Goal: Task Accomplishment & Management: Use online tool/utility

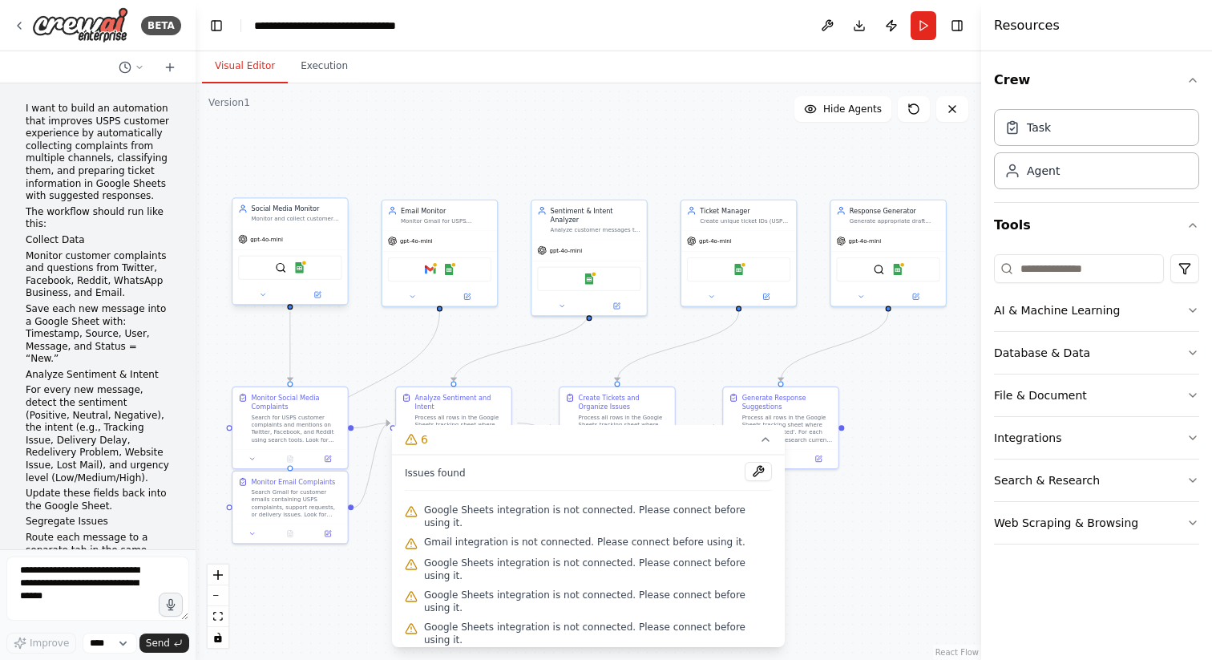
scroll to position [4420, 0]
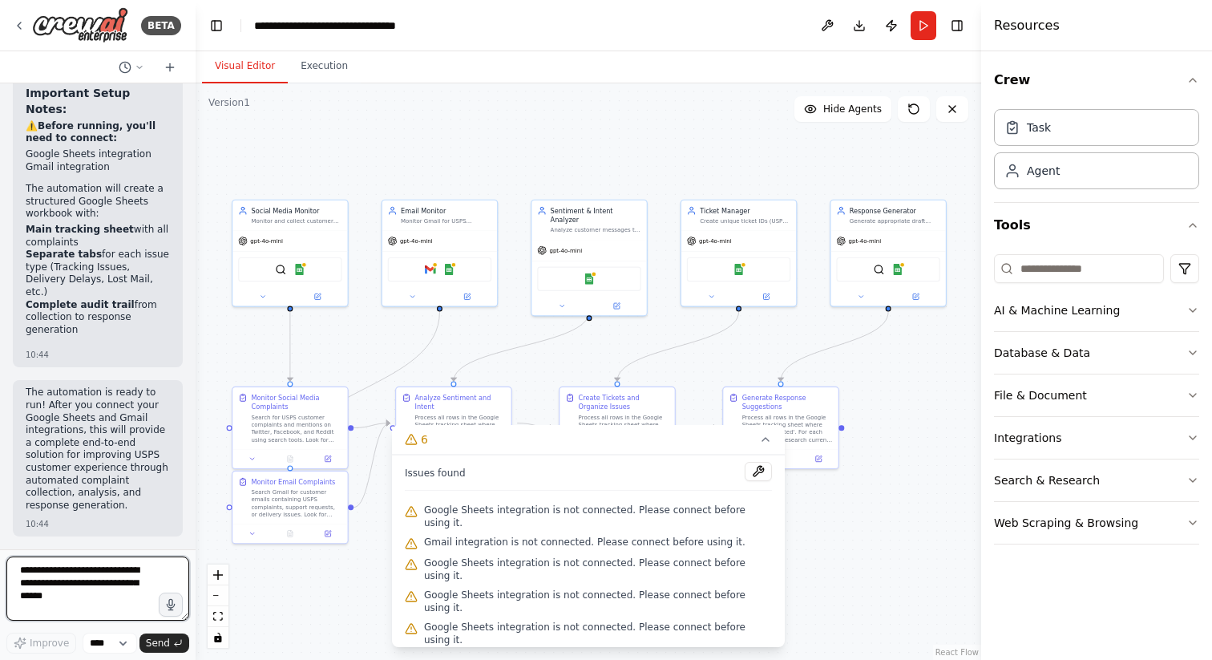
click at [83, 567] on textarea at bounding box center [97, 588] width 183 height 64
click at [114, 594] on textarea at bounding box center [97, 588] width 183 height 64
click at [115, 595] on textarea at bounding box center [97, 588] width 183 height 64
type textarea "**********"
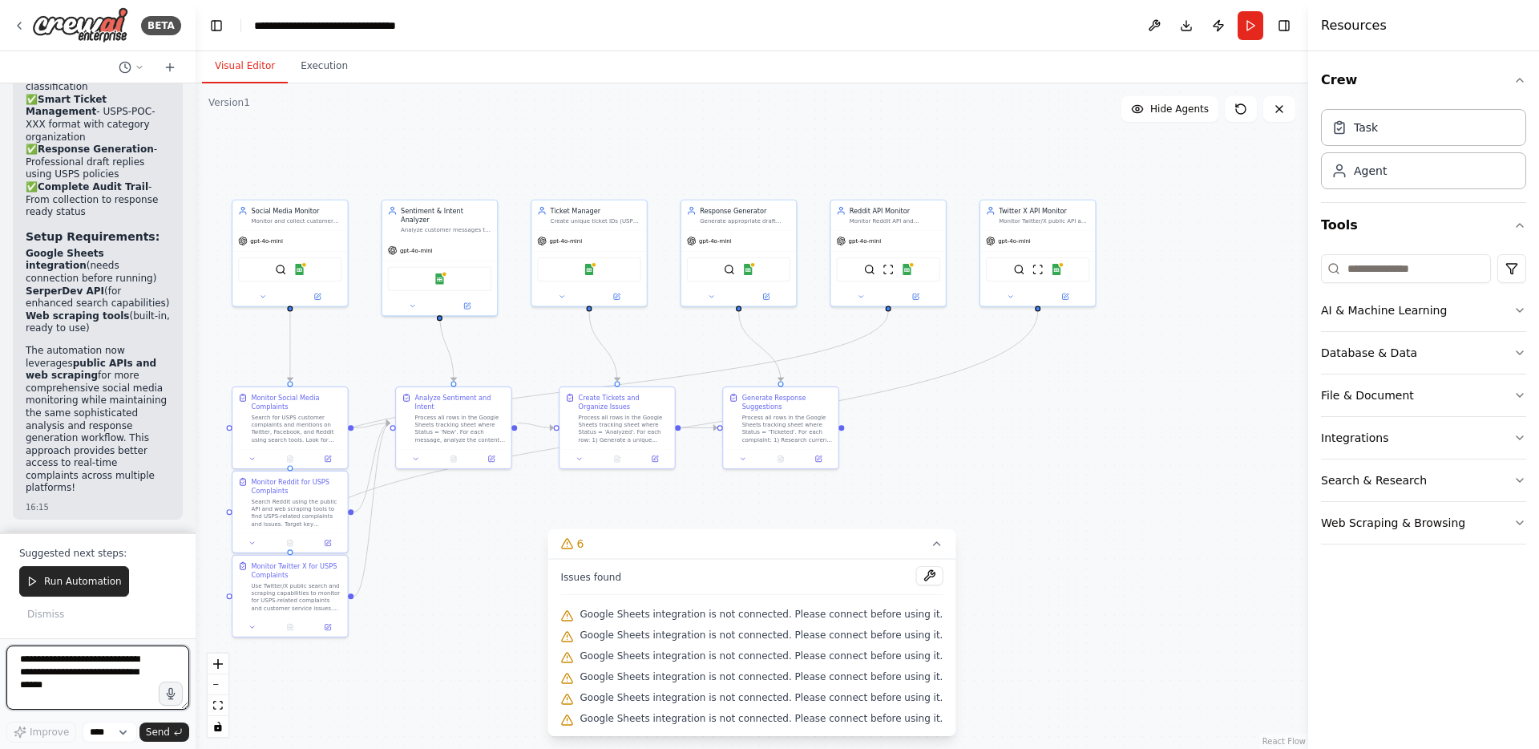
scroll to position [7901, 0]
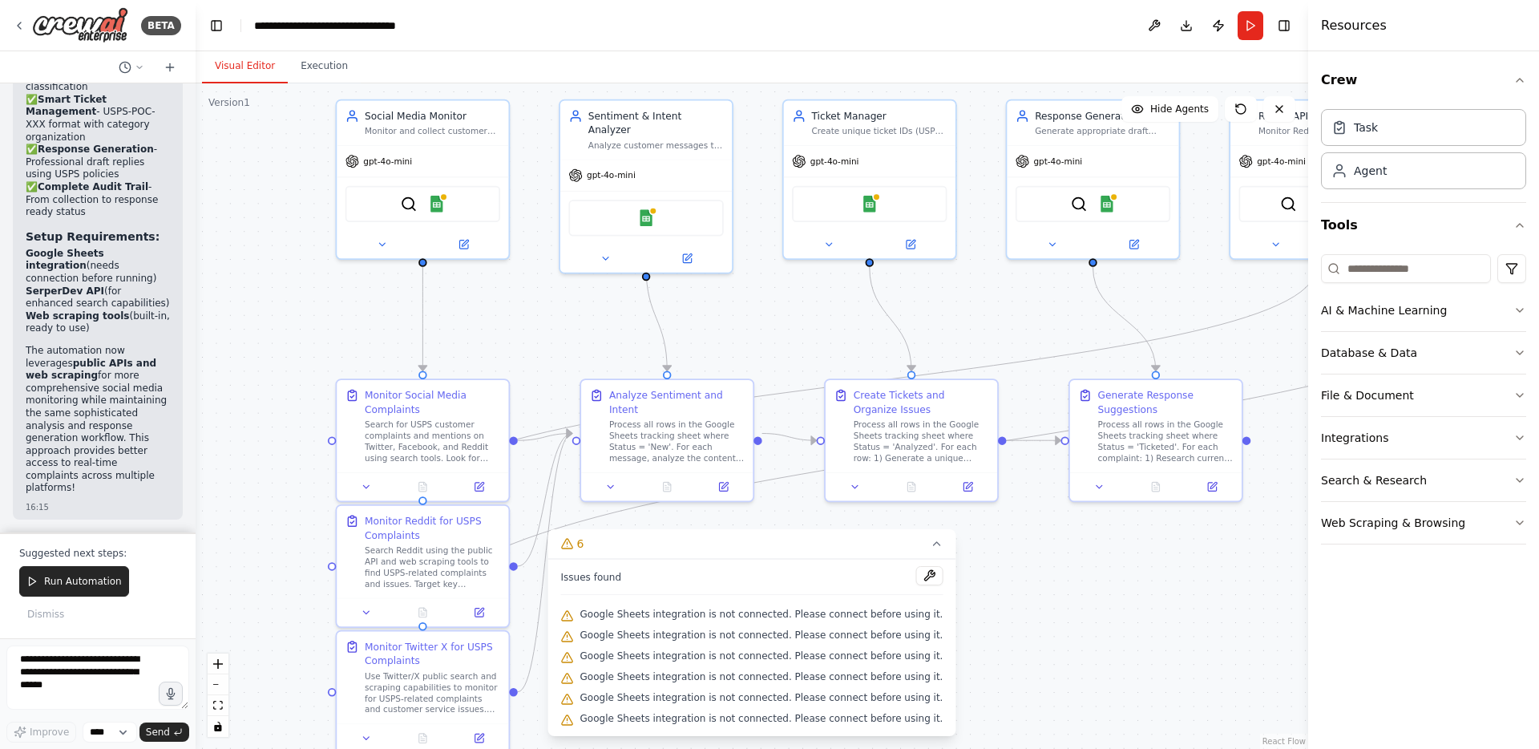
drag, startPoint x: 326, startPoint y: 372, endPoint x: 478, endPoint y: 272, distance: 181.7
click at [478, 272] on div ".deletable-edge-delete-btn { width: 20px; height: 20px; border: 0px solid #ffff…" at bounding box center [752, 415] width 1113 height 665
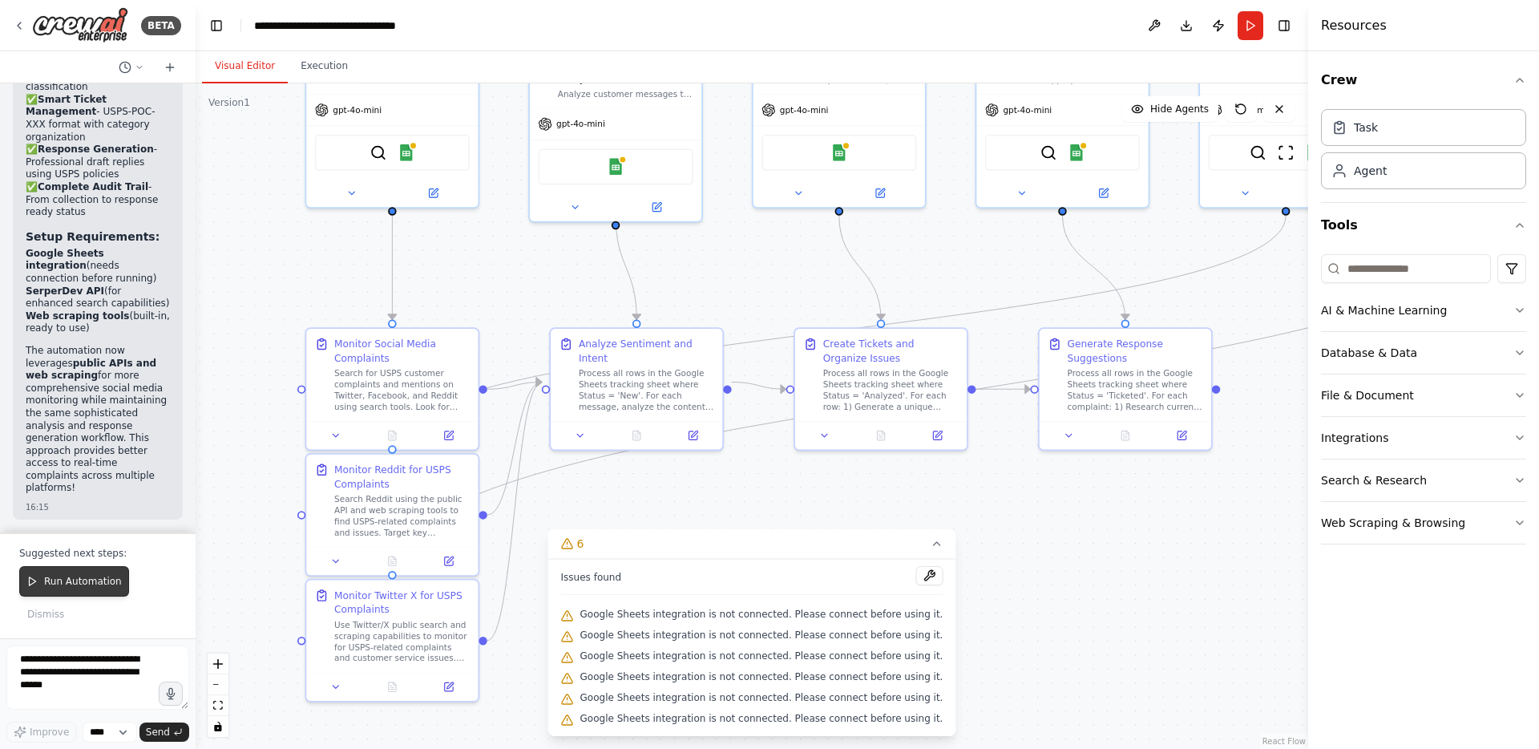
click at [87, 593] on button "Run Automation" at bounding box center [74, 581] width 110 height 30
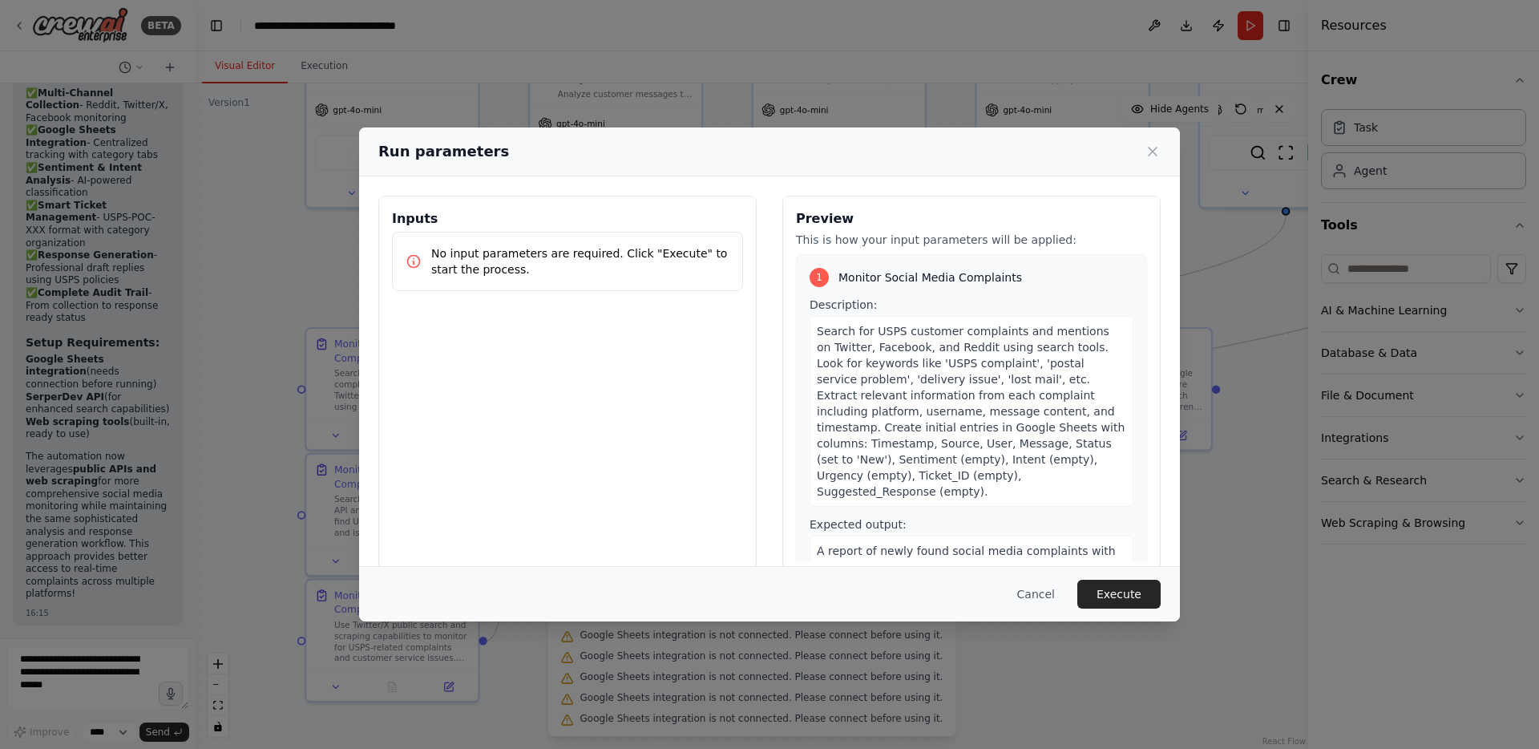
click at [604, 269] on p "No input parameters are required. Click "Execute" to start the process." at bounding box center [580, 261] width 298 height 32
click at [1108, 598] on button "Execute" at bounding box center [1118, 594] width 83 height 29
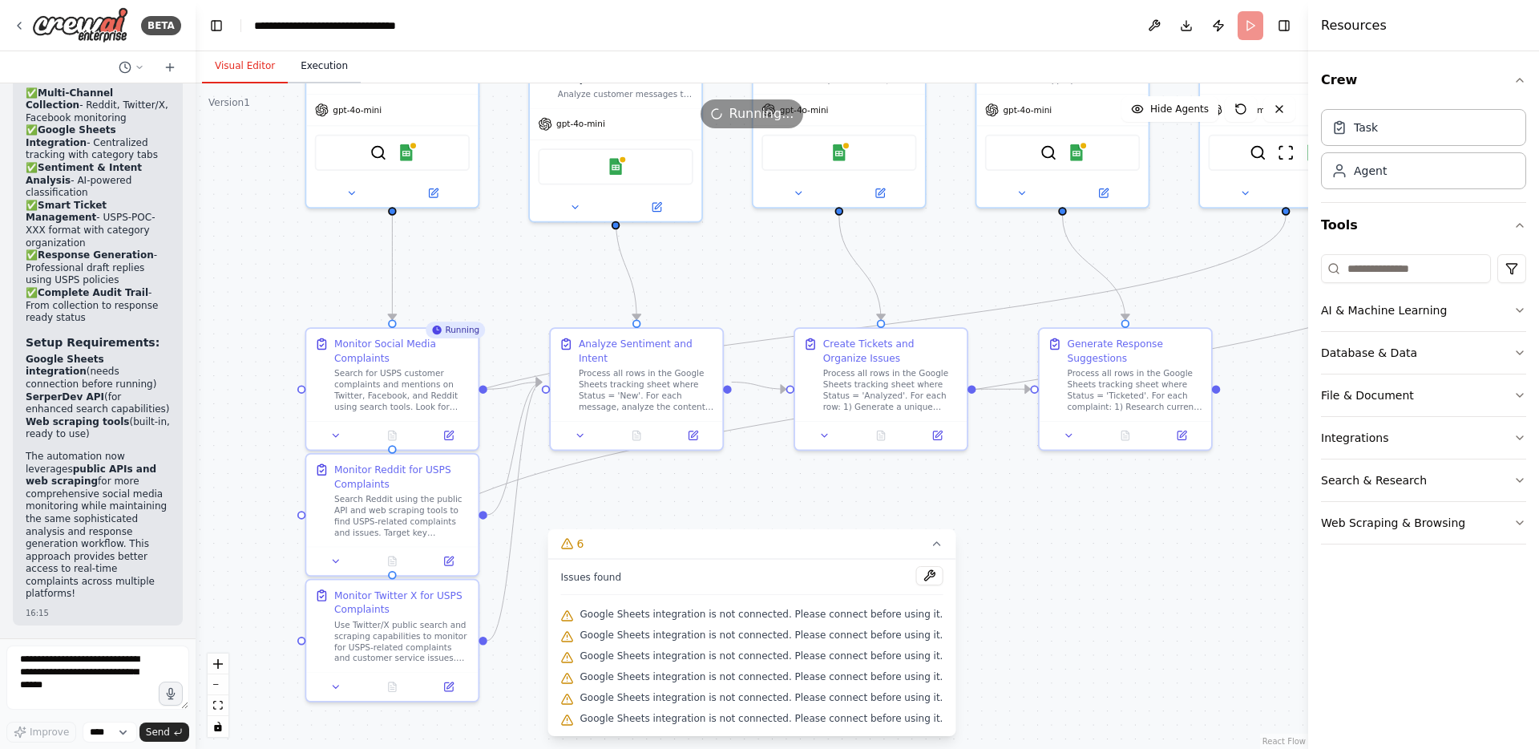
click at [327, 74] on button "Execution" at bounding box center [324, 67] width 73 height 34
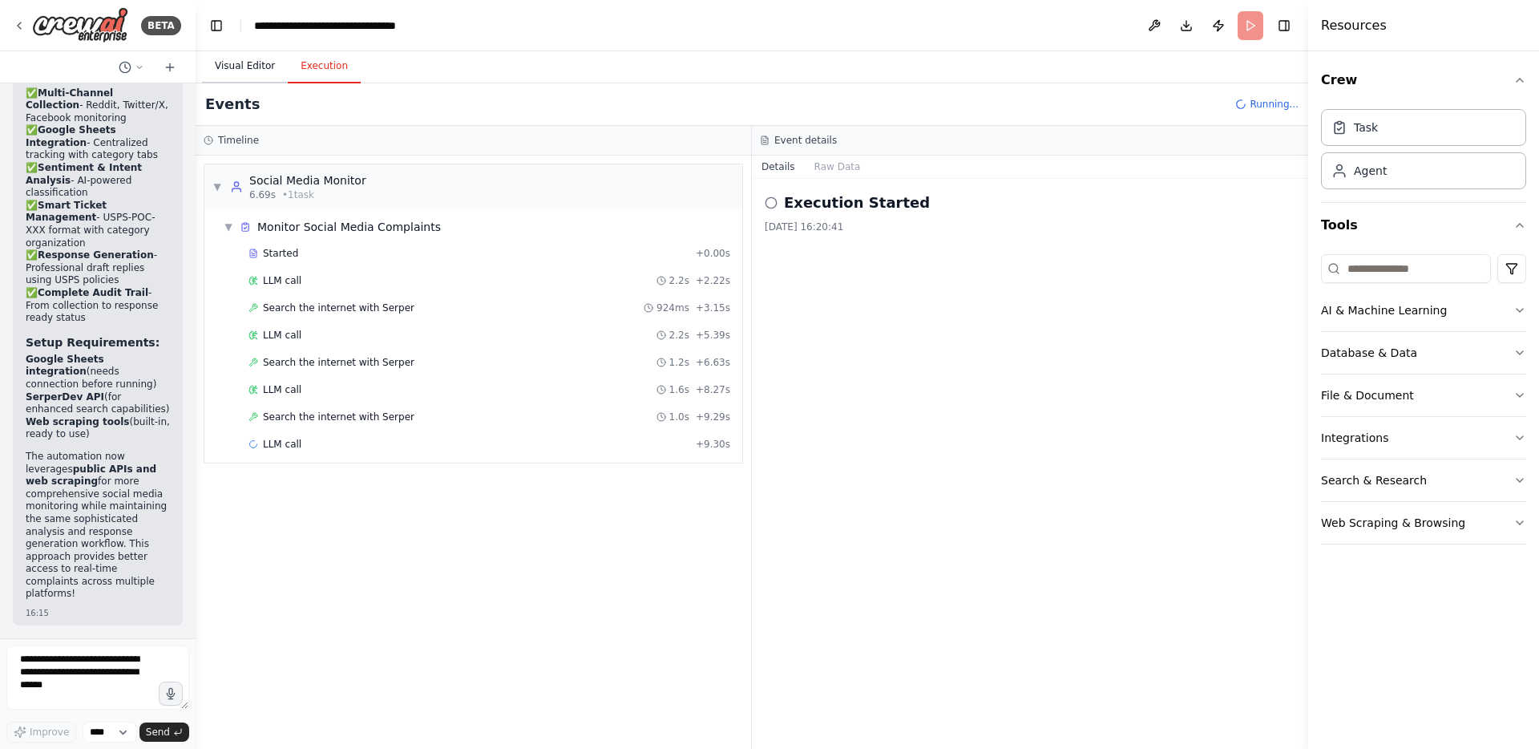
click at [253, 67] on button "Visual Editor" at bounding box center [245, 67] width 86 height 34
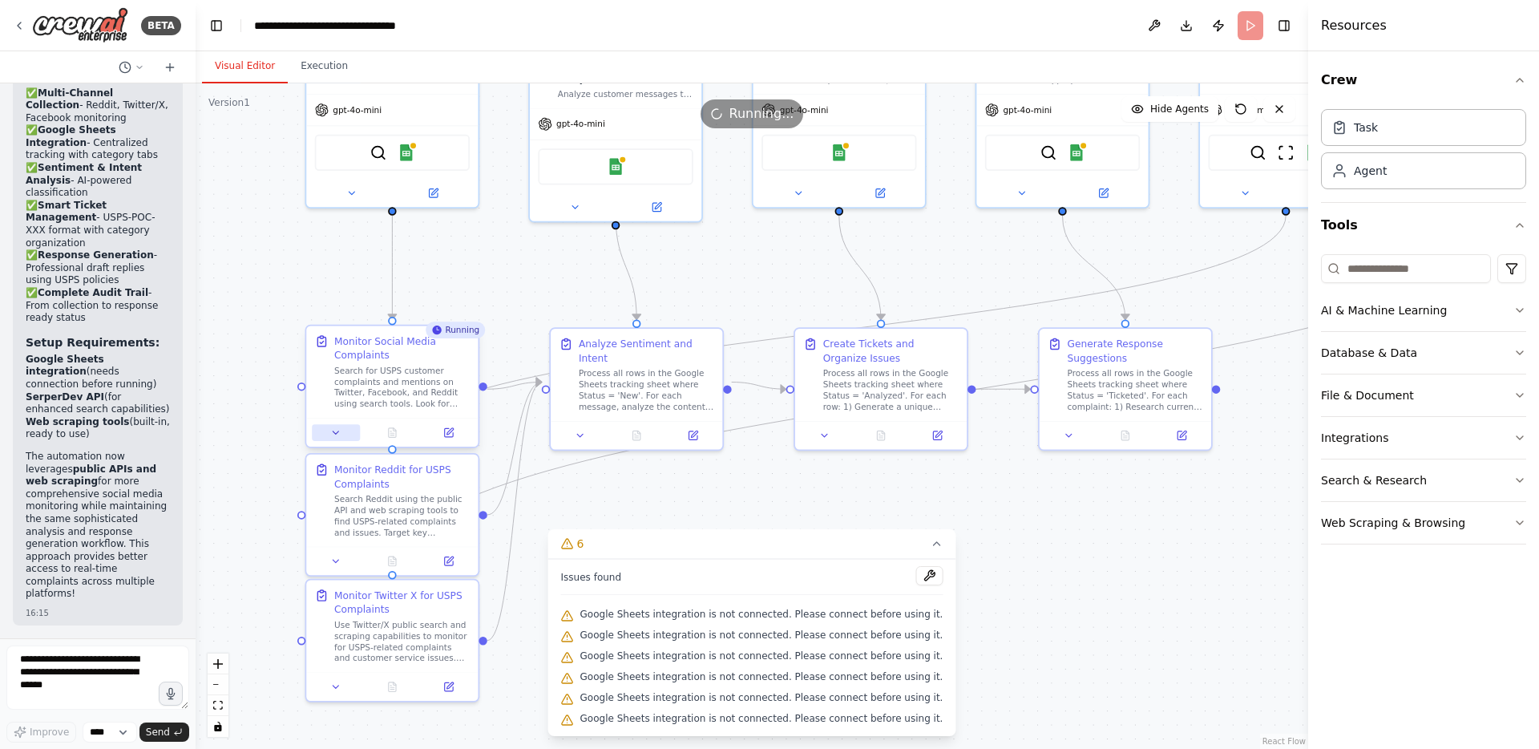
click at [339, 428] on icon at bounding box center [335, 432] width 11 height 11
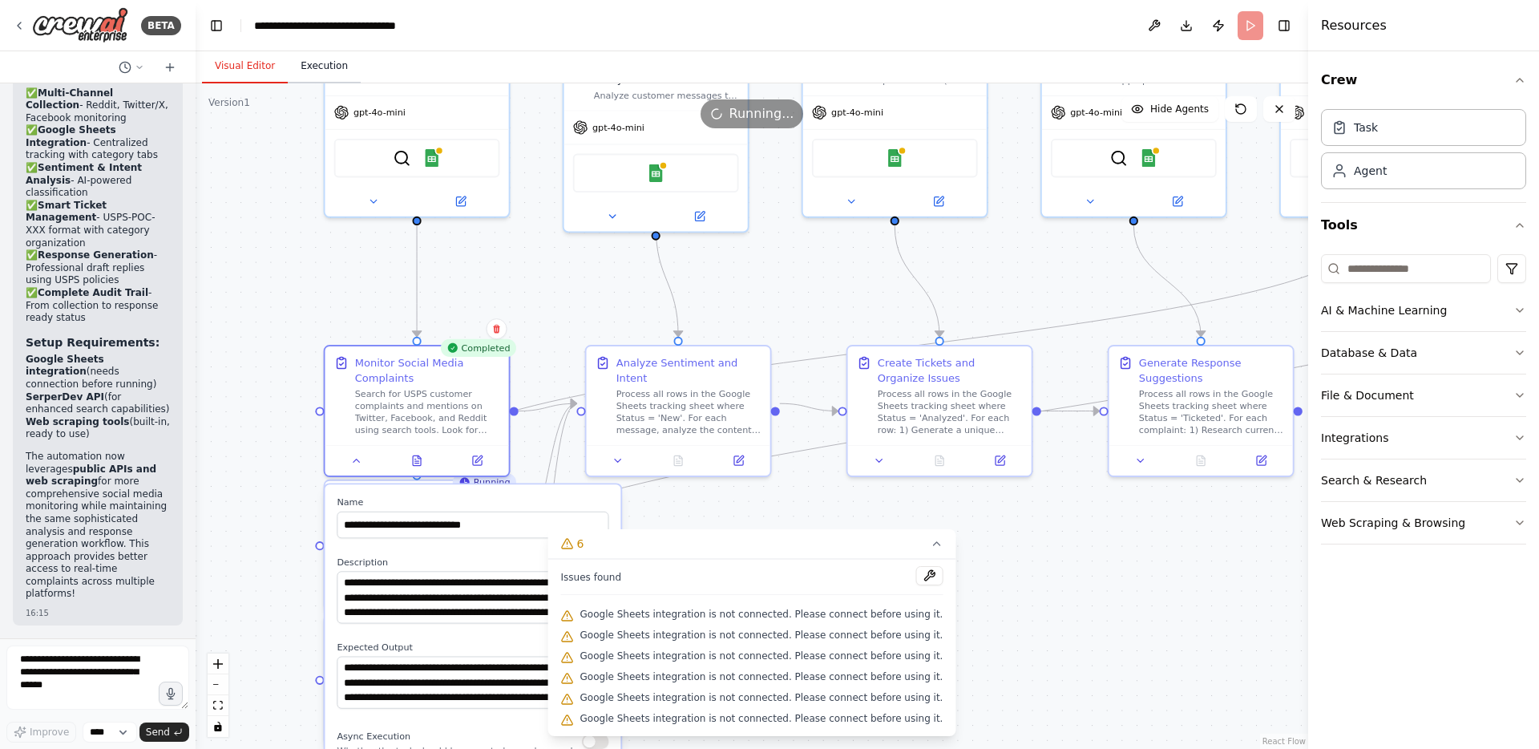
click at [324, 60] on button "Execution" at bounding box center [324, 67] width 73 height 34
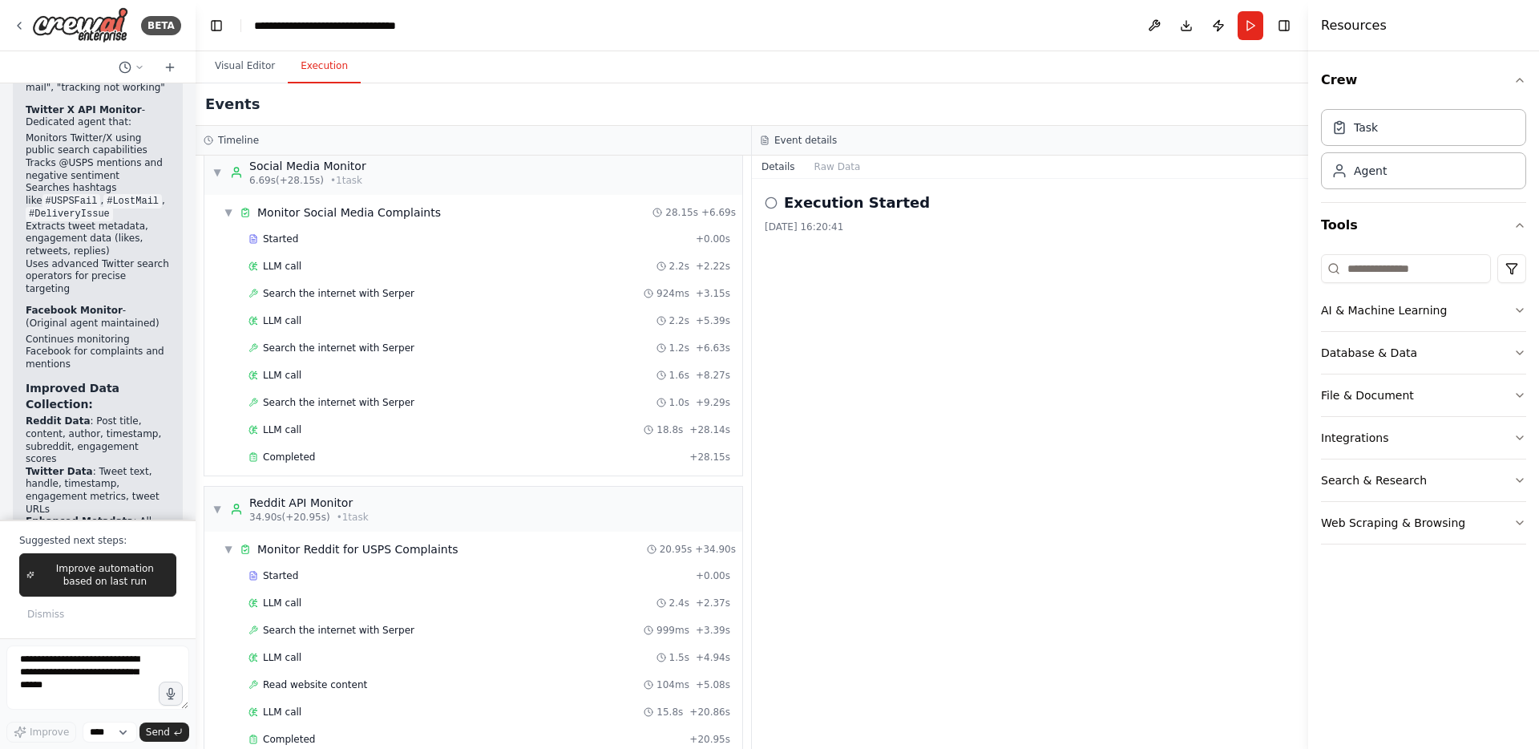
scroll to position [7165, 0]
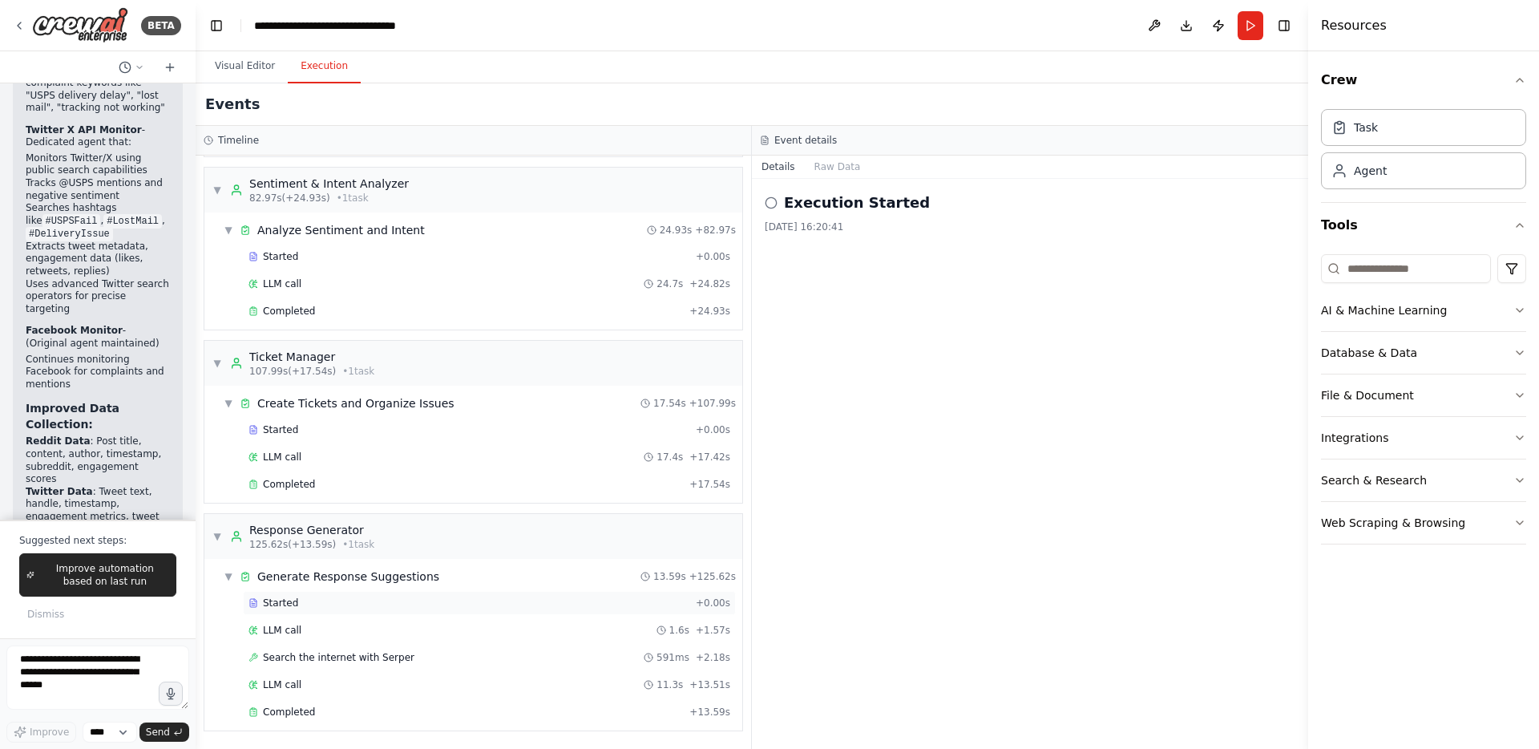
click at [392, 593] on div "Started + 0.00s" at bounding box center [489, 603] width 493 height 24
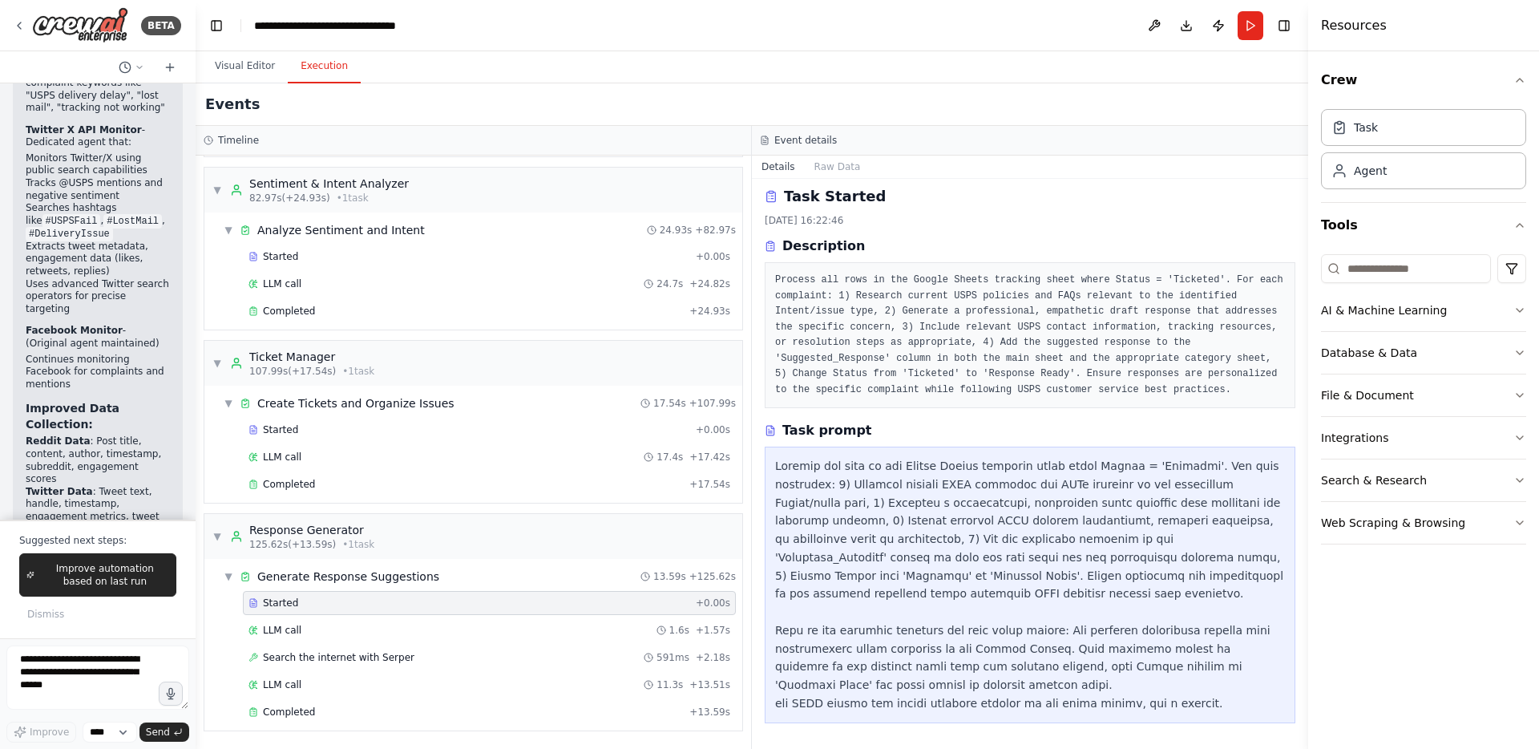
scroll to position [0, 0]
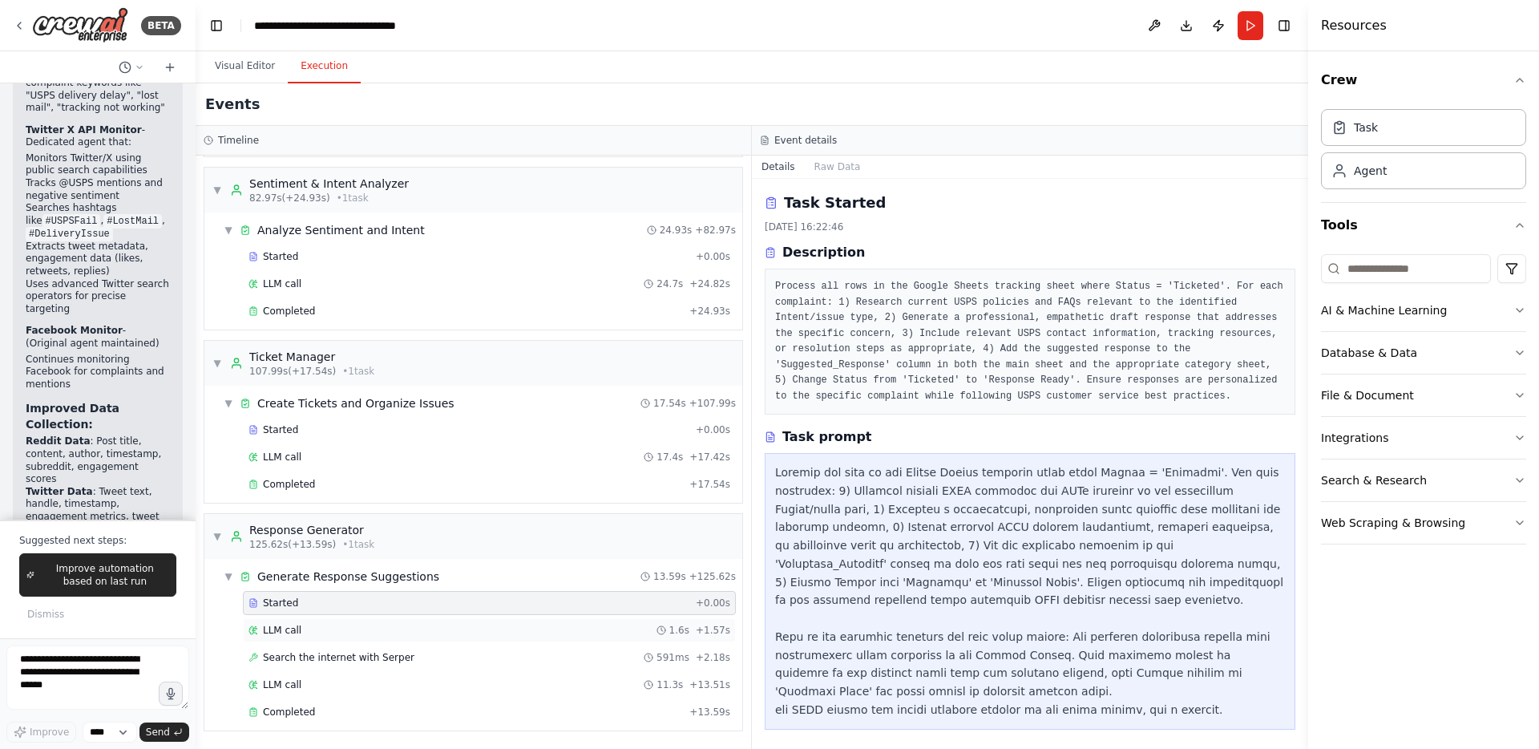
click at [305, 634] on div "LLM call 1.6s + 1.57s" at bounding box center [490, 630] width 482 height 13
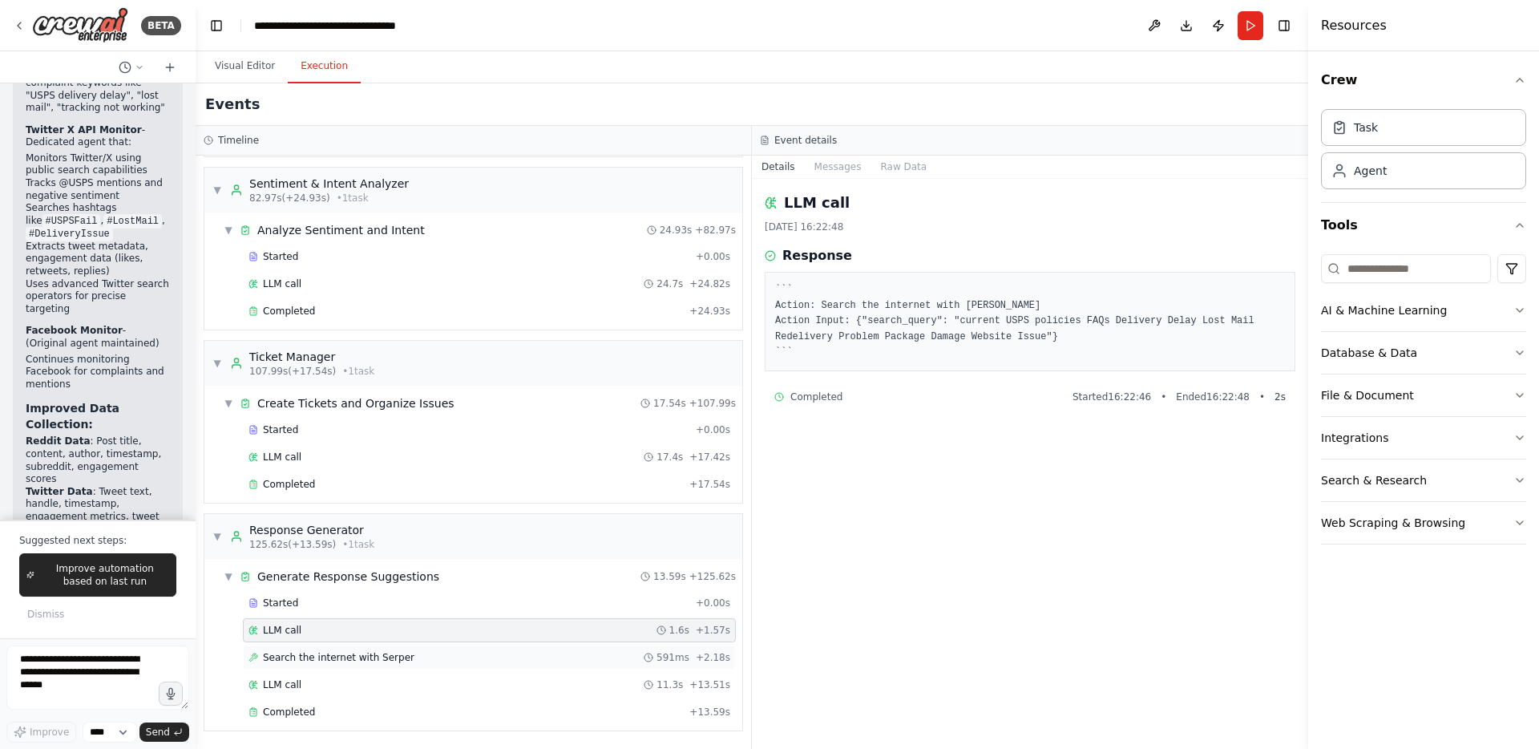
click at [364, 659] on div "Search the internet with [PERSON_NAME] 591ms + 2.18s" at bounding box center [489, 657] width 493 height 24
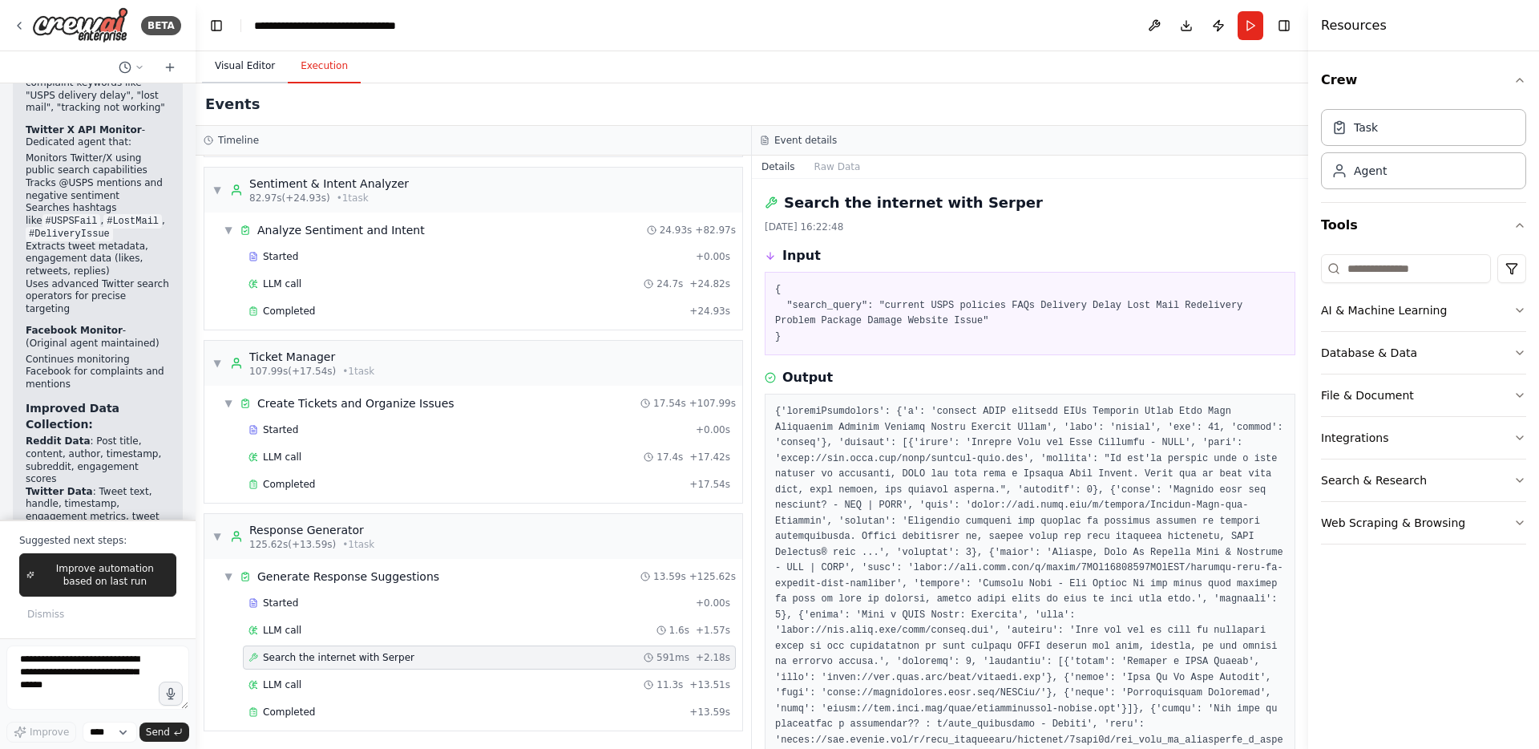
click at [214, 69] on button "Visual Editor" at bounding box center [245, 67] width 86 height 34
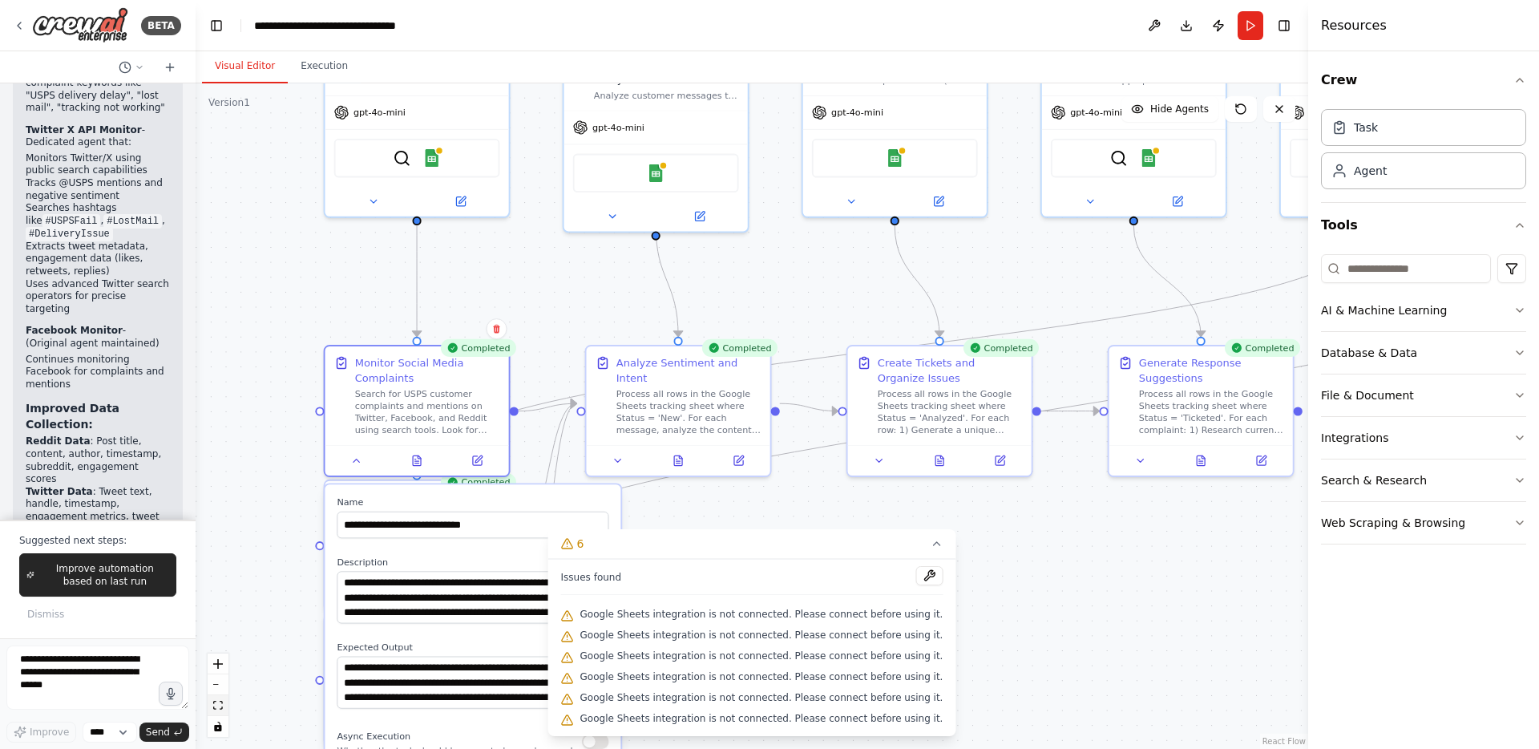
click at [216, 659] on button "fit view" at bounding box center [218, 705] width 21 height 21
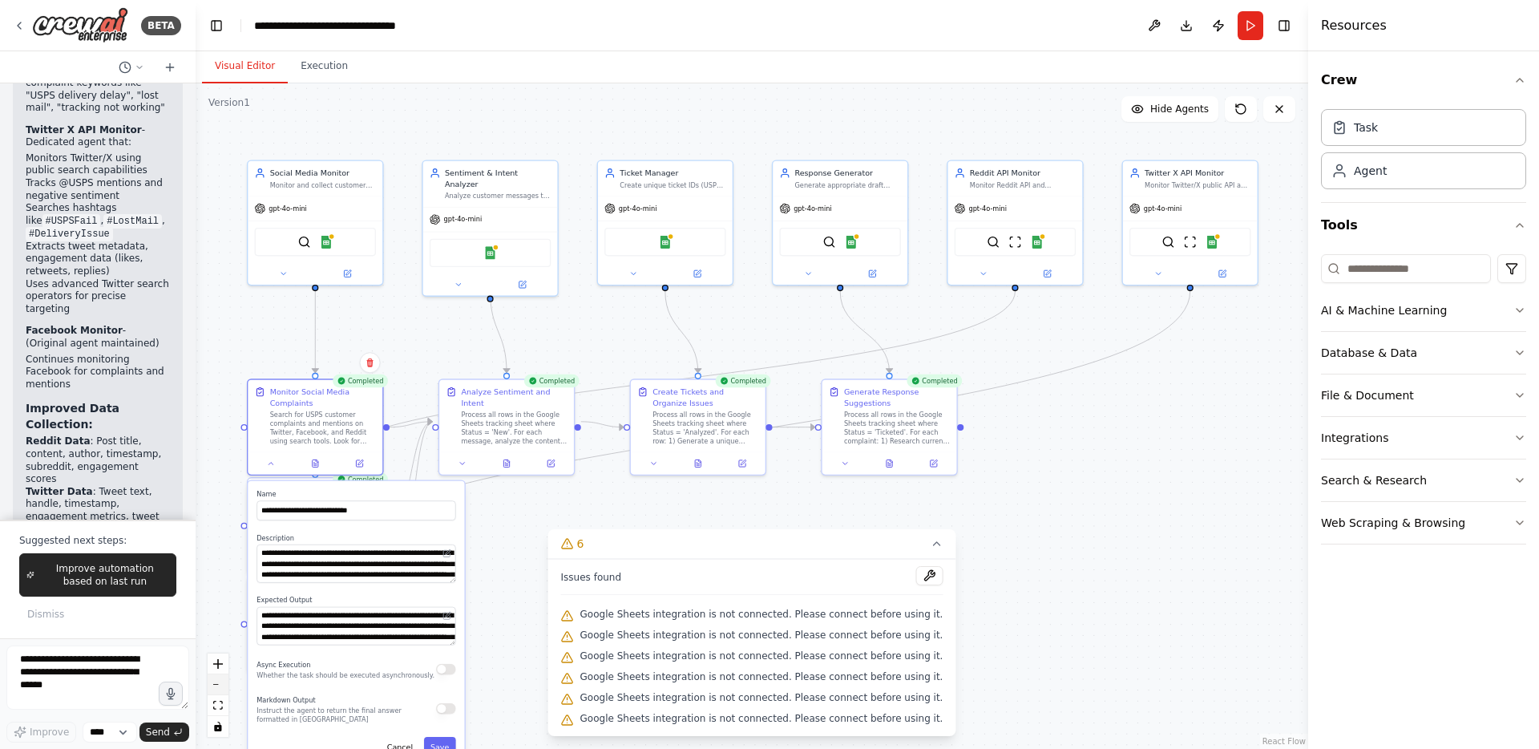
click at [220, 659] on icon "zoom out" at bounding box center [218, 685] width 10 height 2
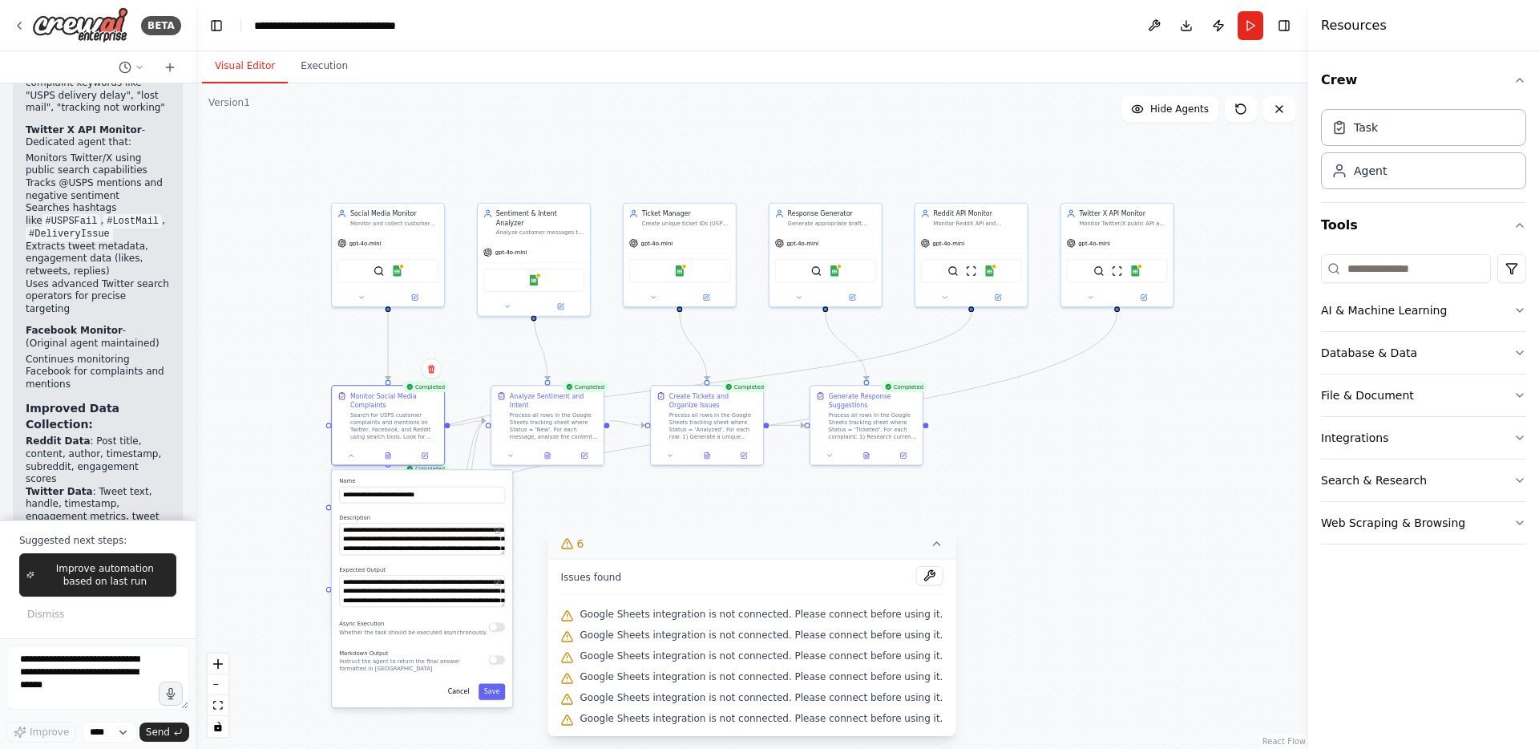
click at [930, 538] on icon at bounding box center [936, 543] width 13 height 13
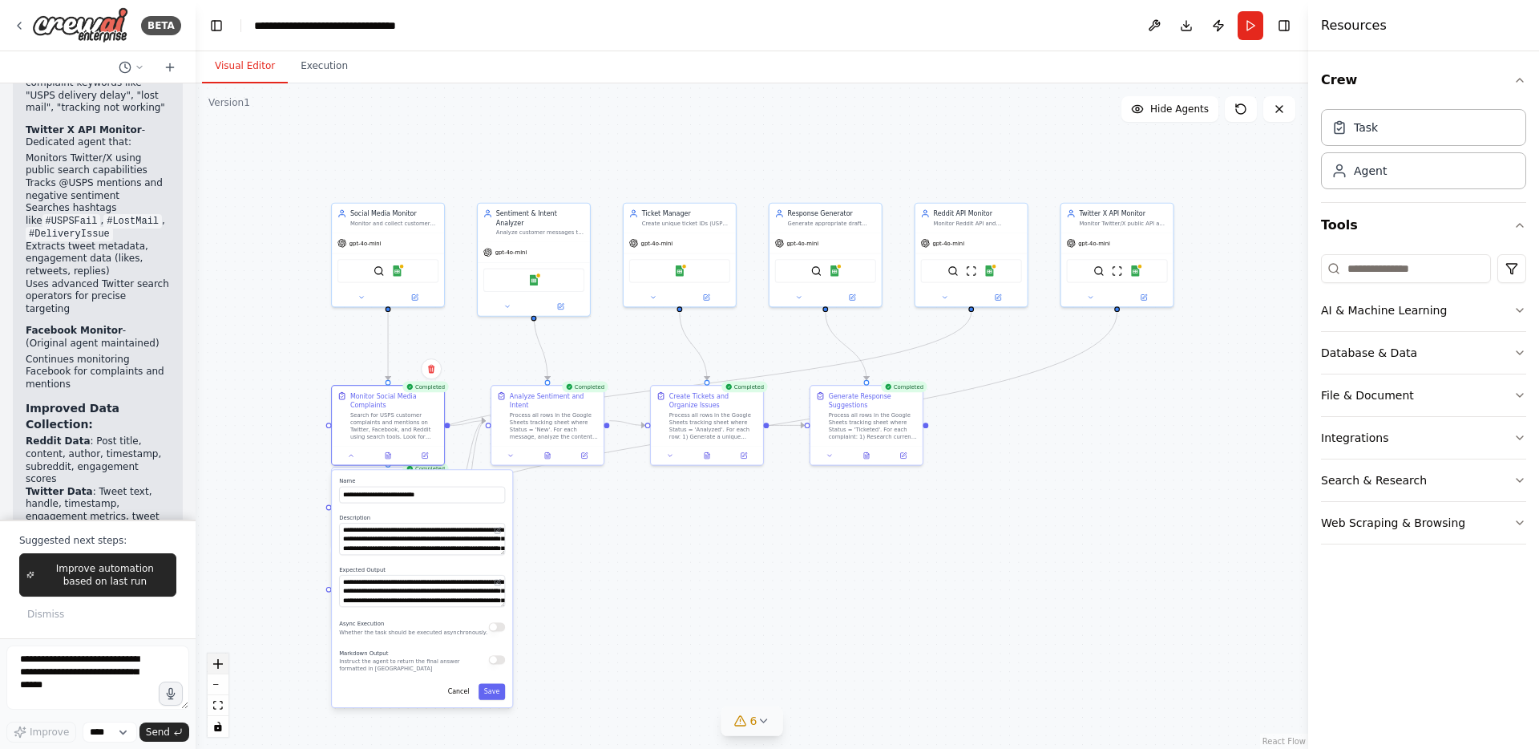
click at [219, 659] on icon "zoom in" at bounding box center [218, 664] width 10 height 10
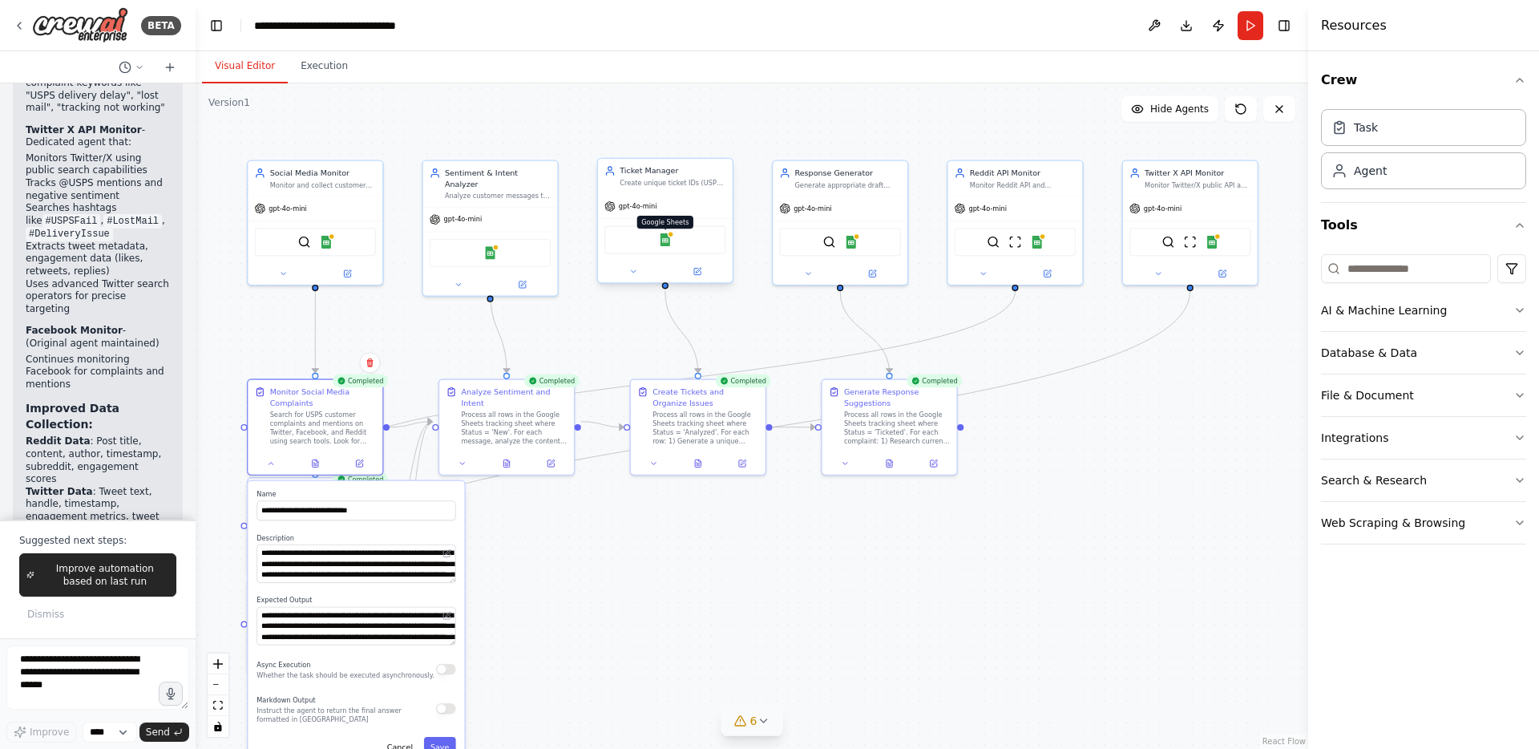
click at [667, 237] on img at bounding box center [665, 239] width 13 height 13
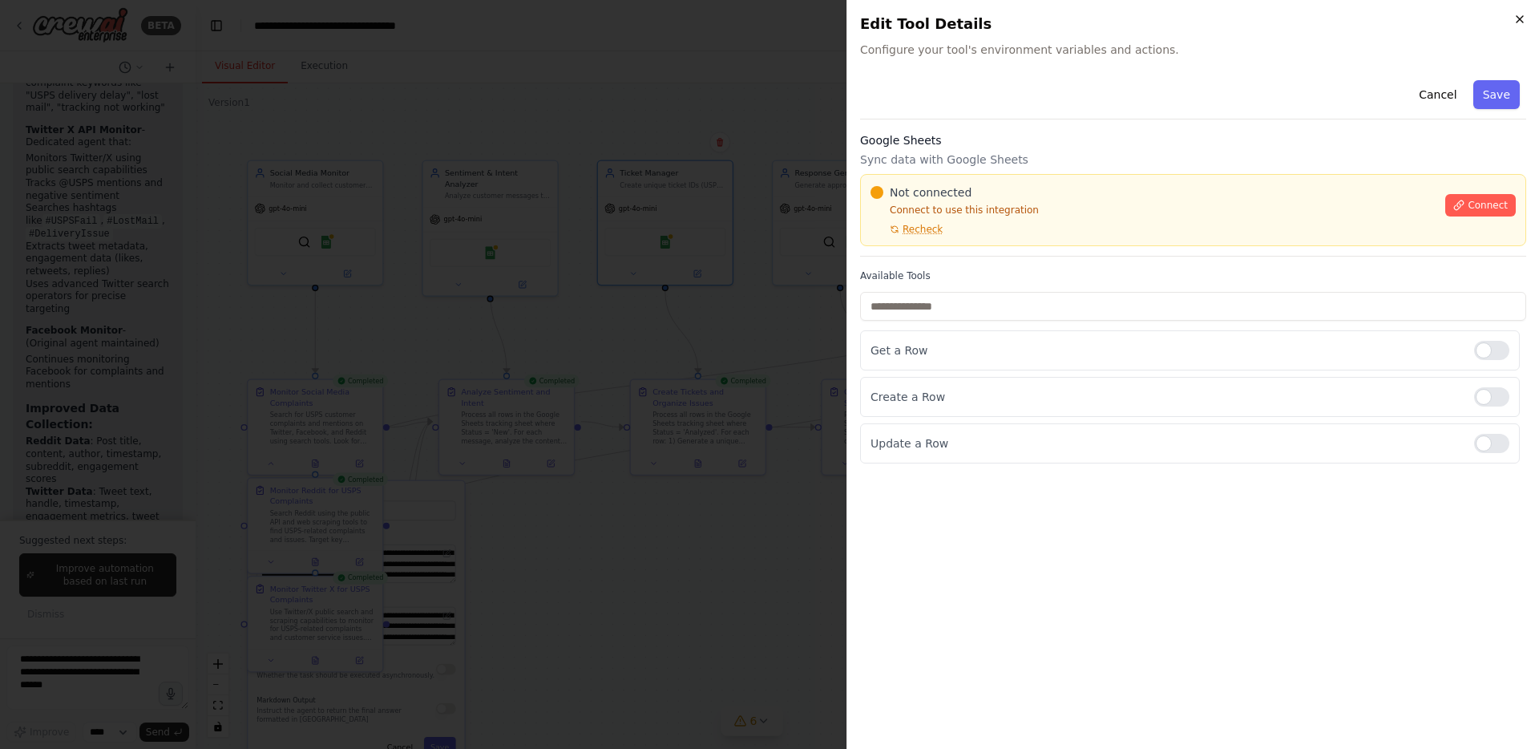
click at [1211, 17] on icon "button" at bounding box center [1520, 19] width 13 height 13
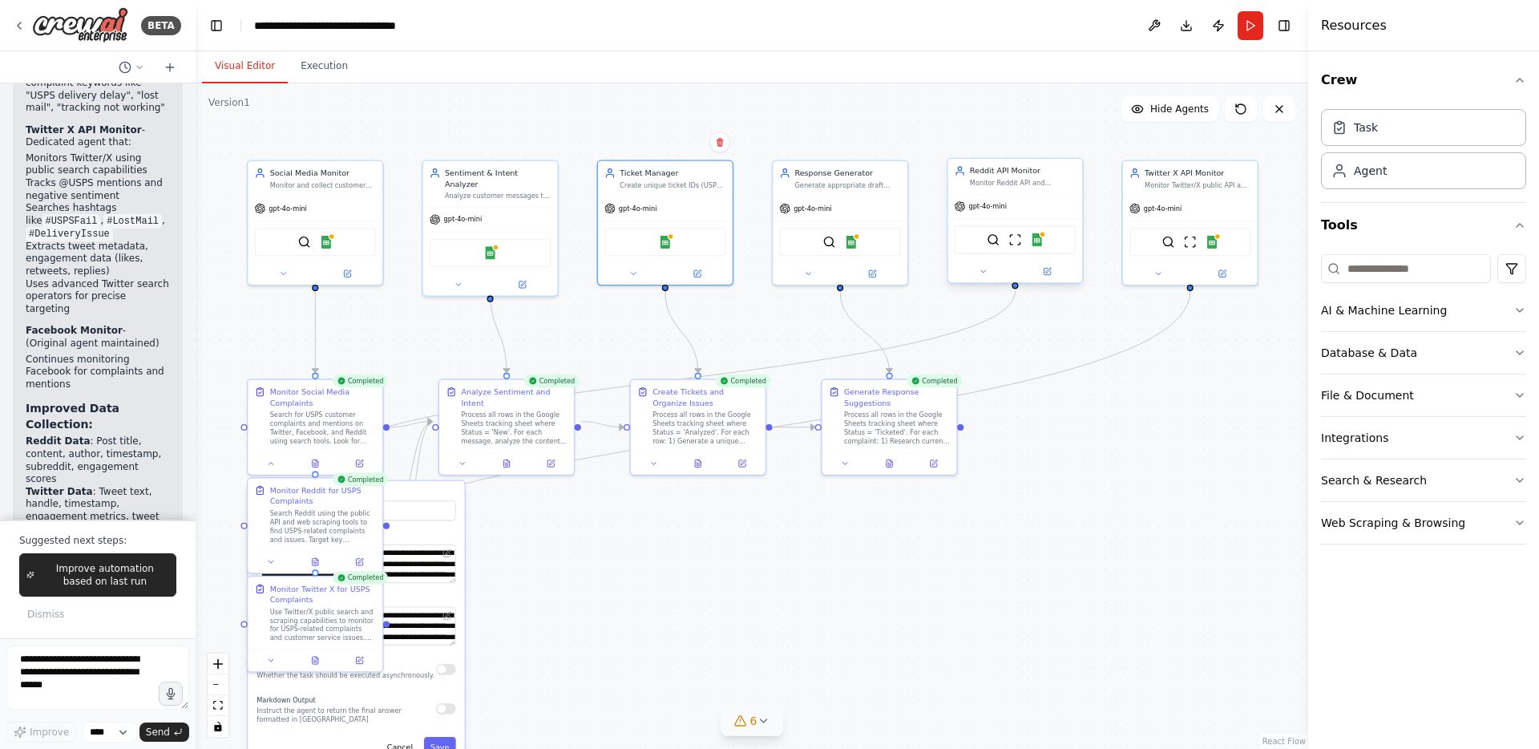
click at [1049, 206] on div "gpt-4o-mini" at bounding box center [1015, 206] width 135 height 24
click at [996, 243] on img at bounding box center [993, 239] width 13 height 13
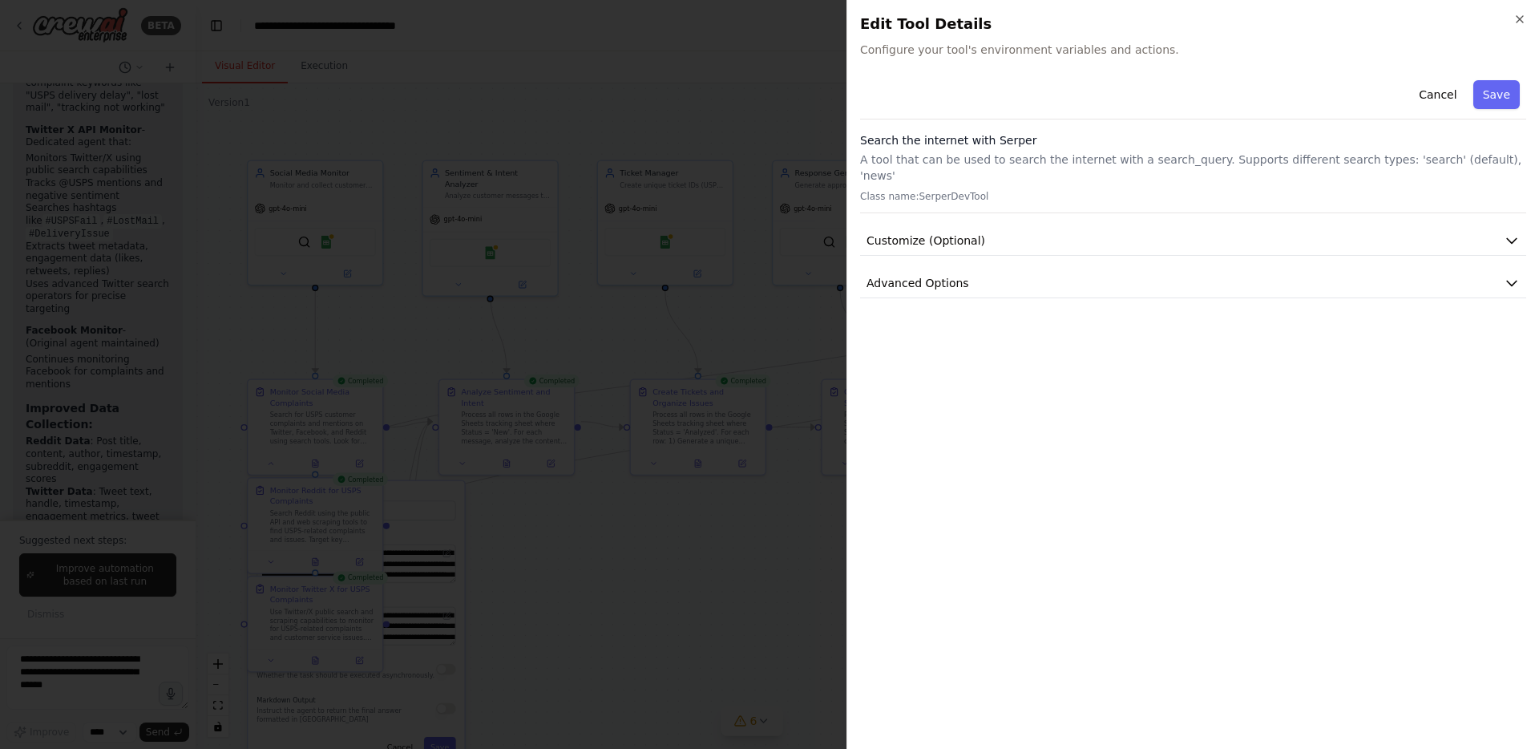
click at [1211, 23] on h2 "Edit Tool Details" at bounding box center [1193, 24] width 666 height 22
click at [1211, 11] on div "Close Edit Tool Details Configure your tool's environment variables and actions…" at bounding box center [1193, 374] width 693 height 749
click at [1211, 14] on icon "button" at bounding box center [1520, 19] width 13 height 13
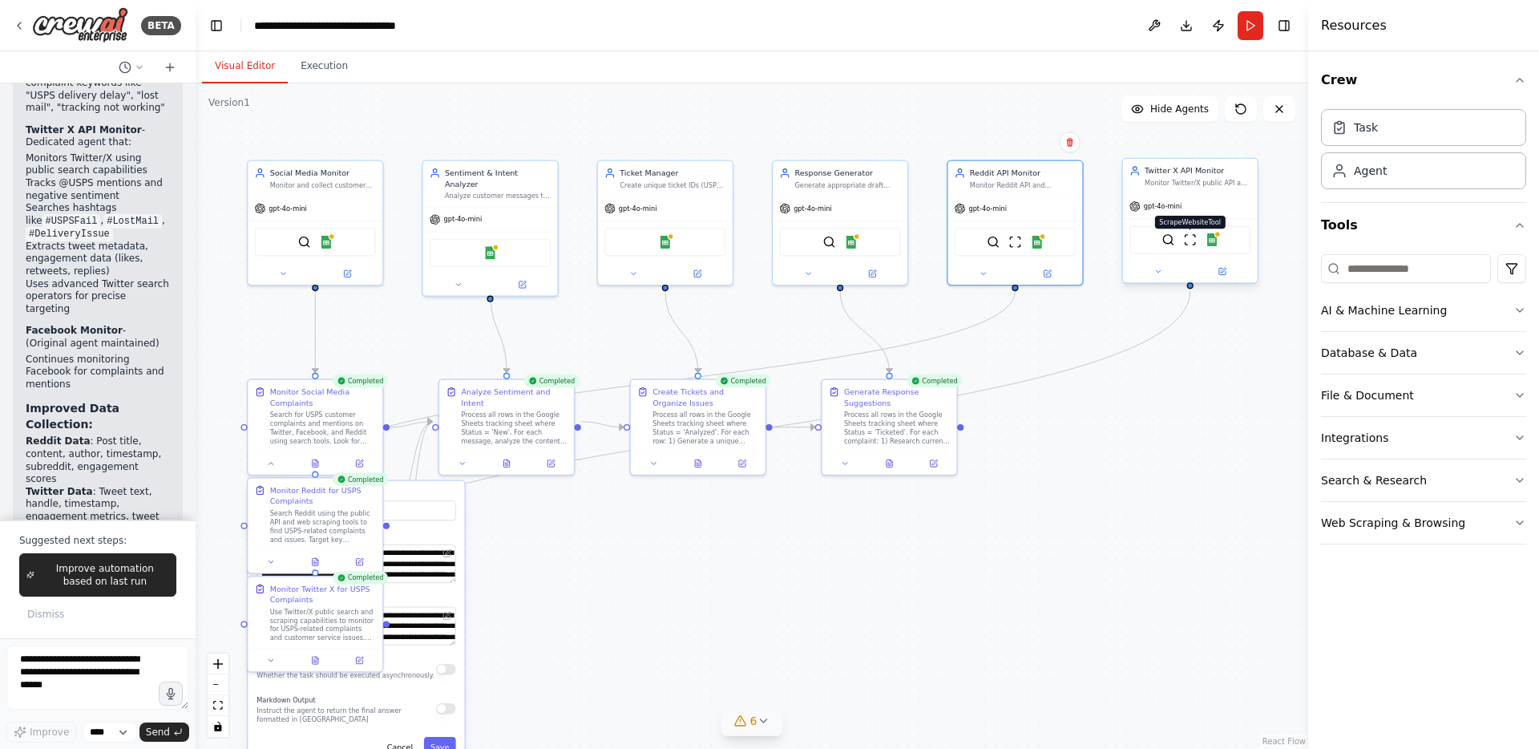
click at [1190, 239] on img at bounding box center [1190, 239] width 13 height 13
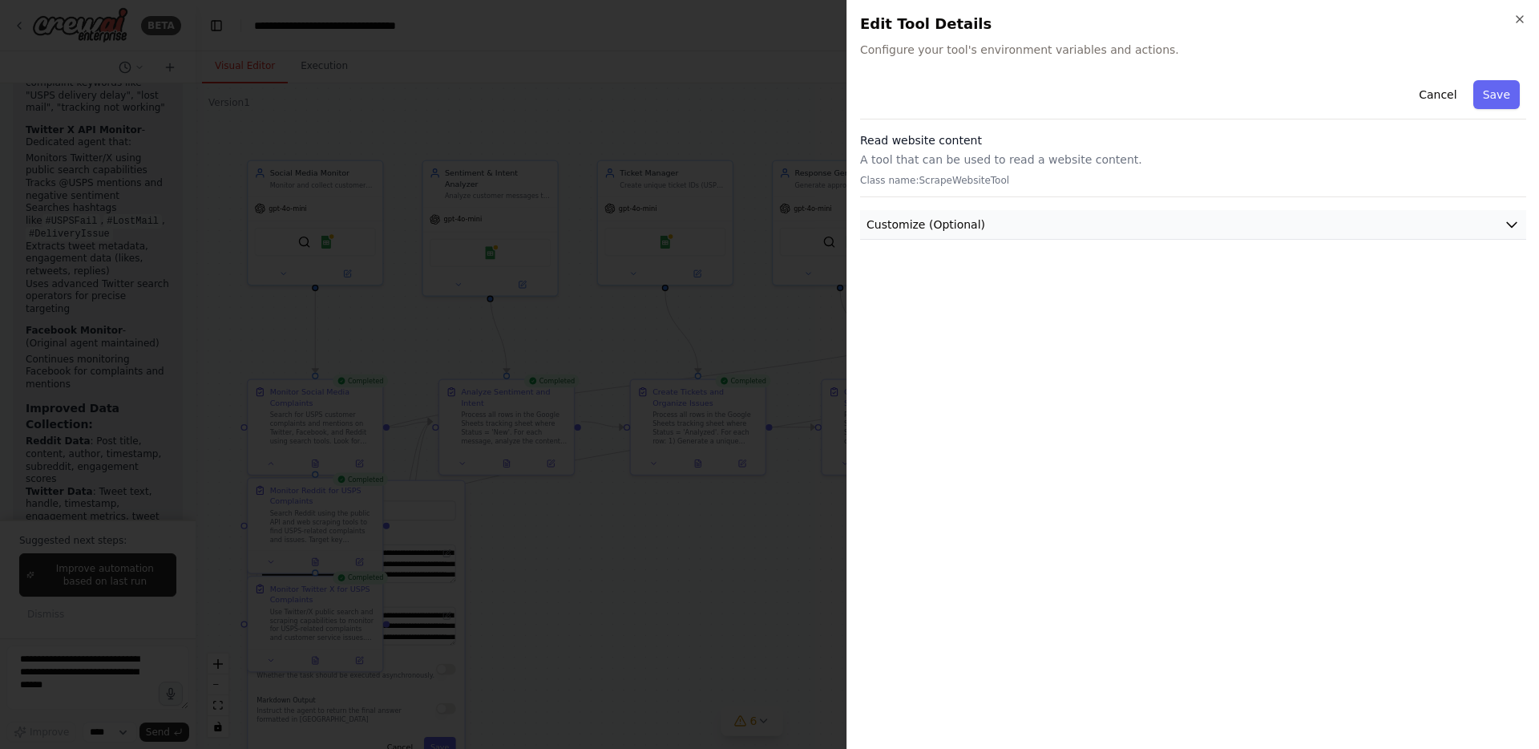
click at [1170, 220] on button "Customize (Optional)" at bounding box center [1193, 225] width 666 height 30
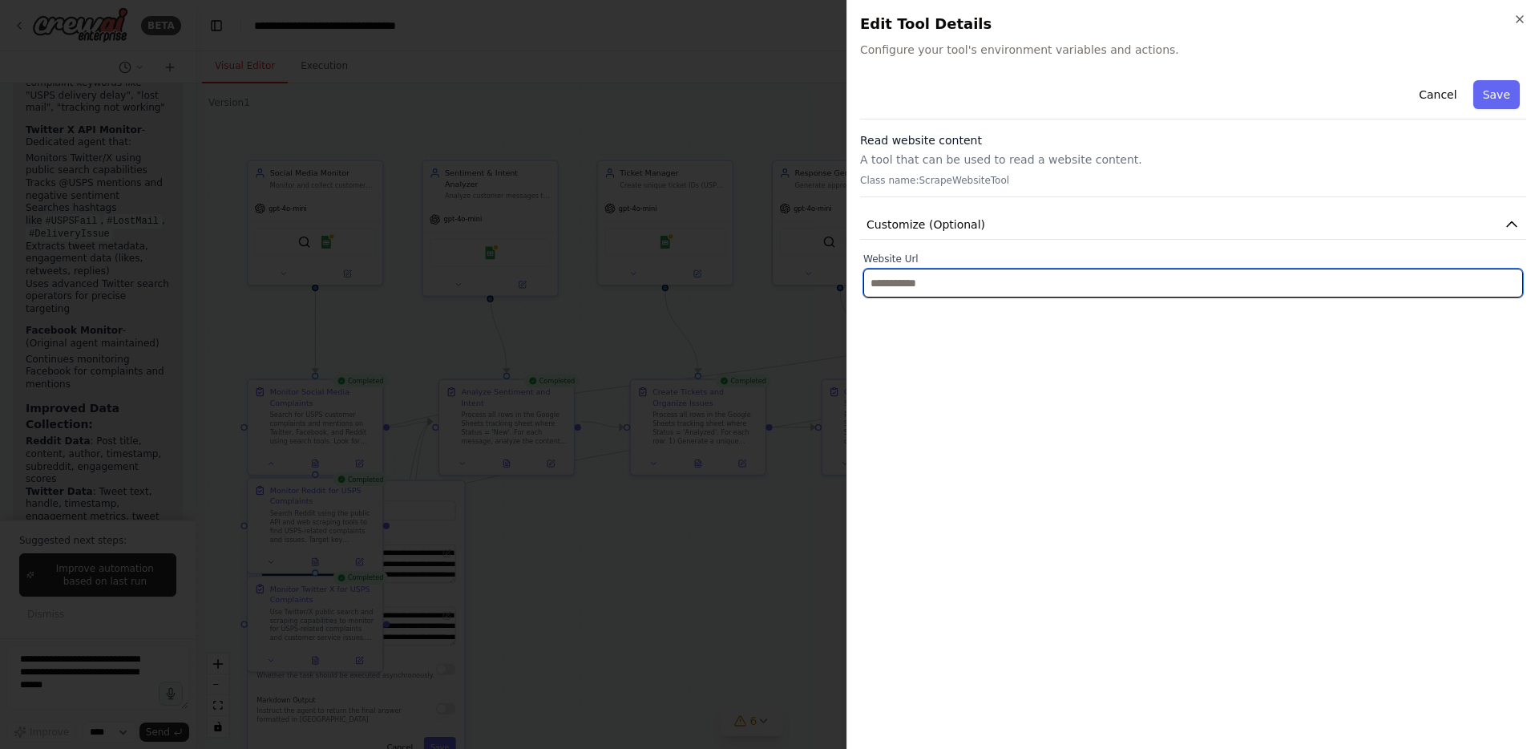
click at [936, 286] on input "text" at bounding box center [1193, 283] width 660 height 29
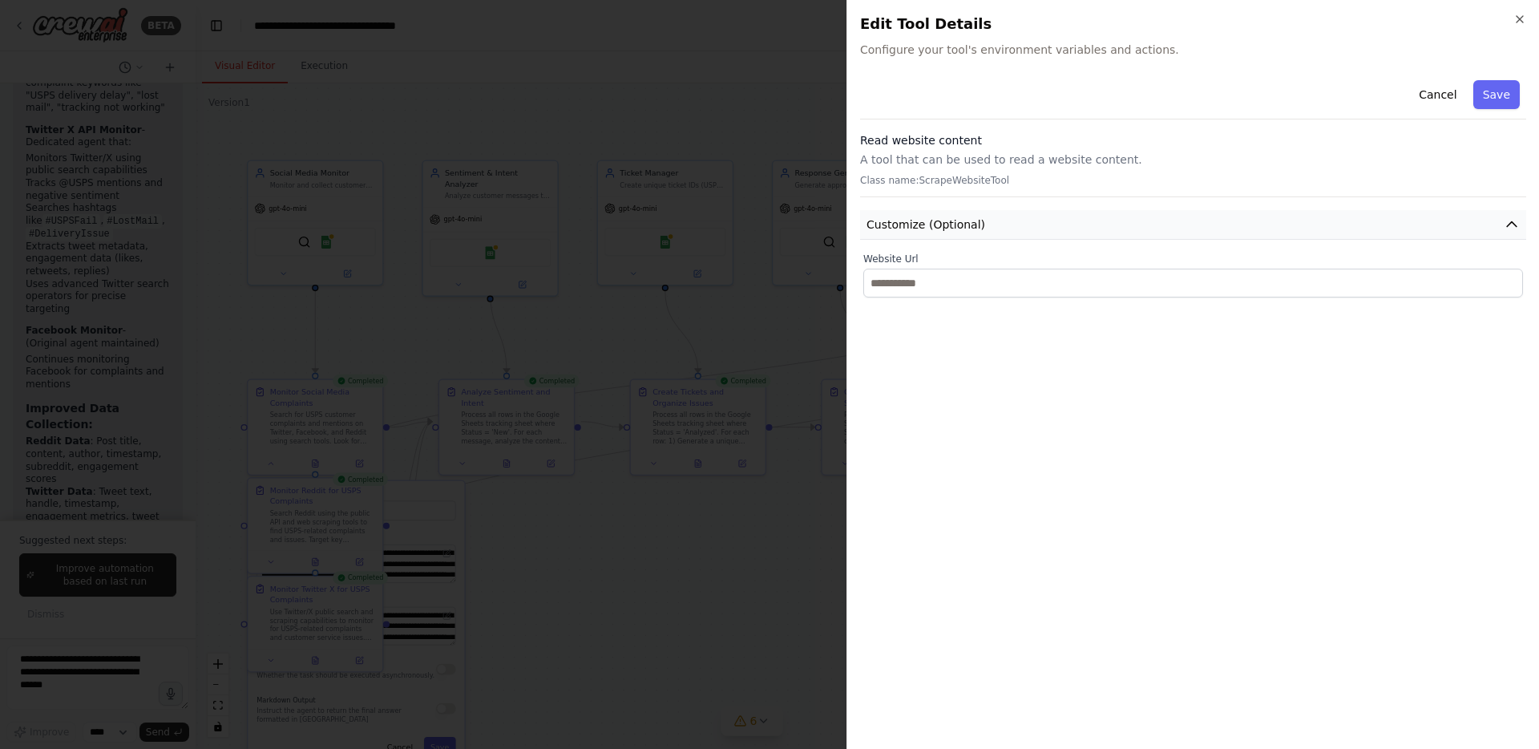
click at [1211, 225] on button "Customize (Optional)" at bounding box center [1193, 225] width 666 height 30
click at [1211, 27] on h2 "Edit Tool Details" at bounding box center [1193, 24] width 666 height 22
click at [1211, 22] on icon "button" at bounding box center [1520, 19] width 13 height 13
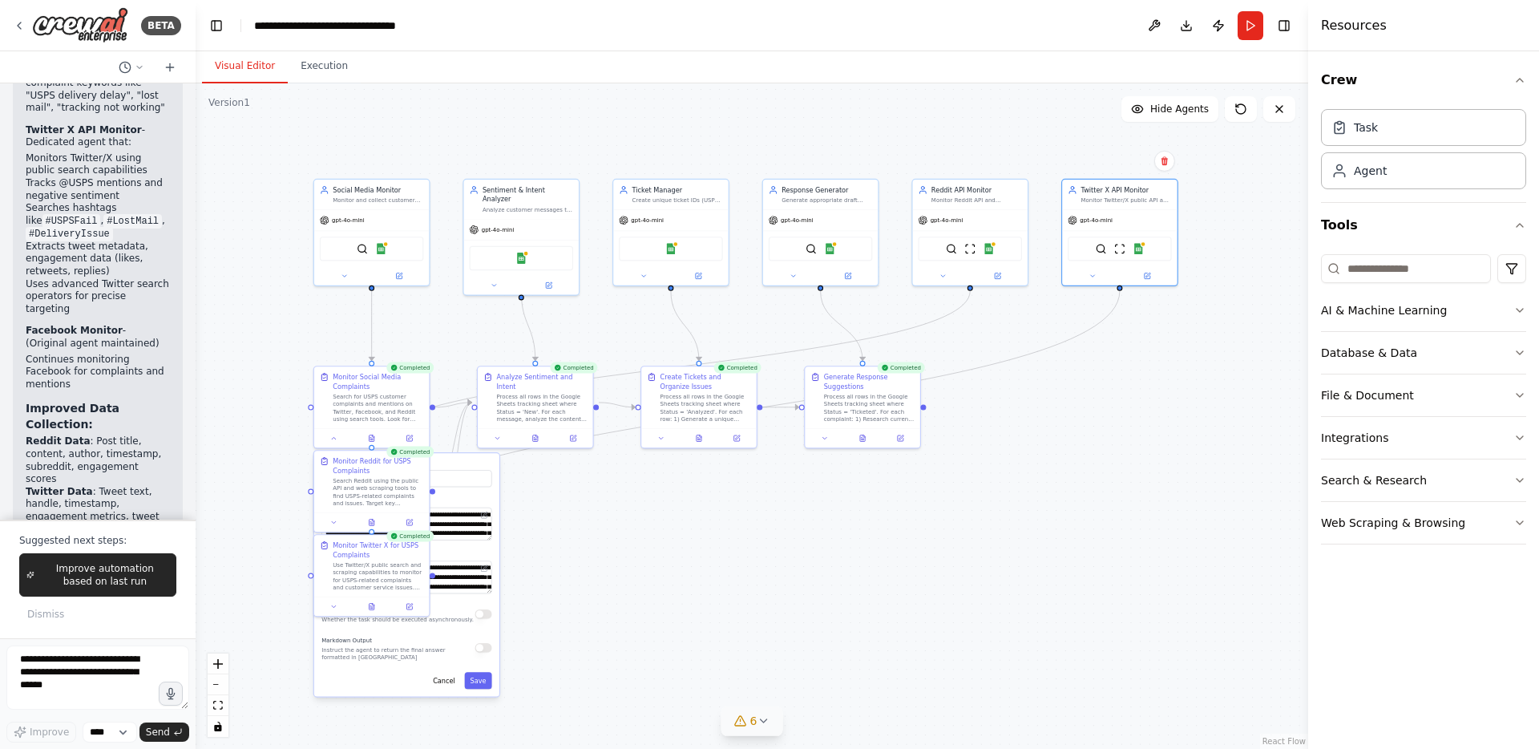
drag, startPoint x: 601, startPoint y: 580, endPoint x: 613, endPoint y: 552, distance: 30.5
click at [613, 552] on div ".deletable-edge-delete-btn { width: 20px; height: 20px; border: 0px solid #ffff…" at bounding box center [752, 415] width 1113 height 665
click at [352, 69] on button "Execution" at bounding box center [324, 67] width 73 height 34
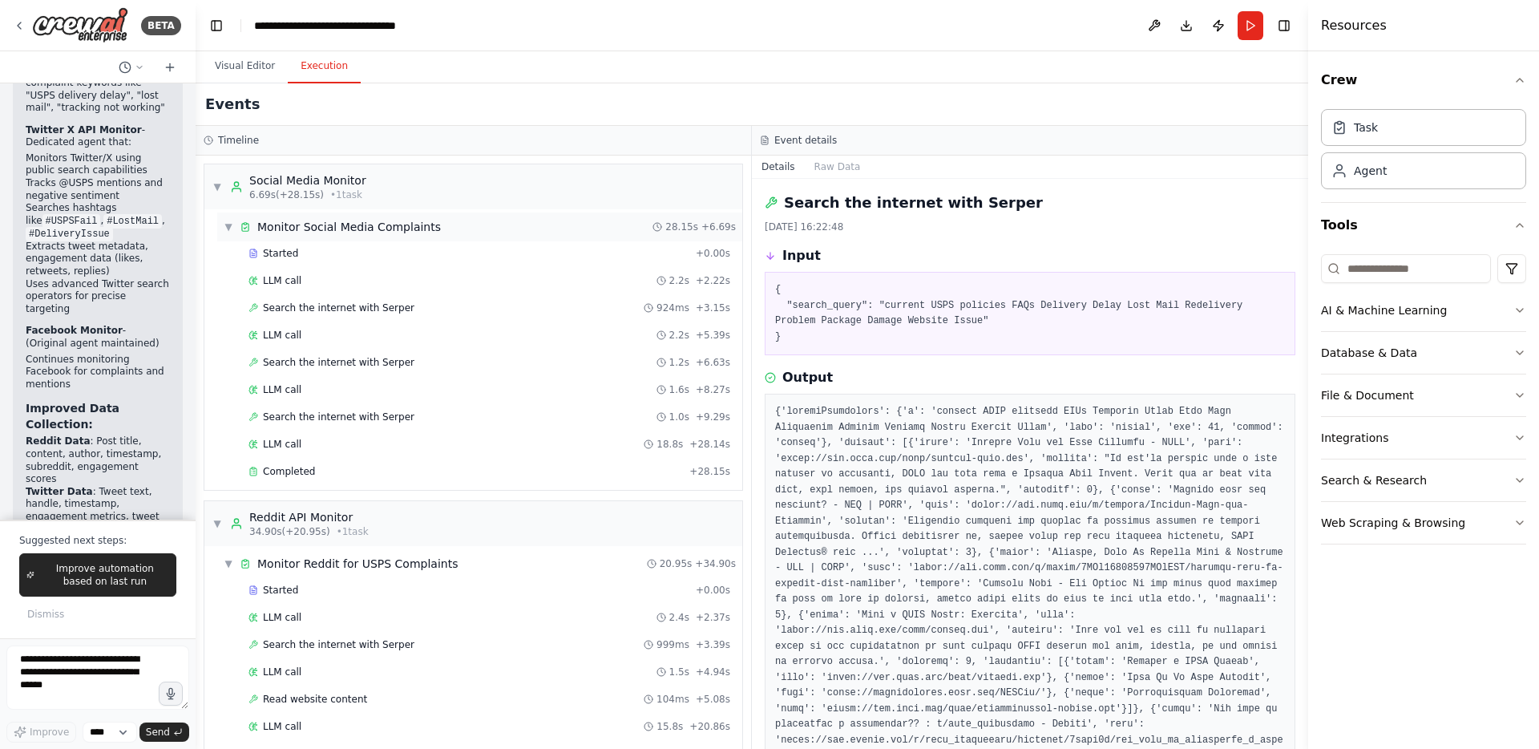
click at [337, 222] on div "Monitor Social Media Complaints" at bounding box center [349, 227] width 184 height 16
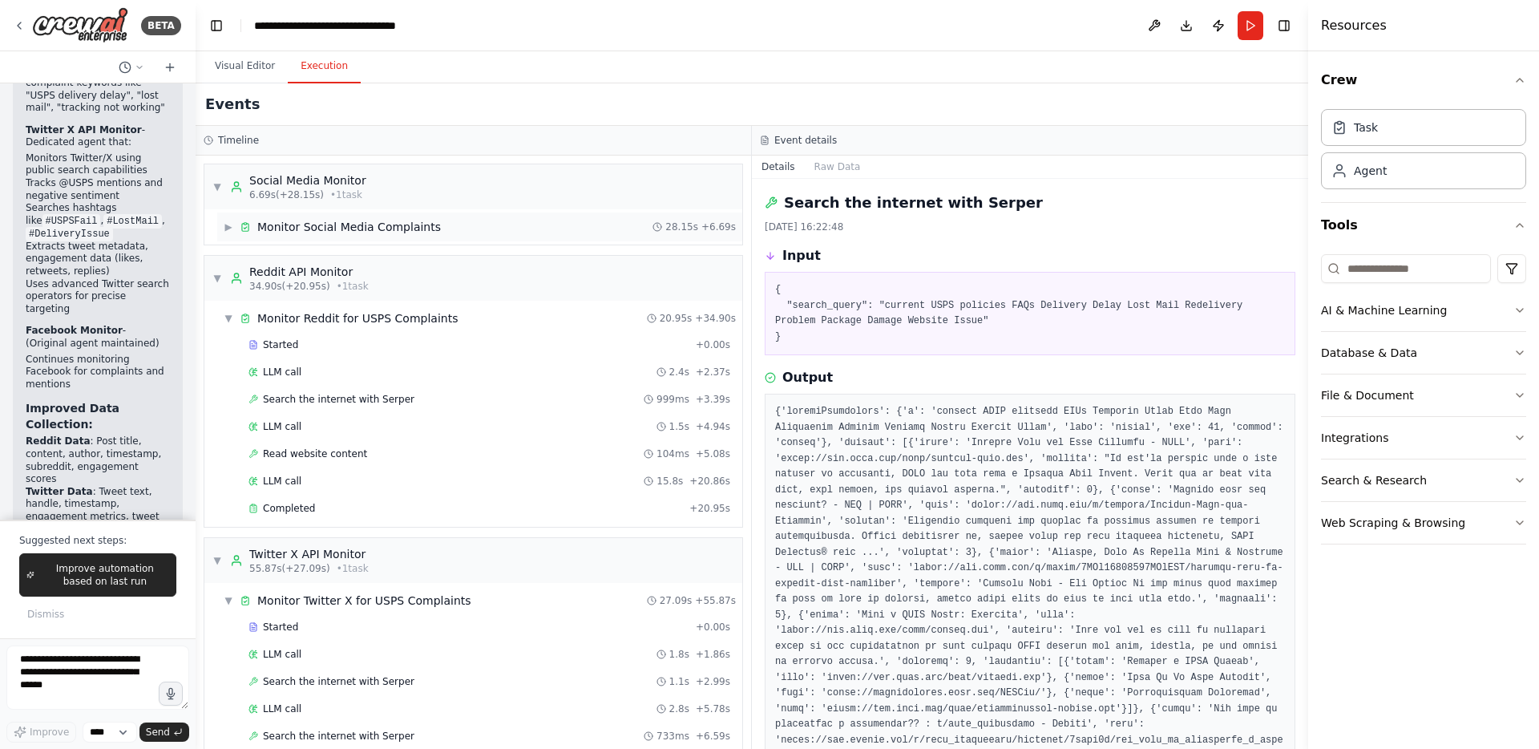
click at [342, 234] on div "Monitor Social Media Complaints" at bounding box center [349, 227] width 184 height 16
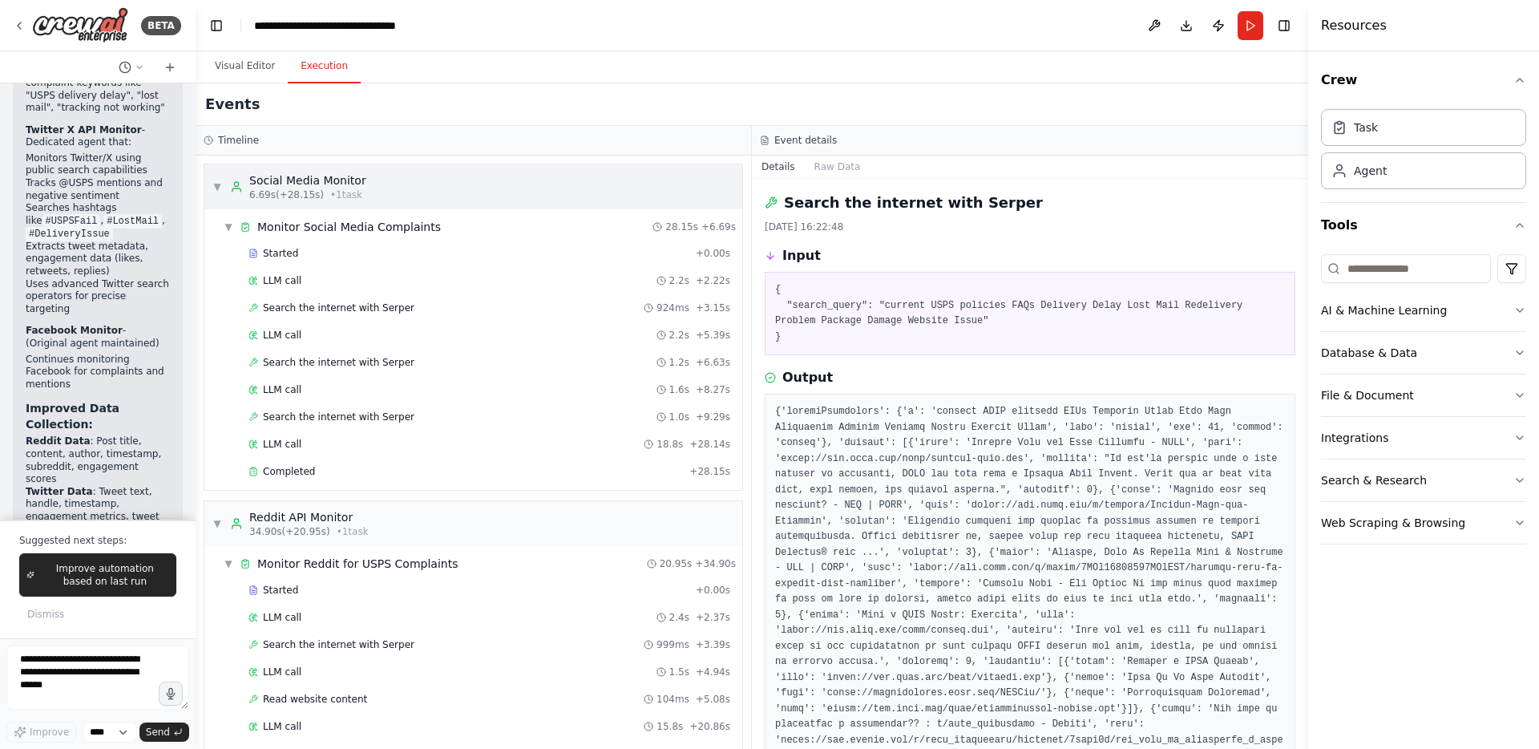
click at [213, 186] on span "▼" at bounding box center [217, 186] width 10 height 13
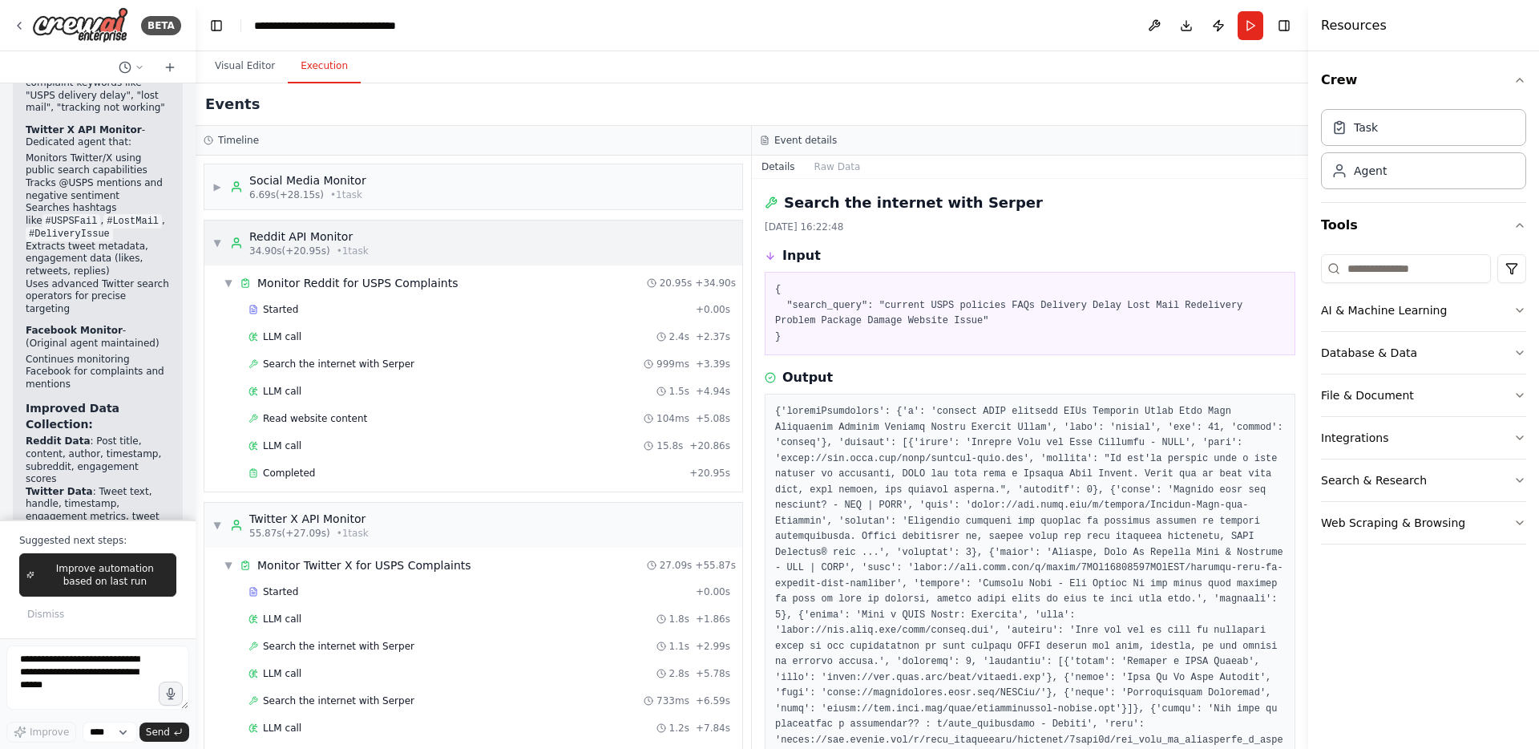
click at [211, 249] on div "▼ Reddit API Monitor 34.90s (+20.95s) • 1 task" at bounding box center [473, 242] width 538 height 45
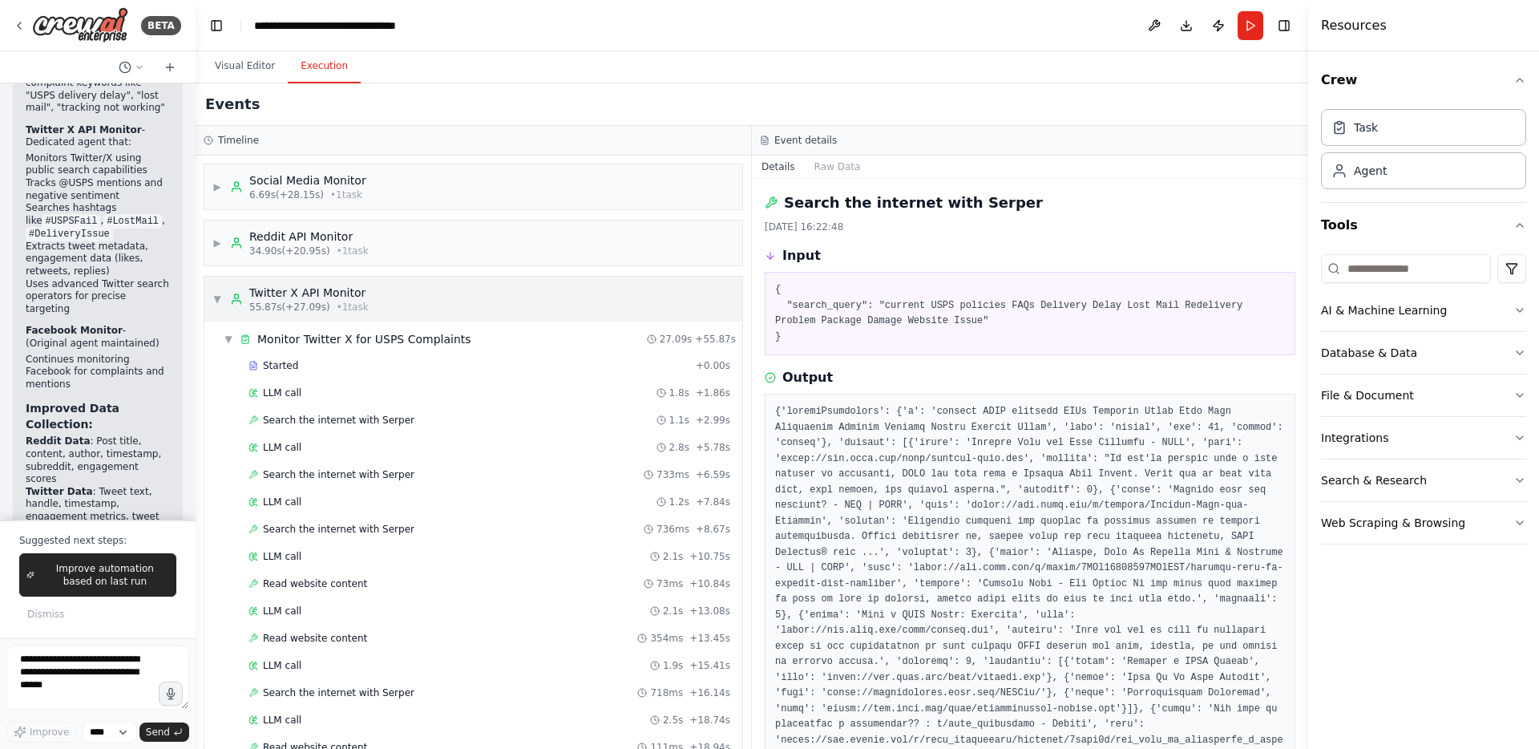
click at [213, 293] on div "▼ Twitter X API Monitor 55.87s (+27.09s) • 1 task" at bounding box center [290, 299] width 156 height 29
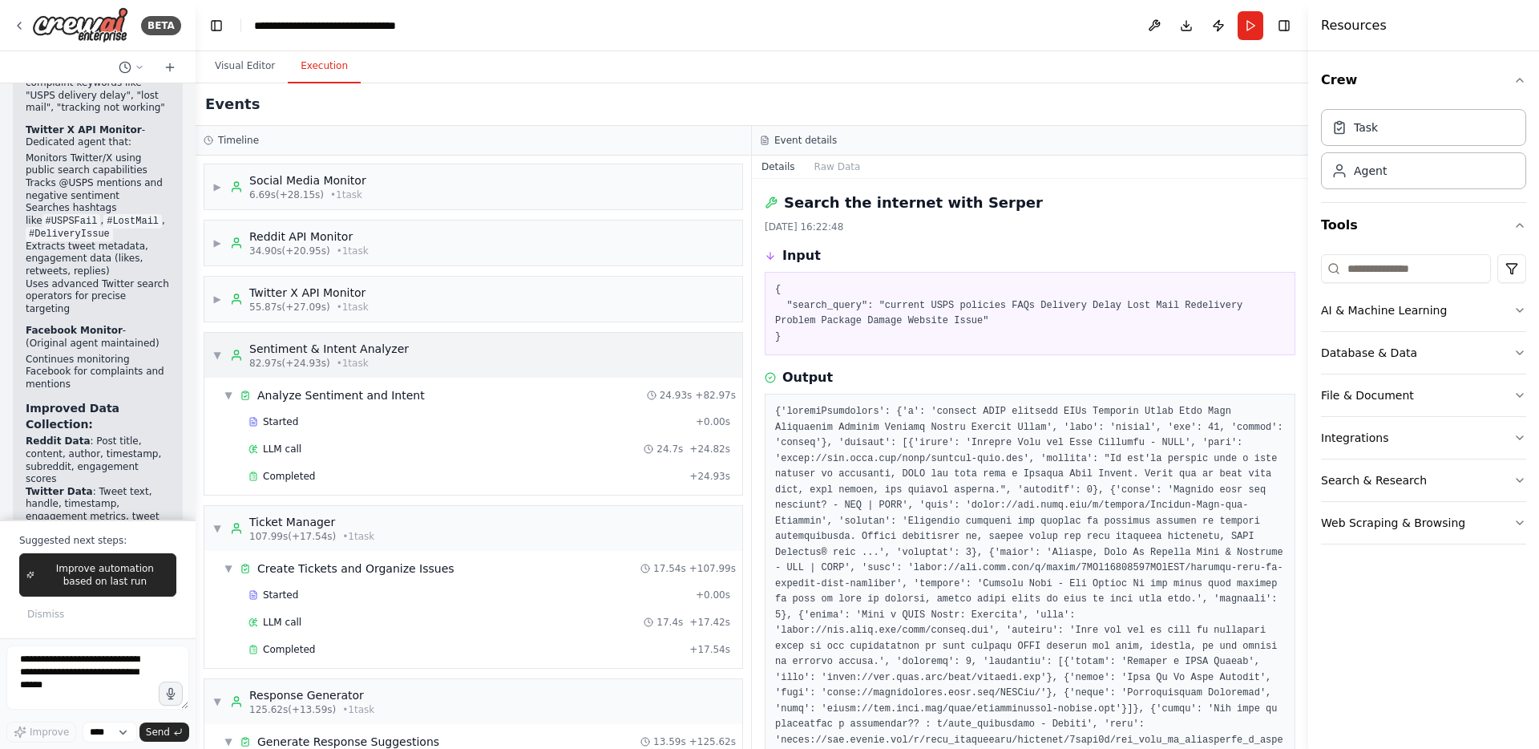
click at [208, 356] on div "▼ Sentiment & Intent Analyzer 82.97s (+24.93s) • 1 task" at bounding box center [473, 355] width 538 height 45
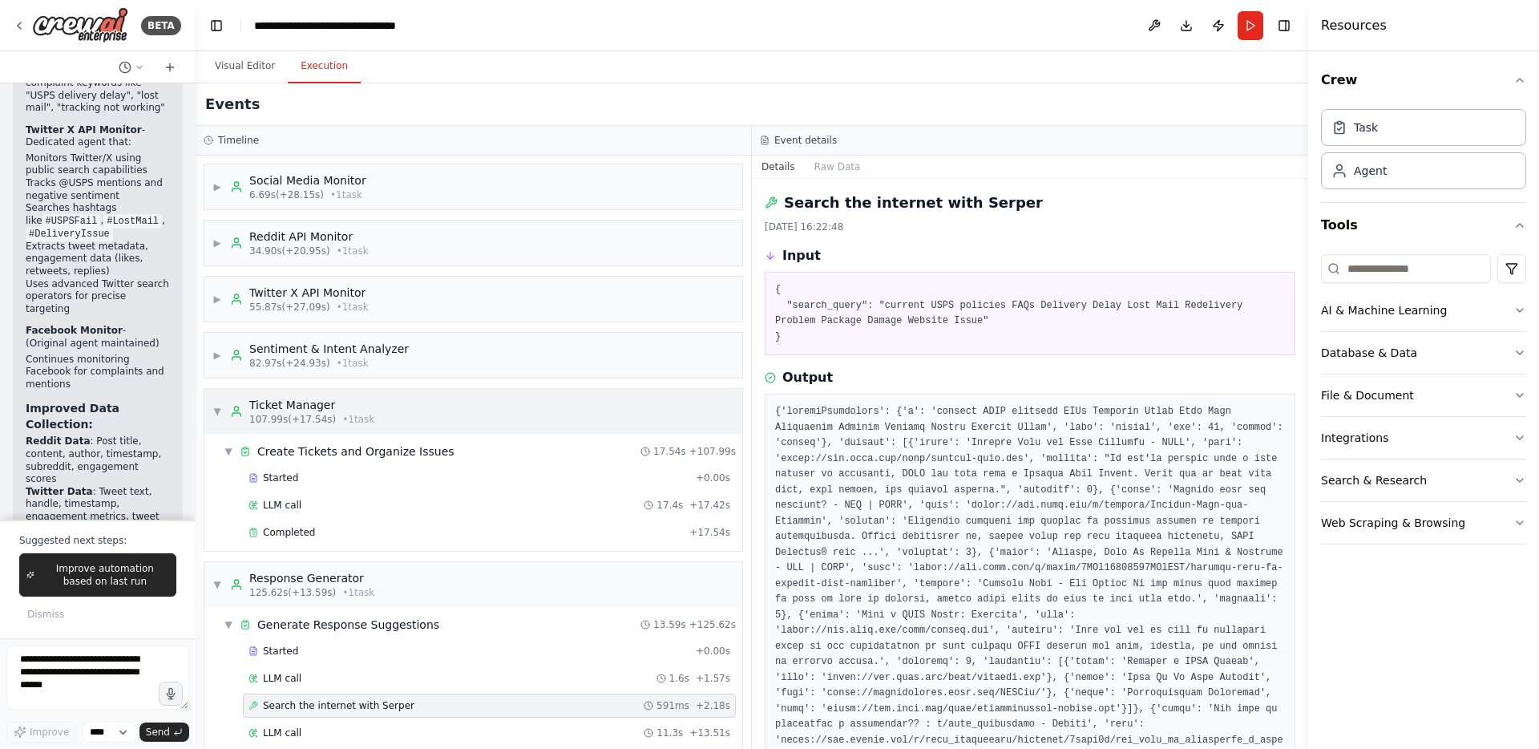
click at [207, 402] on div "▼ Ticket Manager 107.99s (+17.54s) • 1 task" at bounding box center [473, 411] width 538 height 45
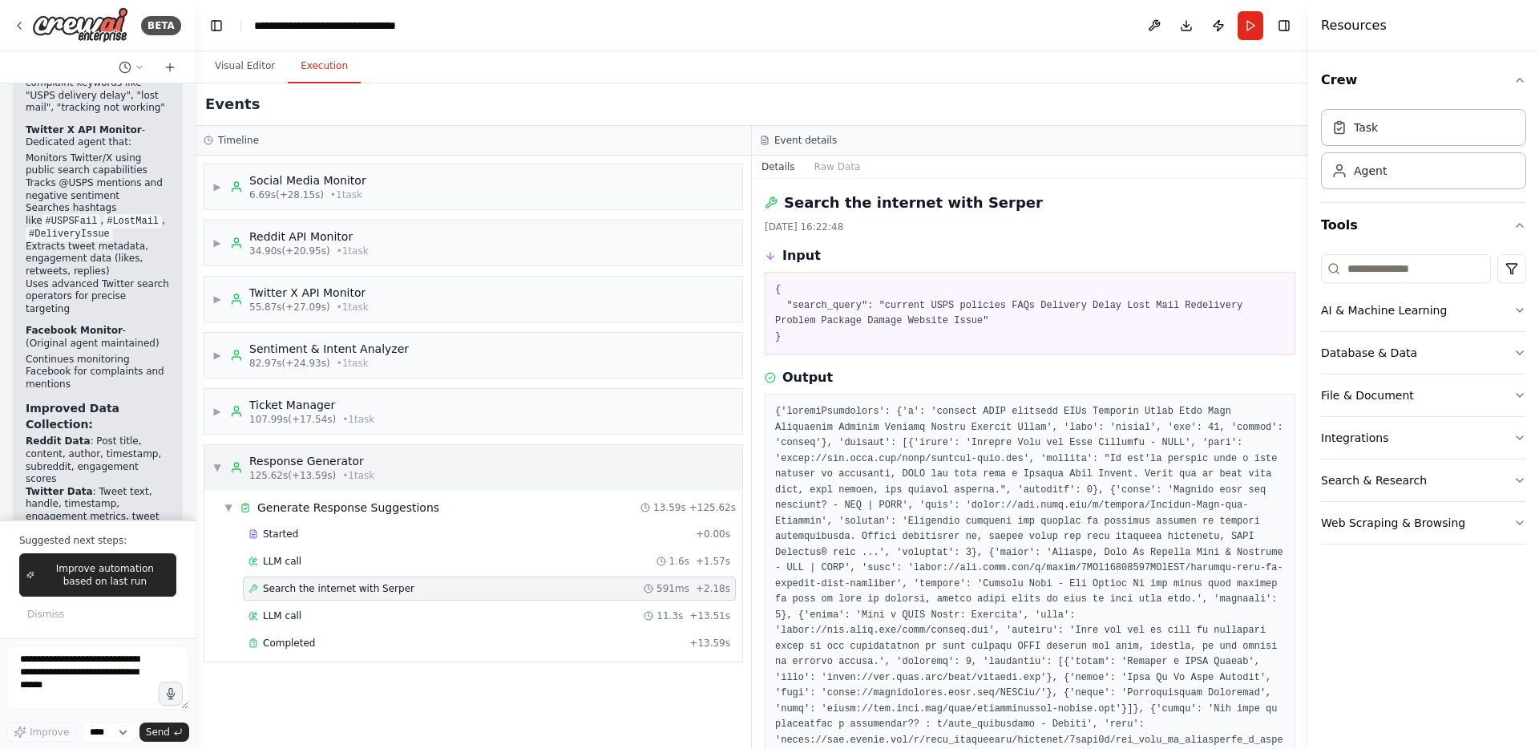
click at [211, 461] on div "▼ Response Generator 125.62s (+13.59s) • 1 task" at bounding box center [473, 467] width 538 height 45
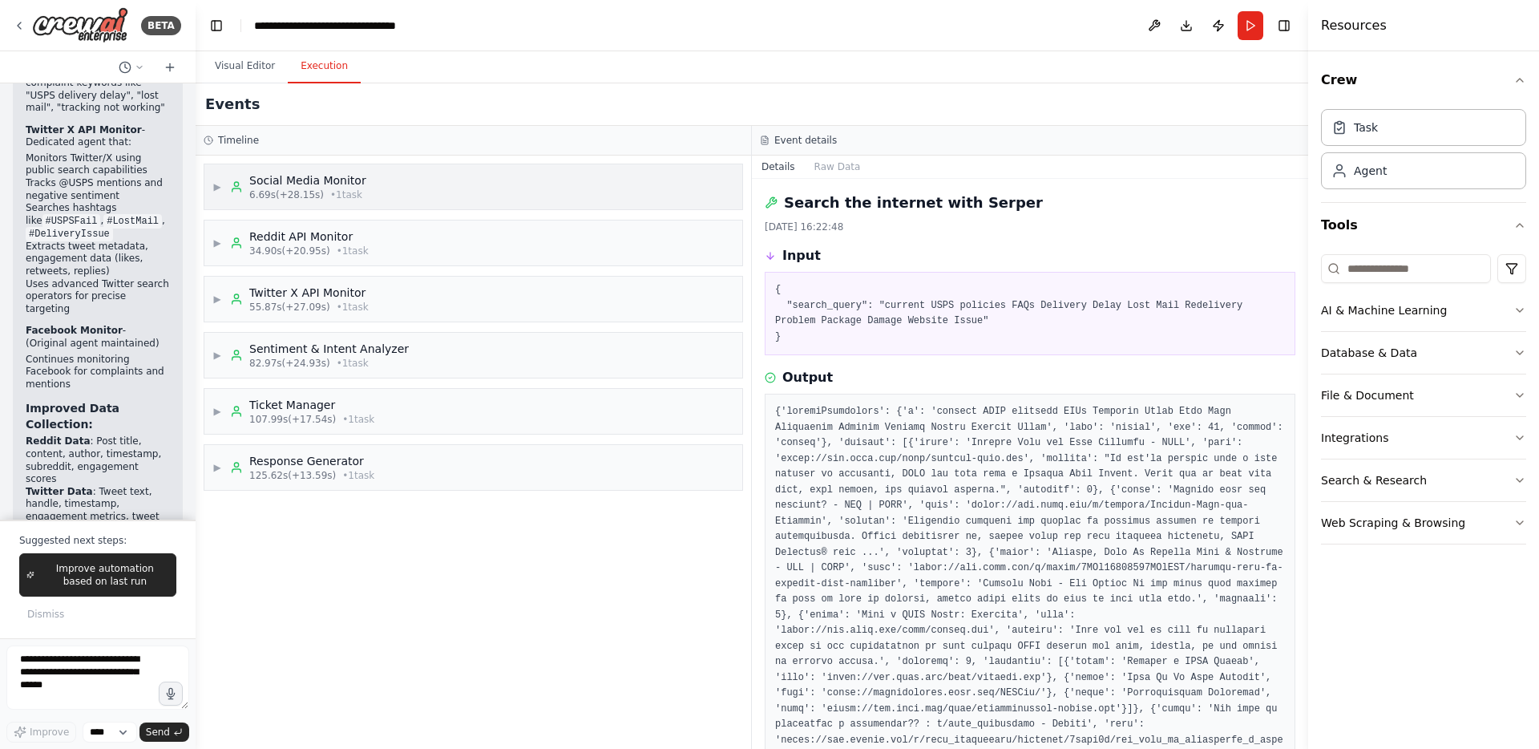
click at [213, 185] on span "▶" at bounding box center [217, 186] width 10 height 13
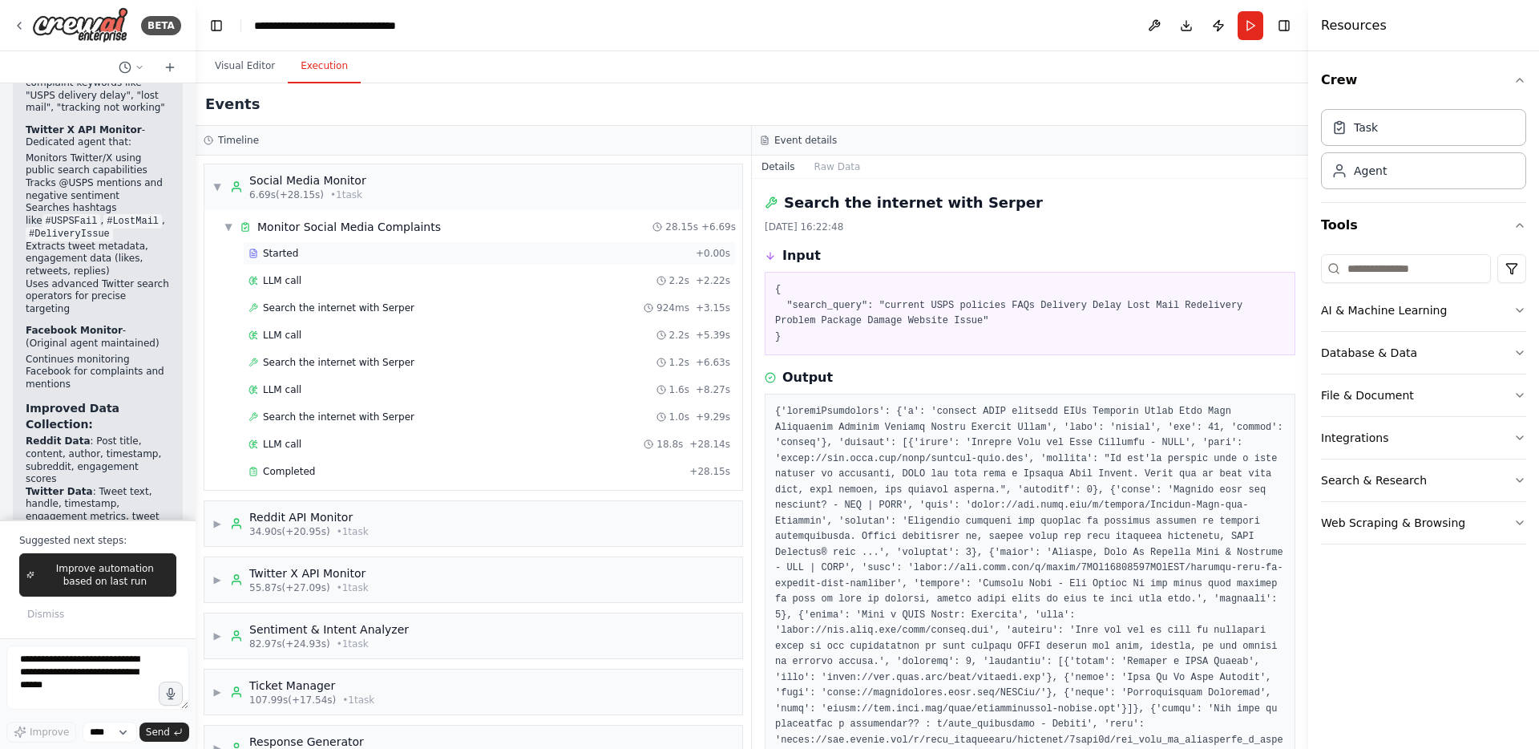
click at [319, 253] on div "Started" at bounding box center [469, 253] width 441 height 13
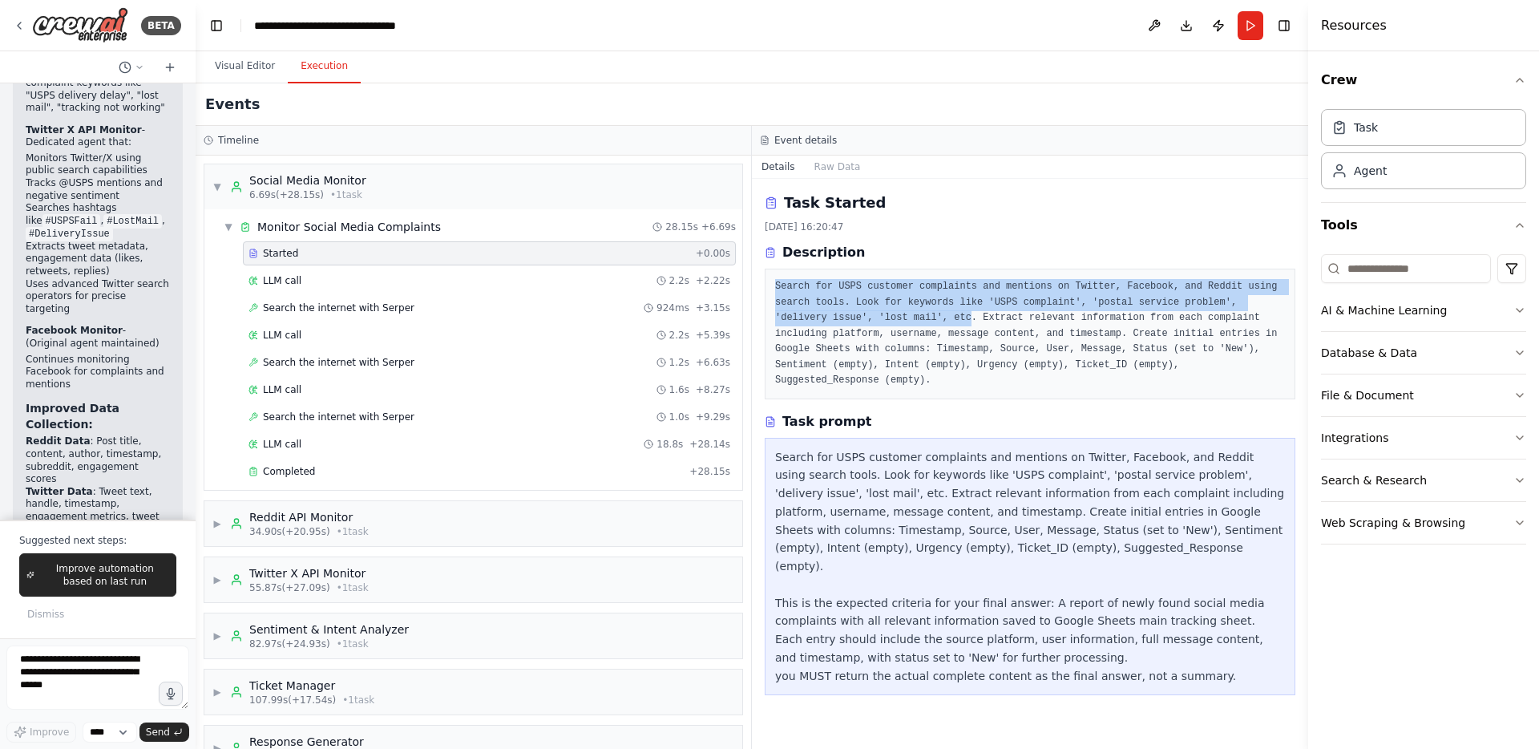
drag, startPoint x: 774, startPoint y: 287, endPoint x: 974, endPoint y: 318, distance: 202.8
click at [974, 318] on div "Search for USPS customer complaints and mentions on Twitter, Facebook, and Redd…" at bounding box center [1030, 334] width 531 height 131
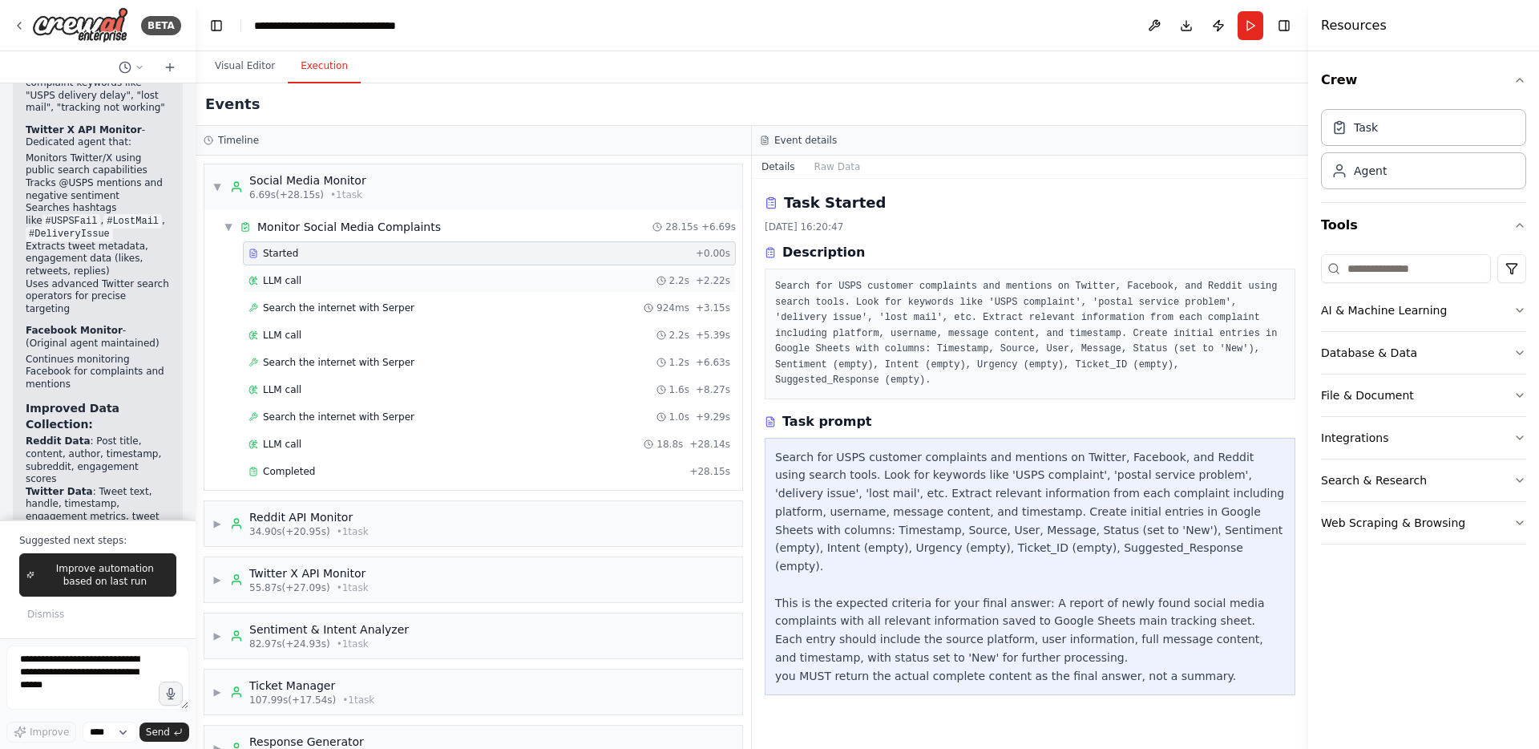
click at [504, 275] on div "LLM call 2.2s + 2.22s" at bounding box center [490, 280] width 482 height 13
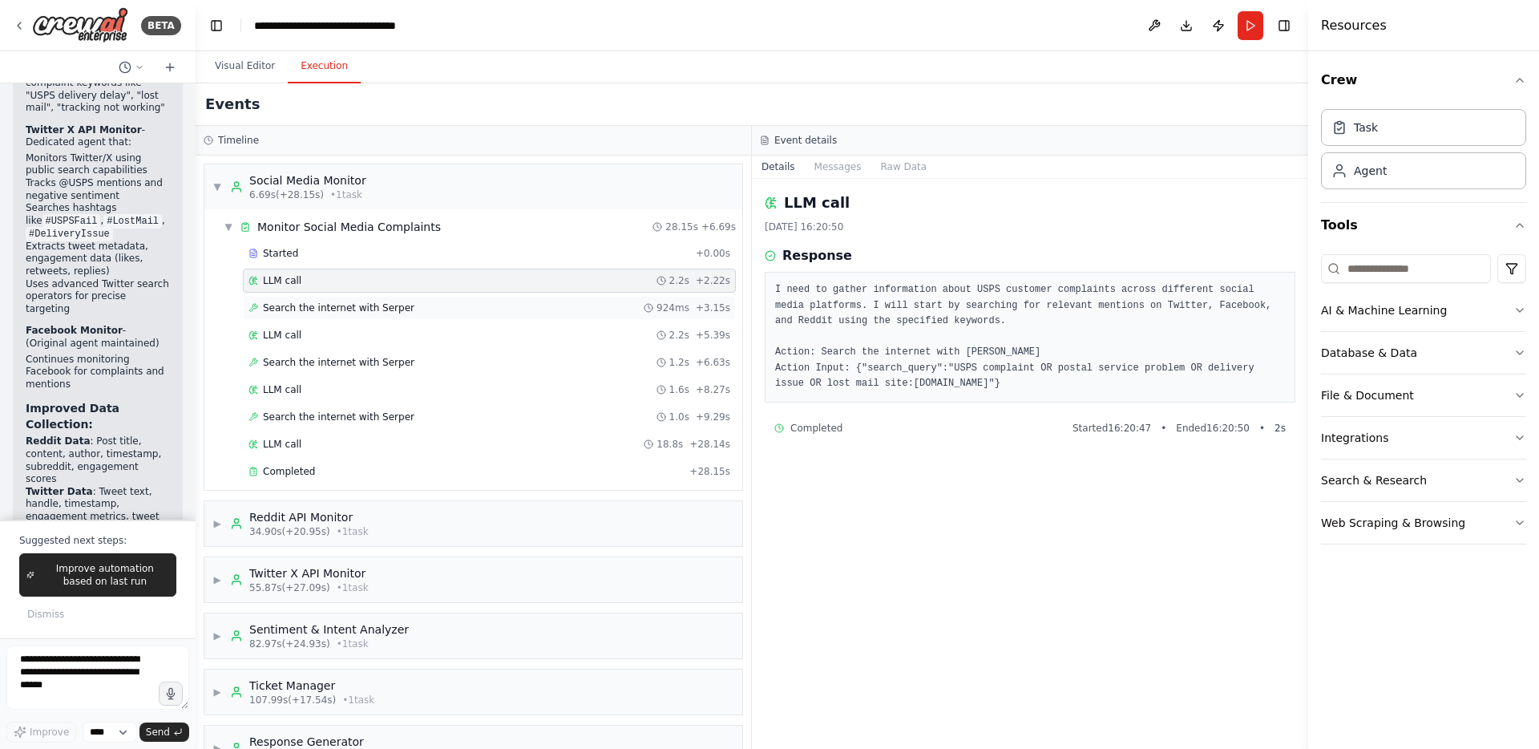
click at [467, 309] on div "Search the internet with [PERSON_NAME] 924ms + 3.15s" at bounding box center [490, 307] width 482 height 13
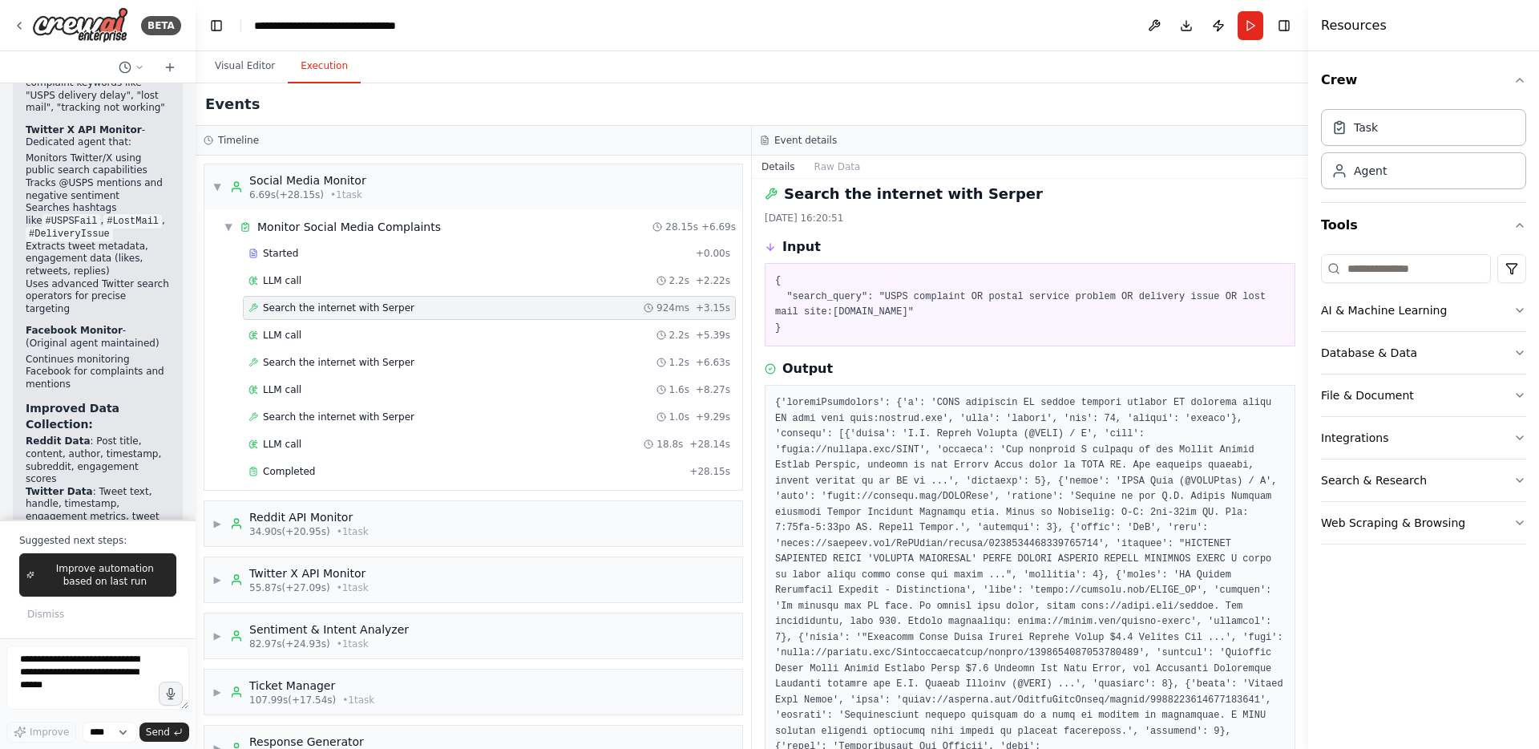
scroll to position [24, 0]
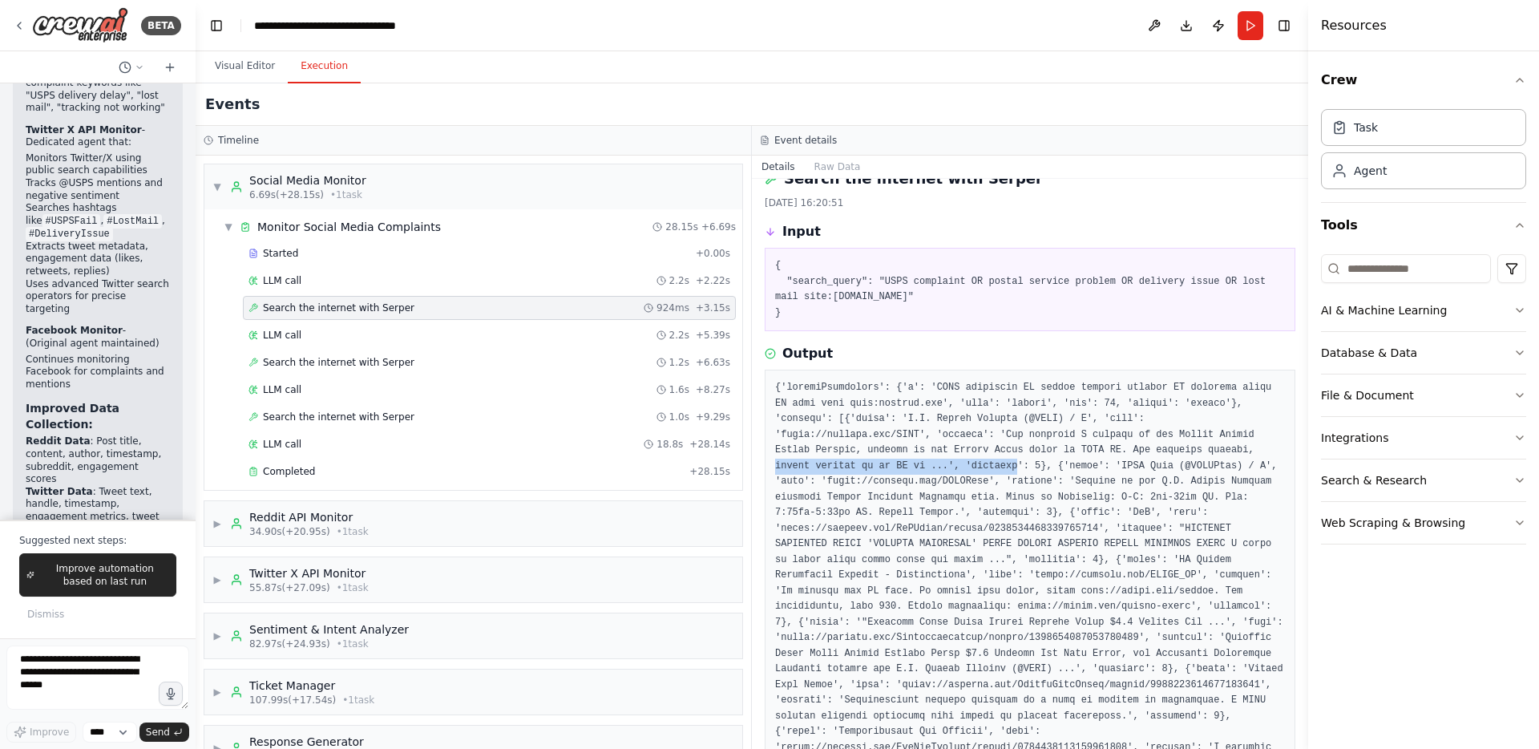
drag, startPoint x: 770, startPoint y: 463, endPoint x: 1017, endPoint y: 460, distance: 246.1
click at [1017, 460] on div at bounding box center [1030, 685] width 531 height 631
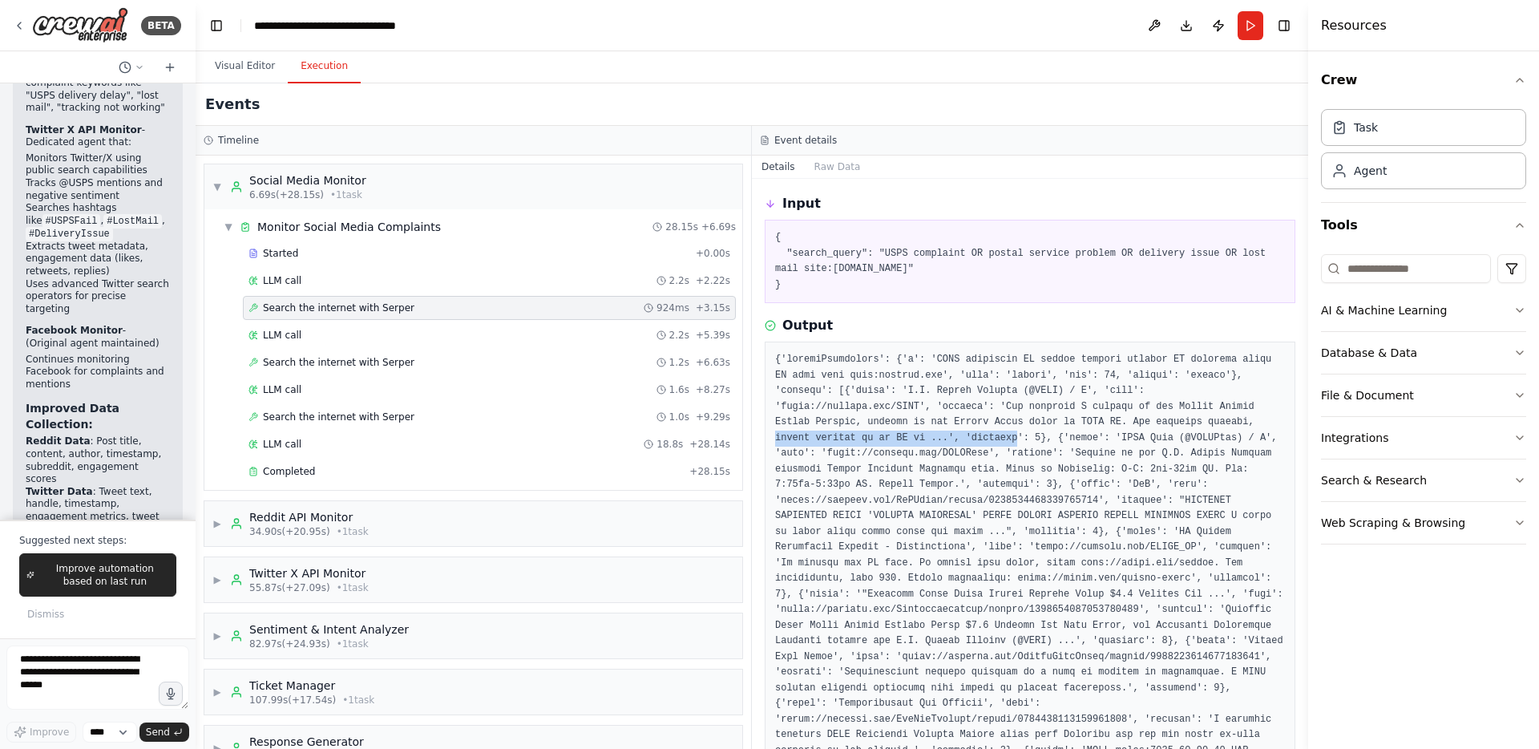
scroll to position [55, 0]
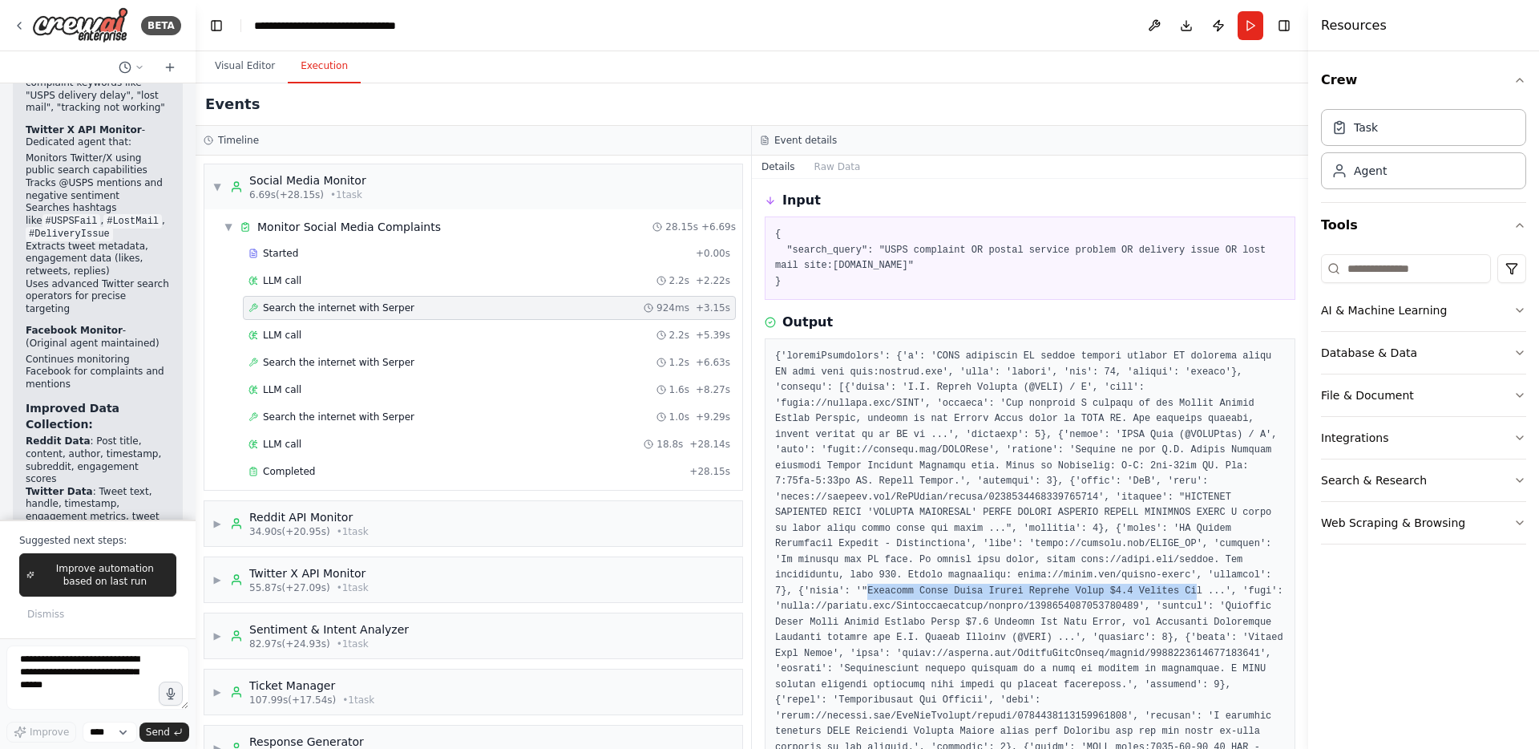
drag, startPoint x: 1130, startPoint y: 589, endPoint x: 986, endPoint y: 606, distance: 144.5
click at [986, 606] on pre at bounding box center [1030, 654] width 510 height 610
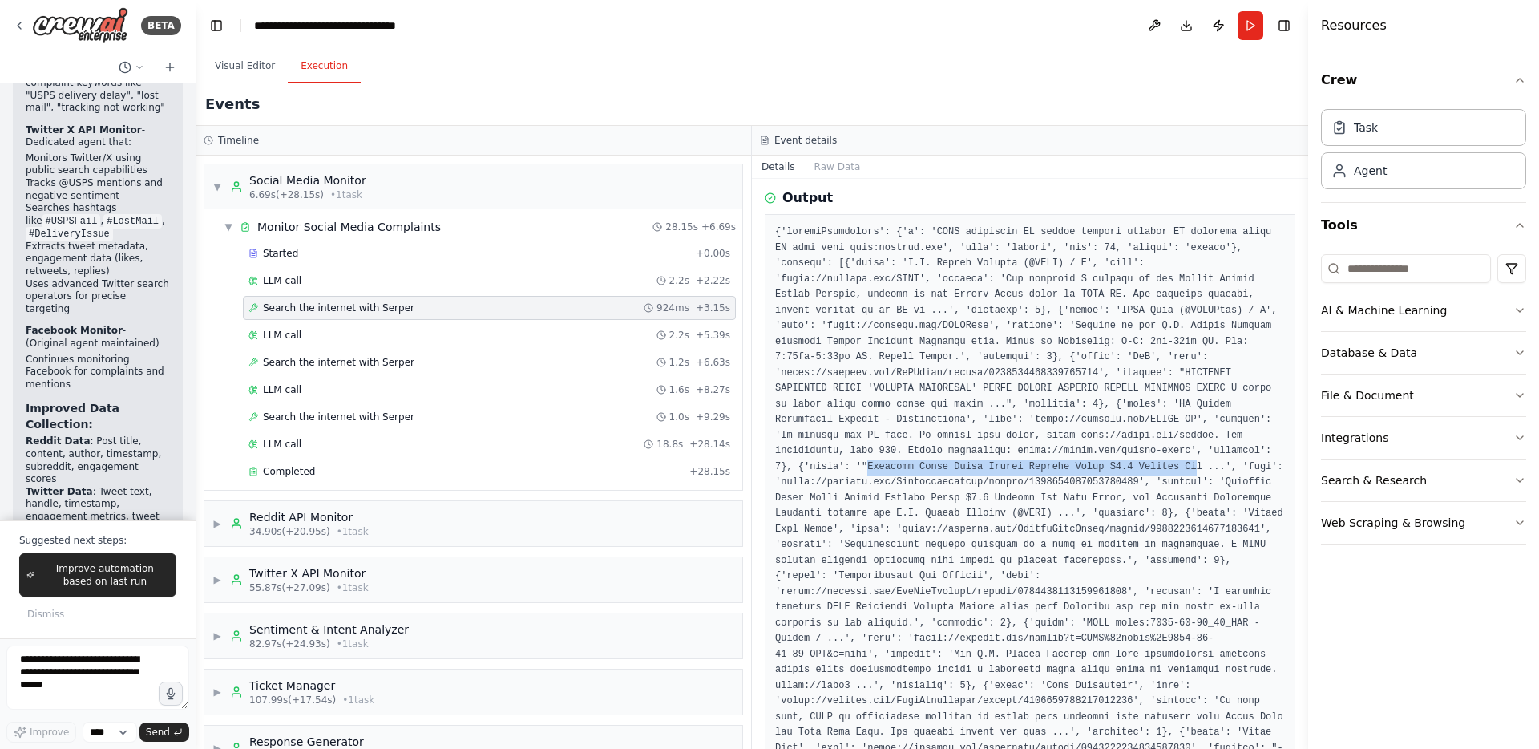
scroll to position [196, 0]
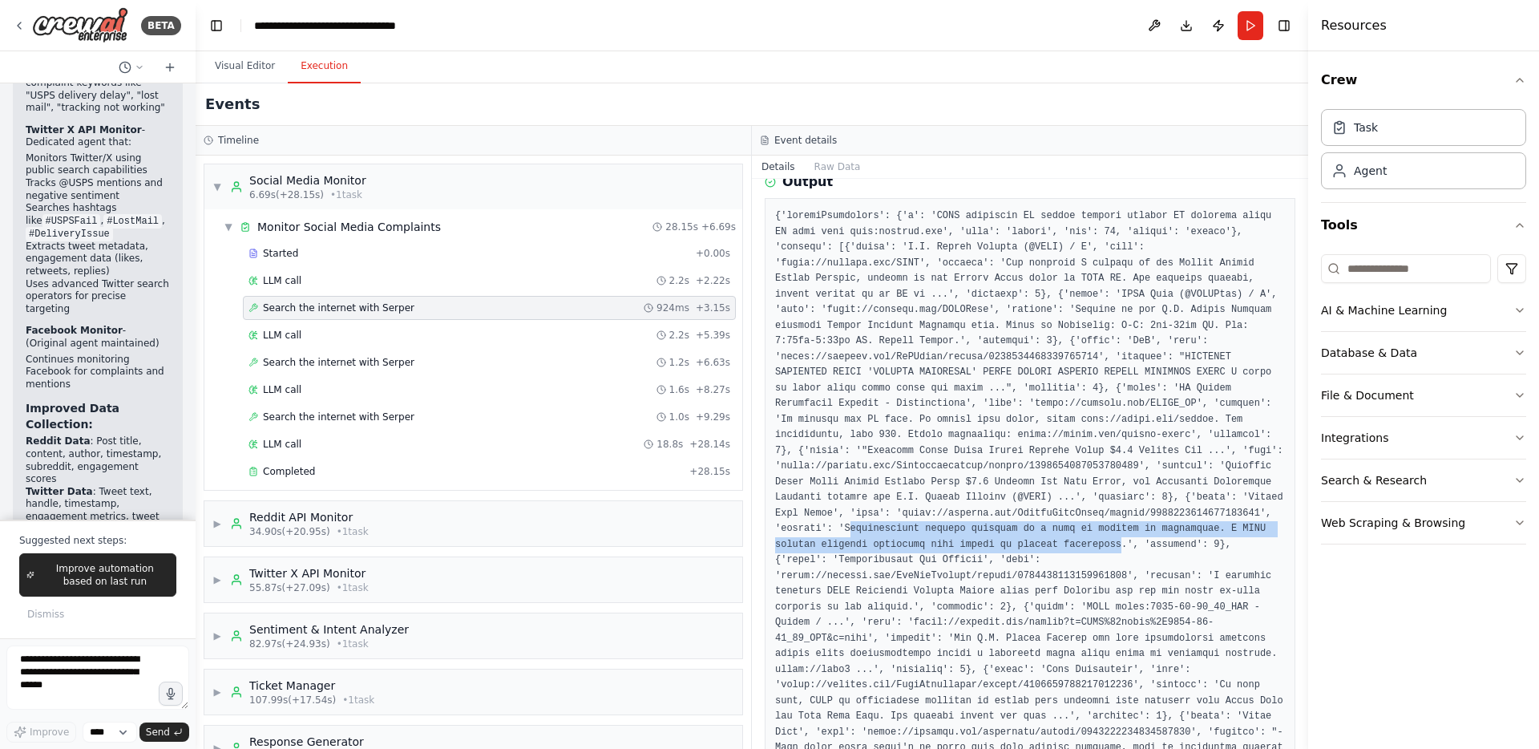
drag, startPoint x: 784, startPoint y: 564, endPoint x: 1076, endPoint y: 579, distance: 292.2
click at [1076, 579] on pre at bounding box center [1030, 513] width 510 height 610
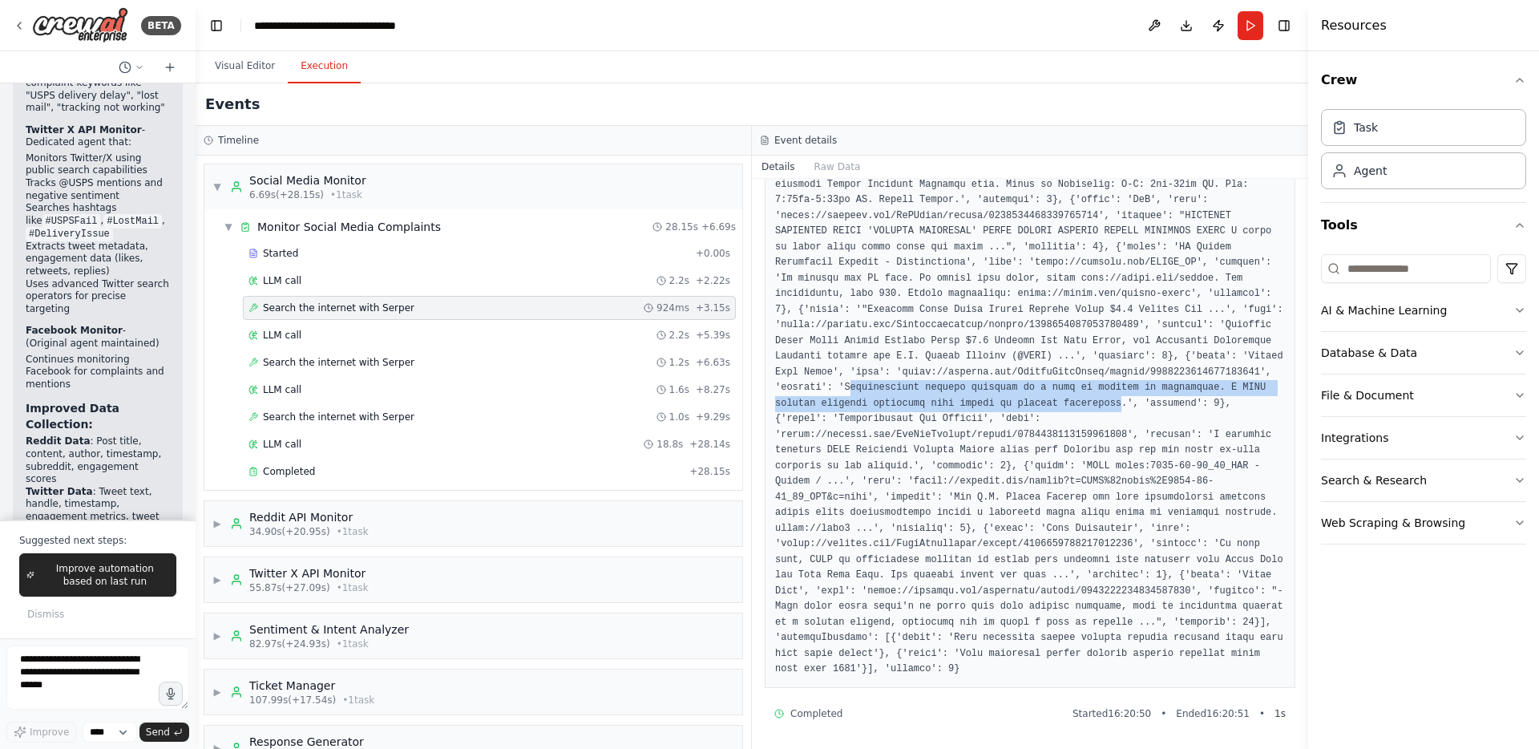
scroll to position [383, 0]
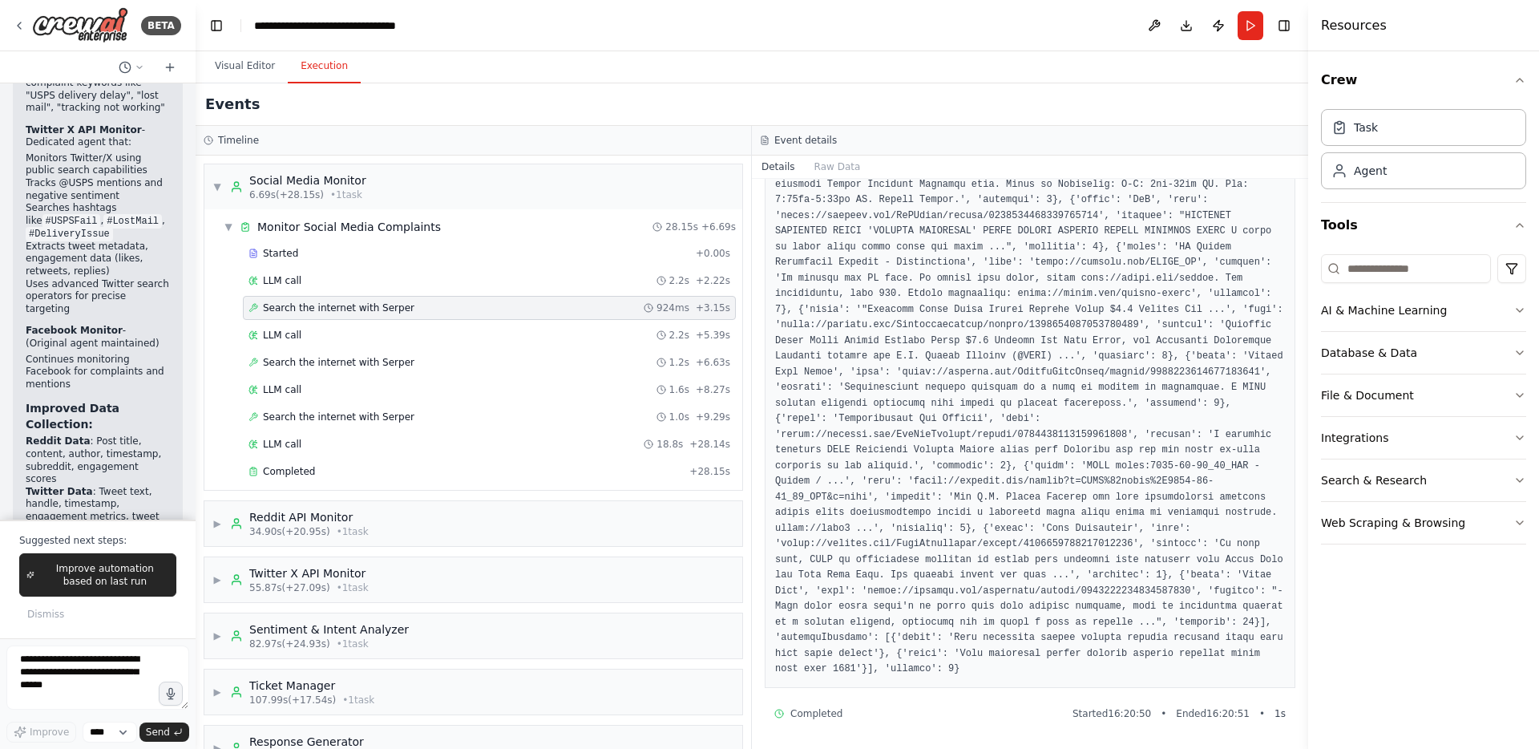
click at [1028, 659] on pre at bounding box center [1030, 372] width 510 height 610
click at [370, 342] on div "LLM call 2.2s + 5.39s" at bounding box center [489, 335] width 493 height 24
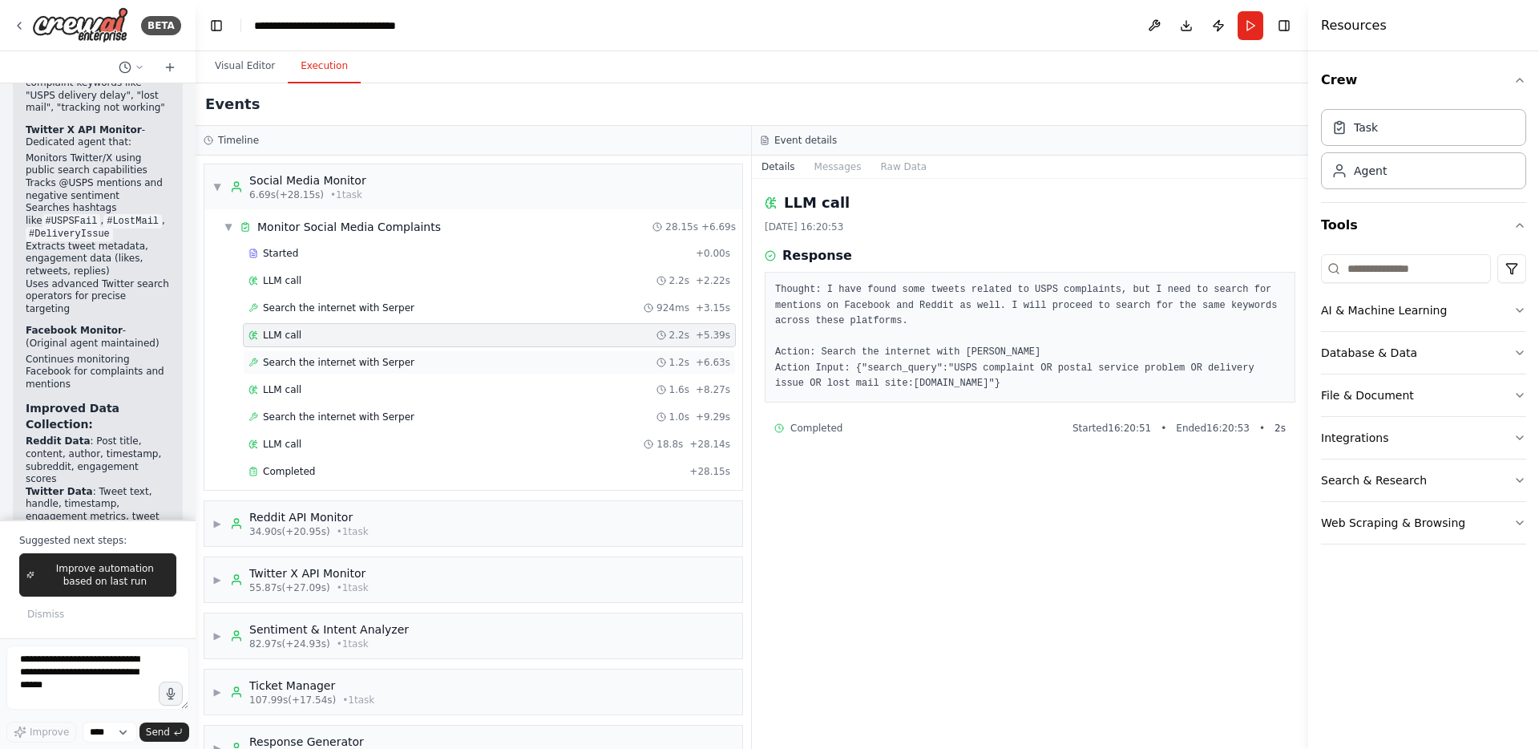
click at [372, 371] on div "Search the internet with [PERSON_NAME] 1.2s + 6.63s" at bounding box center [489, 362] width 493 height 24
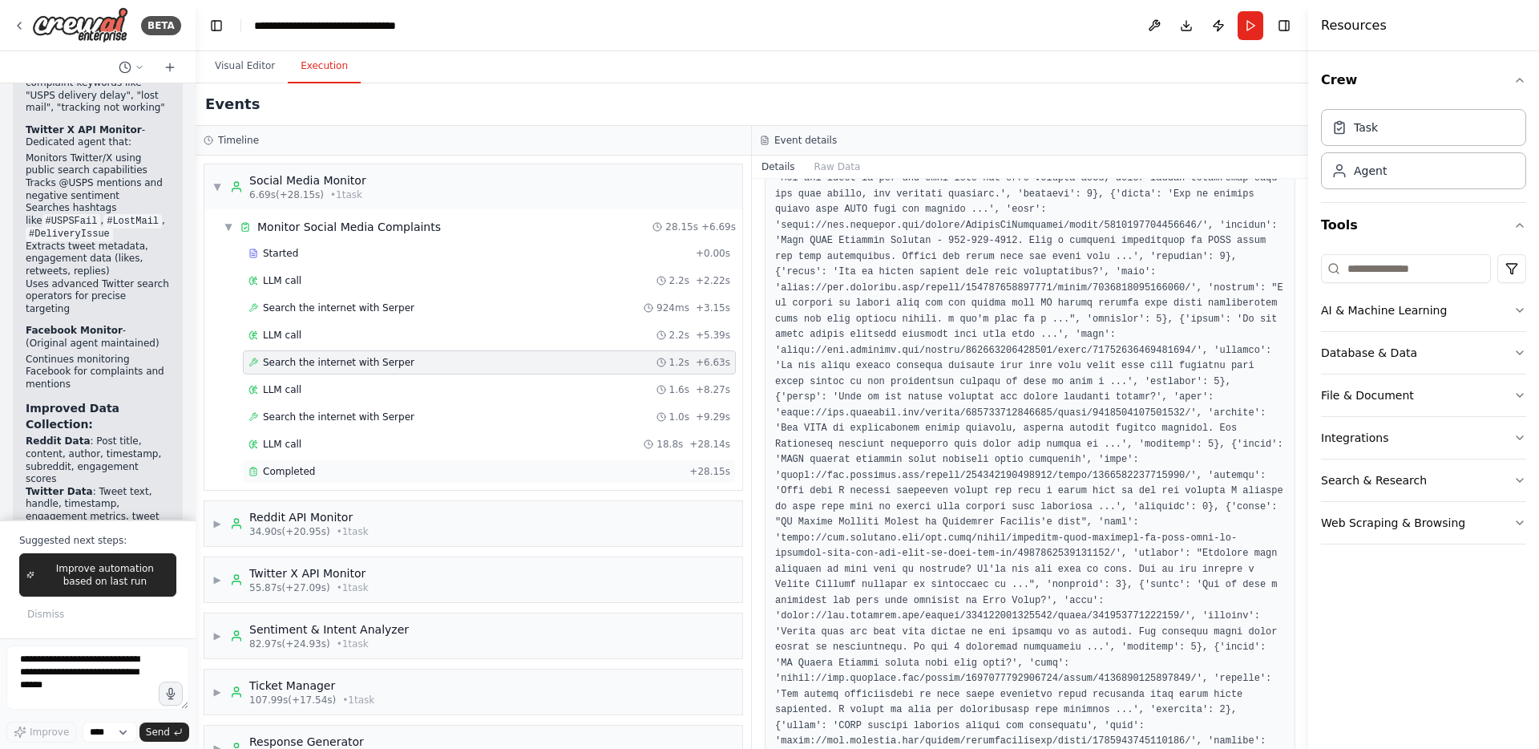
scroll to position [414, 0]
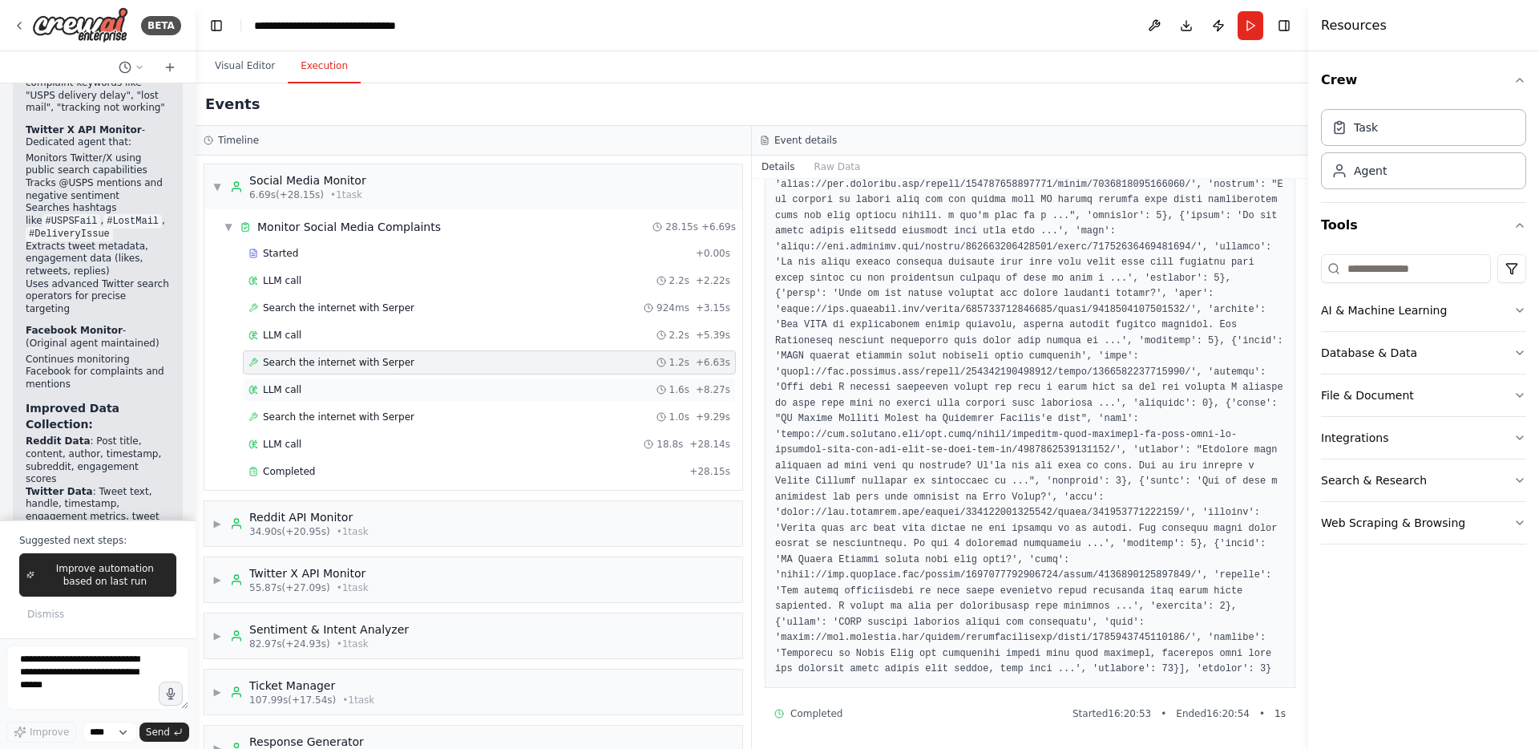
click at [449, 398] on div "LLM call 1.6s + 8.27s" at bounding box center [489, 390] width 493 height 24
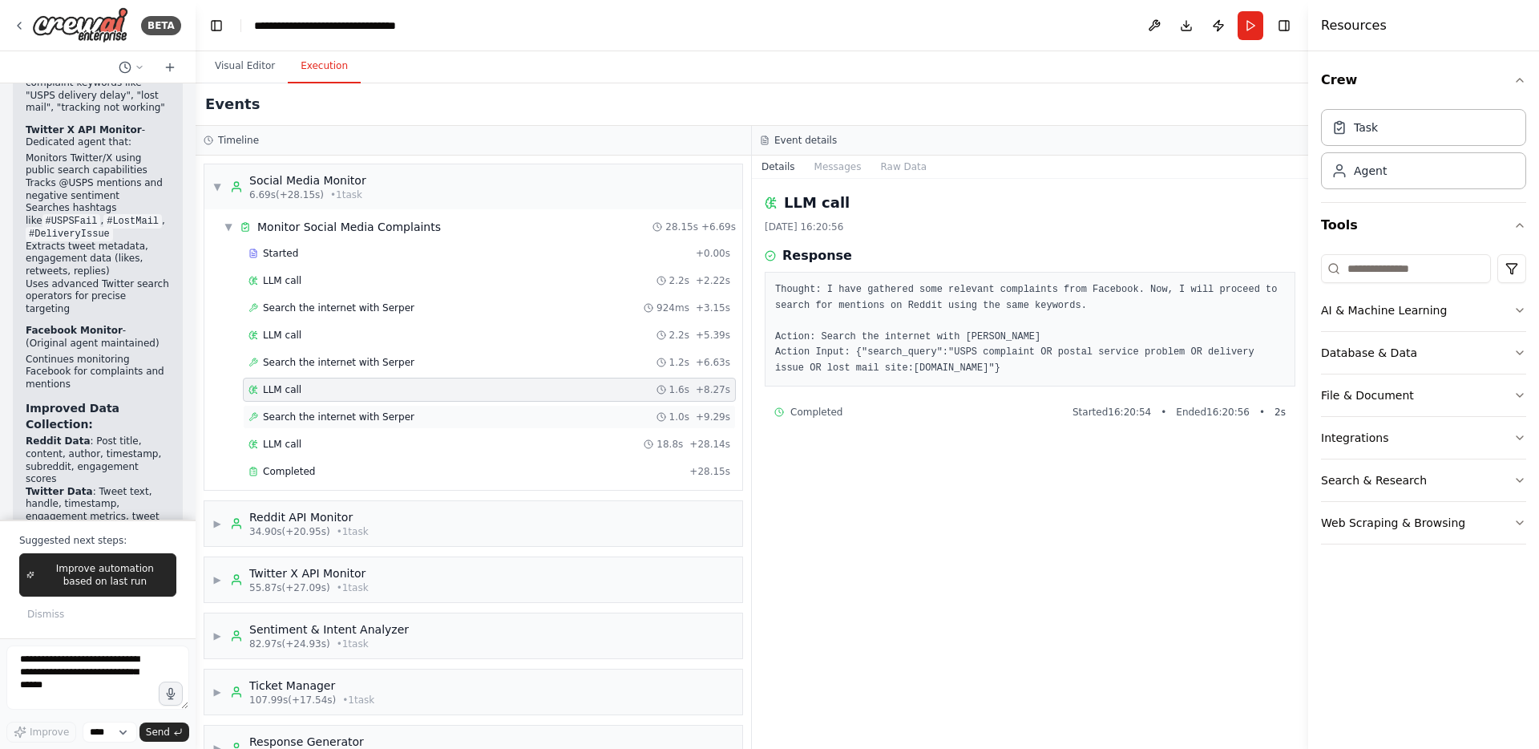
click at [450, 418] on div "Search the internet with [PERSON_NAME] 1.0s + 9.29s" at bounding box center [490, 416] width 482 height 13
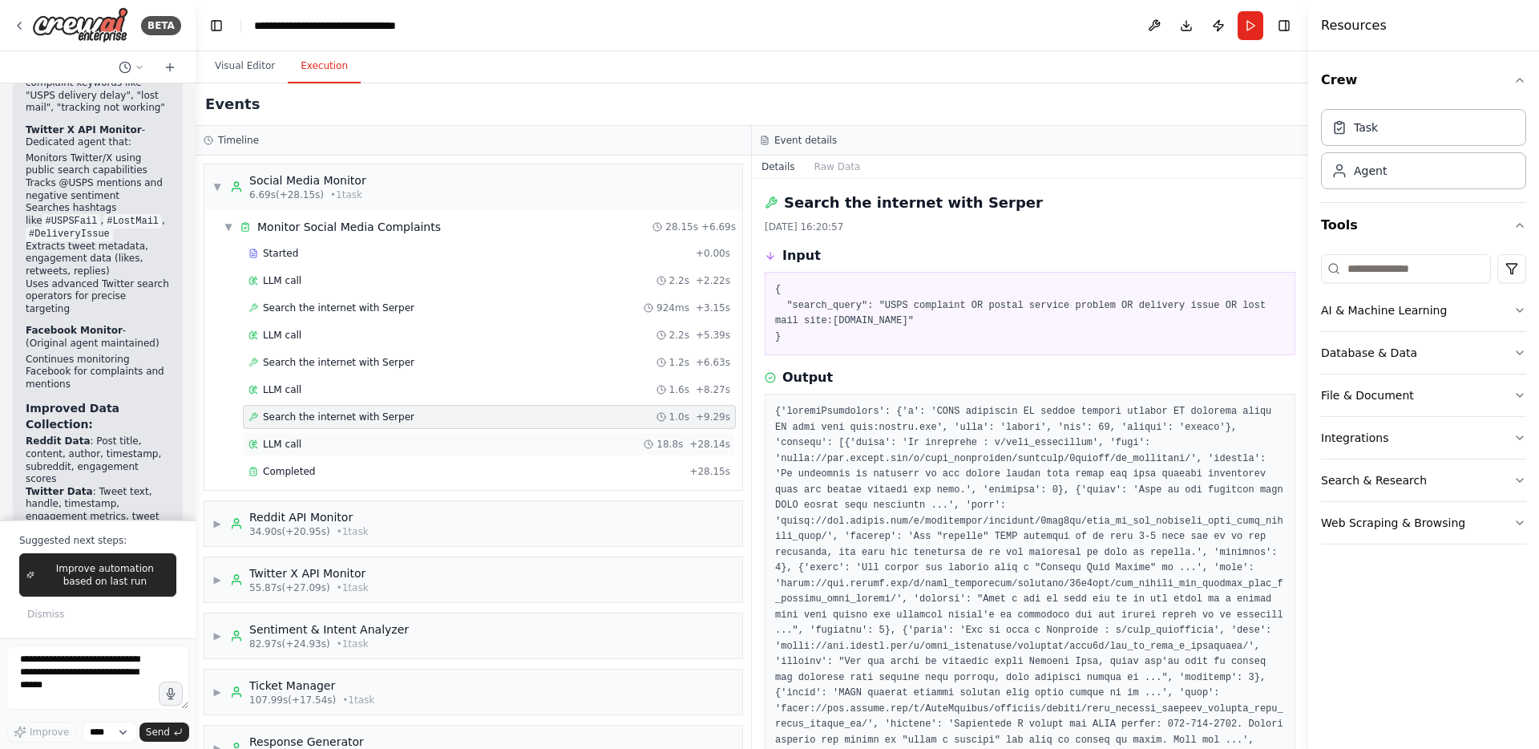
click at [433, 449] on div "LLM call 18.8s + 28.14s" at bounding box center [490, 444] width 482 height 13
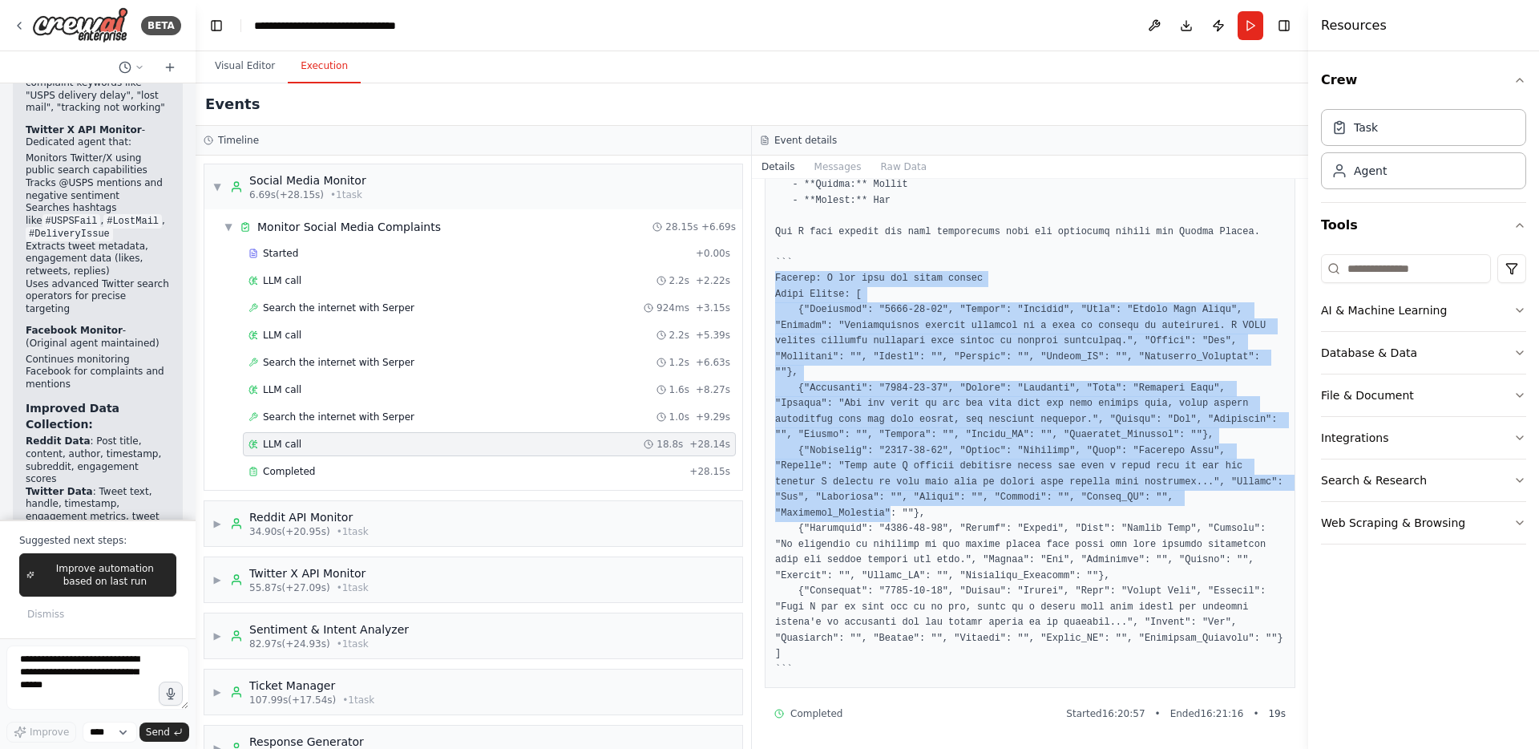
scroll to position [918, 0]
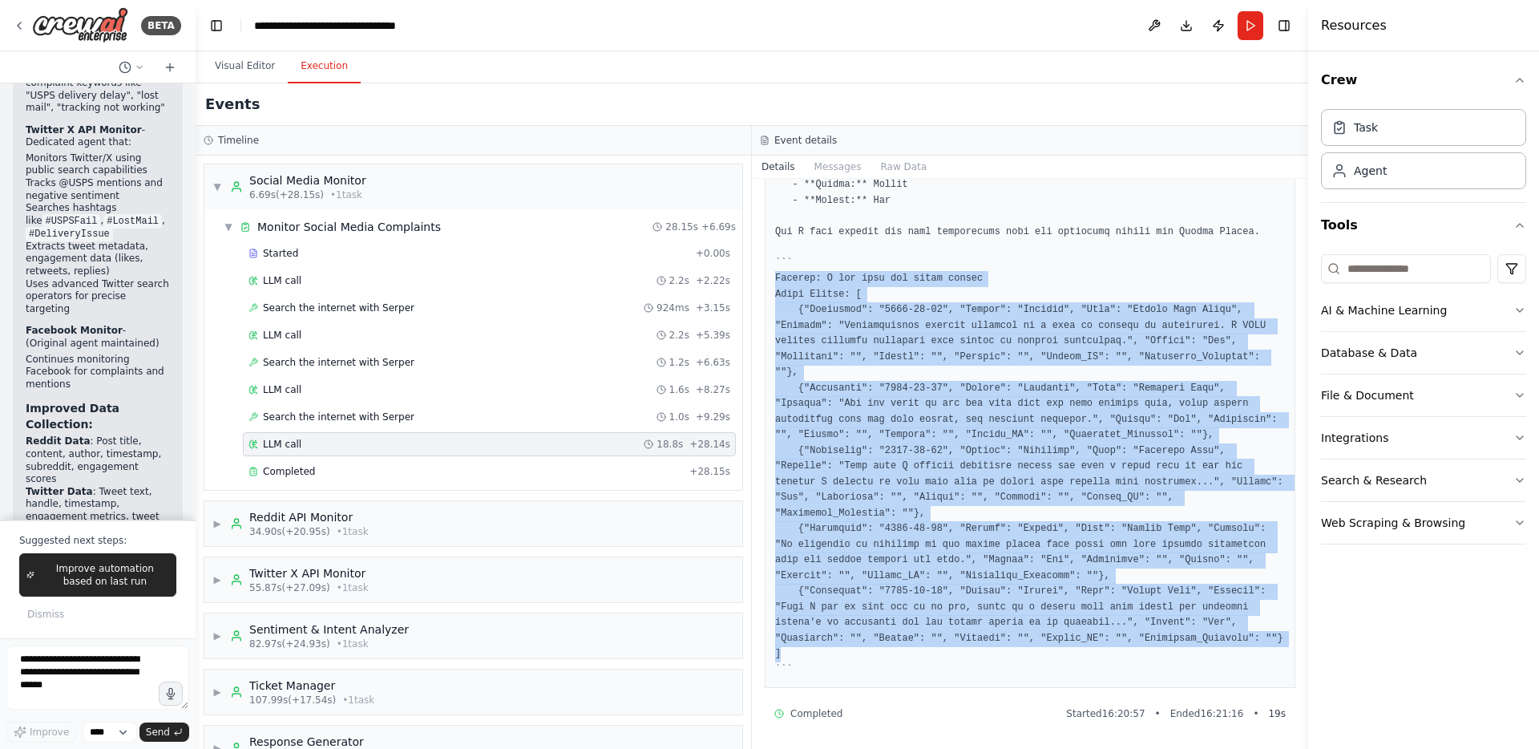
drag, startPoint x: 775, startPoint y: 358, endPoint x: 897, endPoint y: 658, distance: 323.6
click at [897, 658] on pre at bounding box center [1030, 37] width 510 height 1282
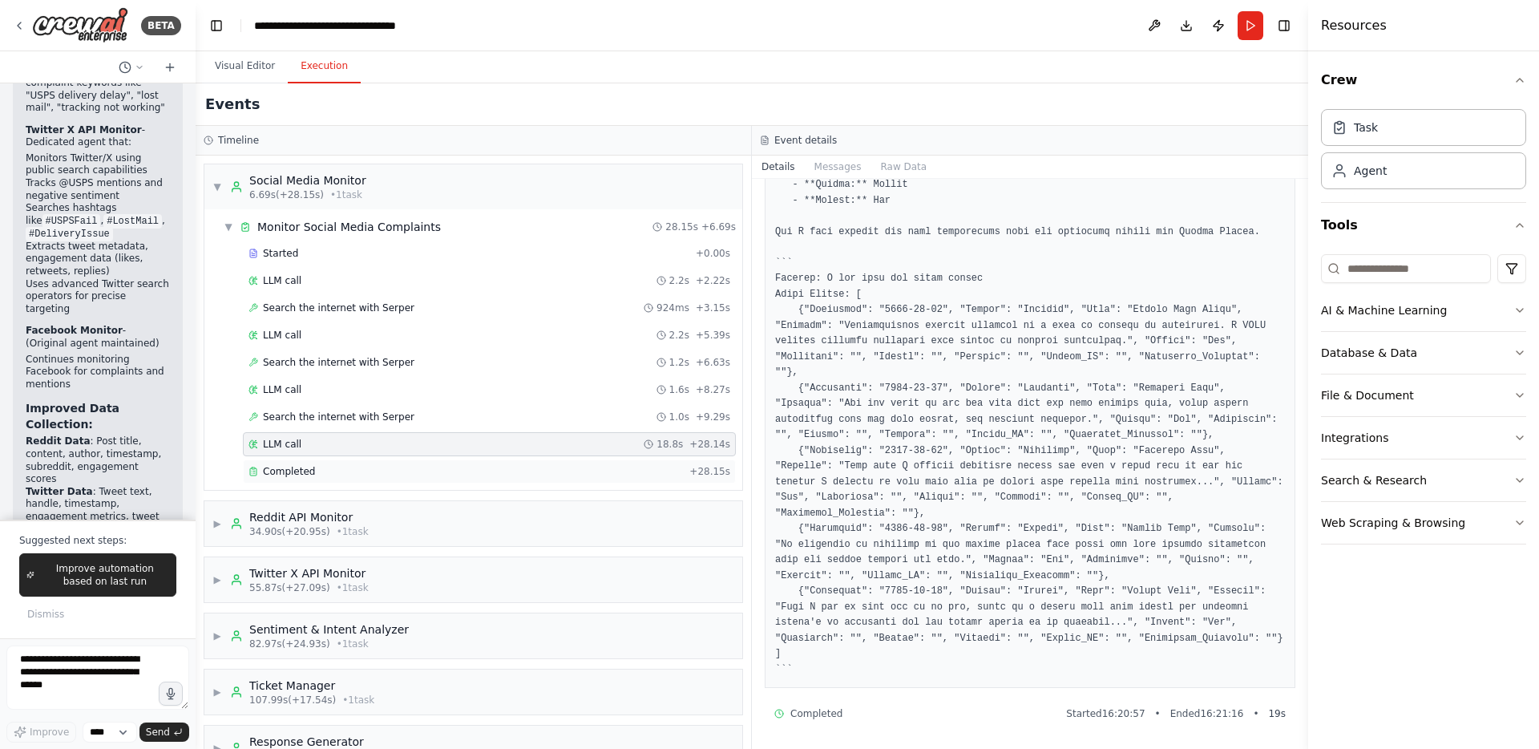
click at [470, 468] on div "Completed" at bounding box center [466, 471] width 435 height 13
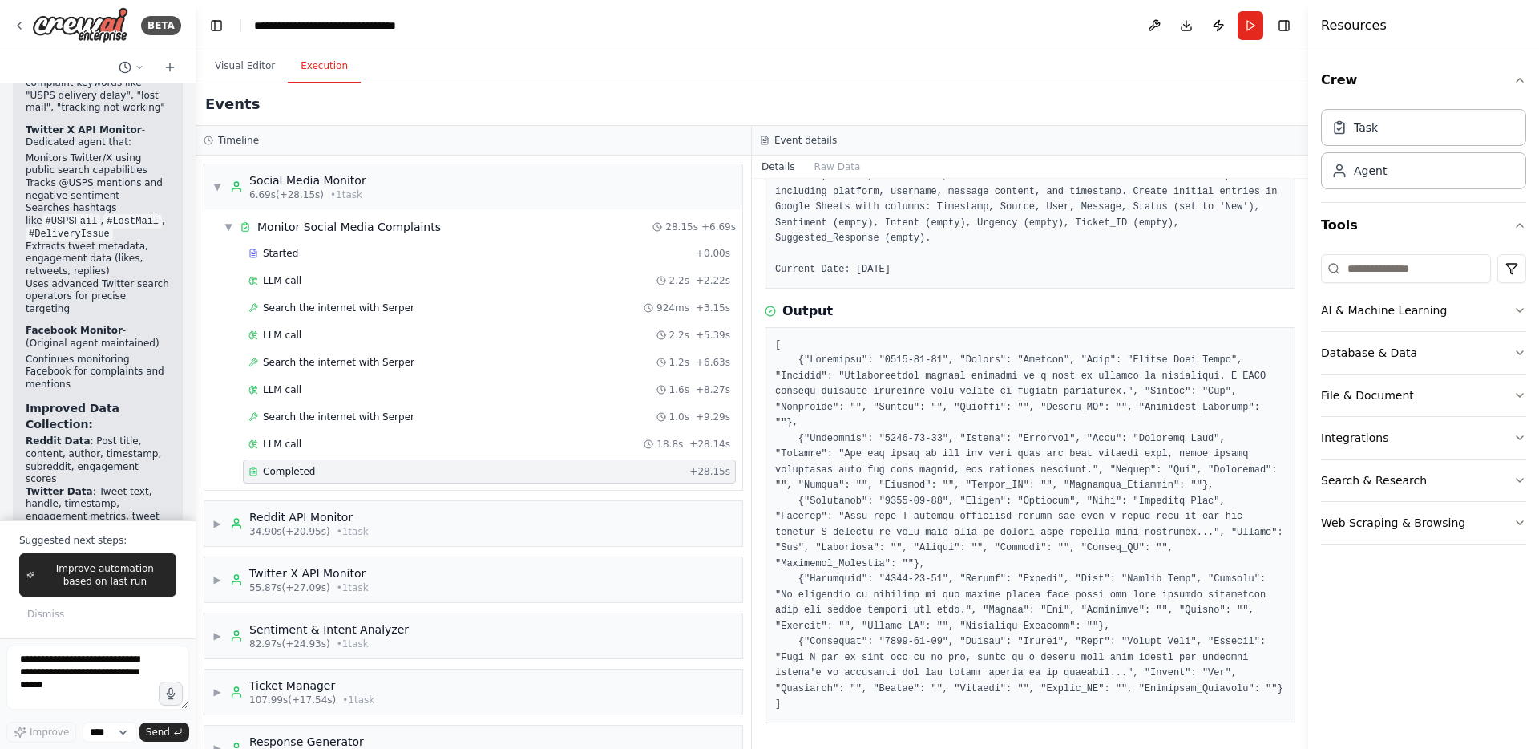
scroll to position [173, 0]
click at [216, 524] on span "▶" at bounding box center [217, 523] width 10 height 13
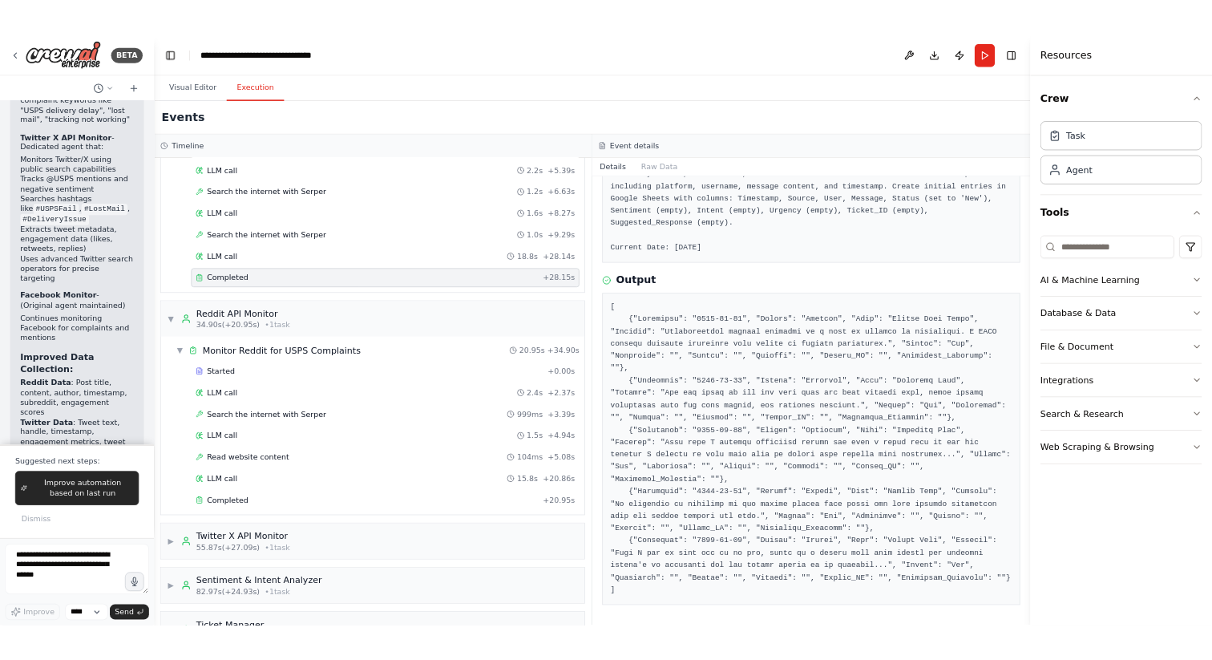
scroll to position [223, 0]
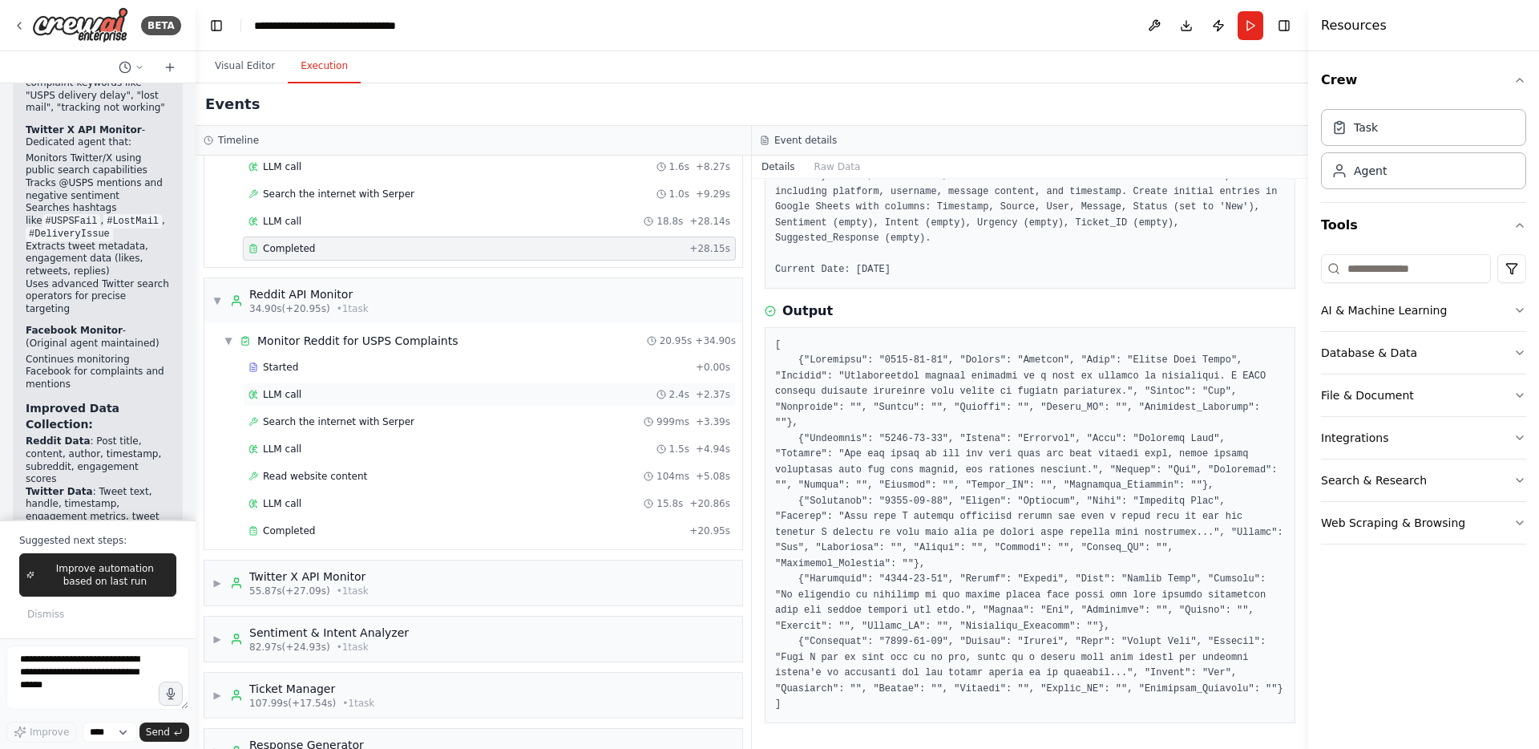
click at [338, 394] on div "LLM call 2.4s + 2.37s" at bounding box center [490, 394] width 482 height 13
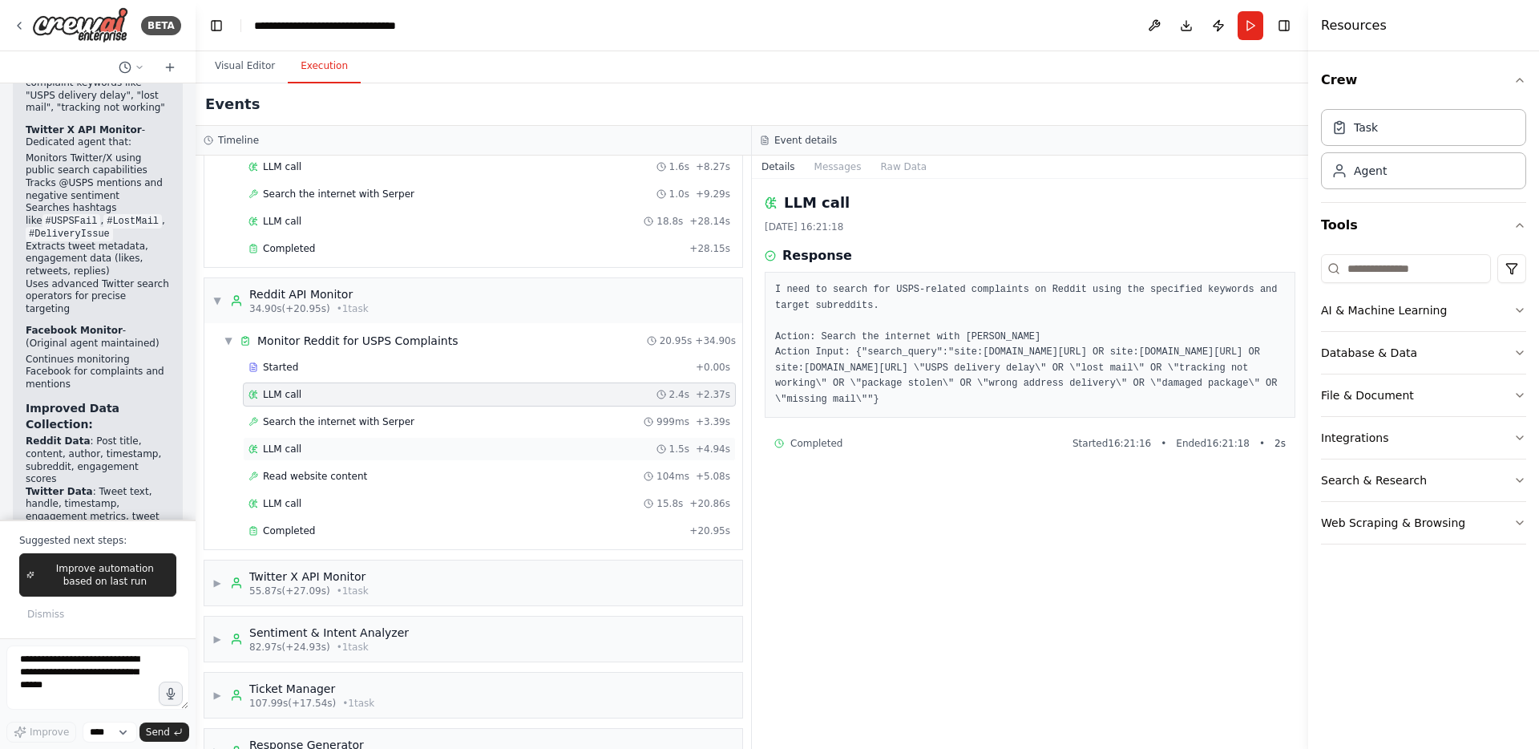
click at [485, 460] on div "LLM call 1.5s + 4.94s" at bounding box center [489, 449] width 493 height 24
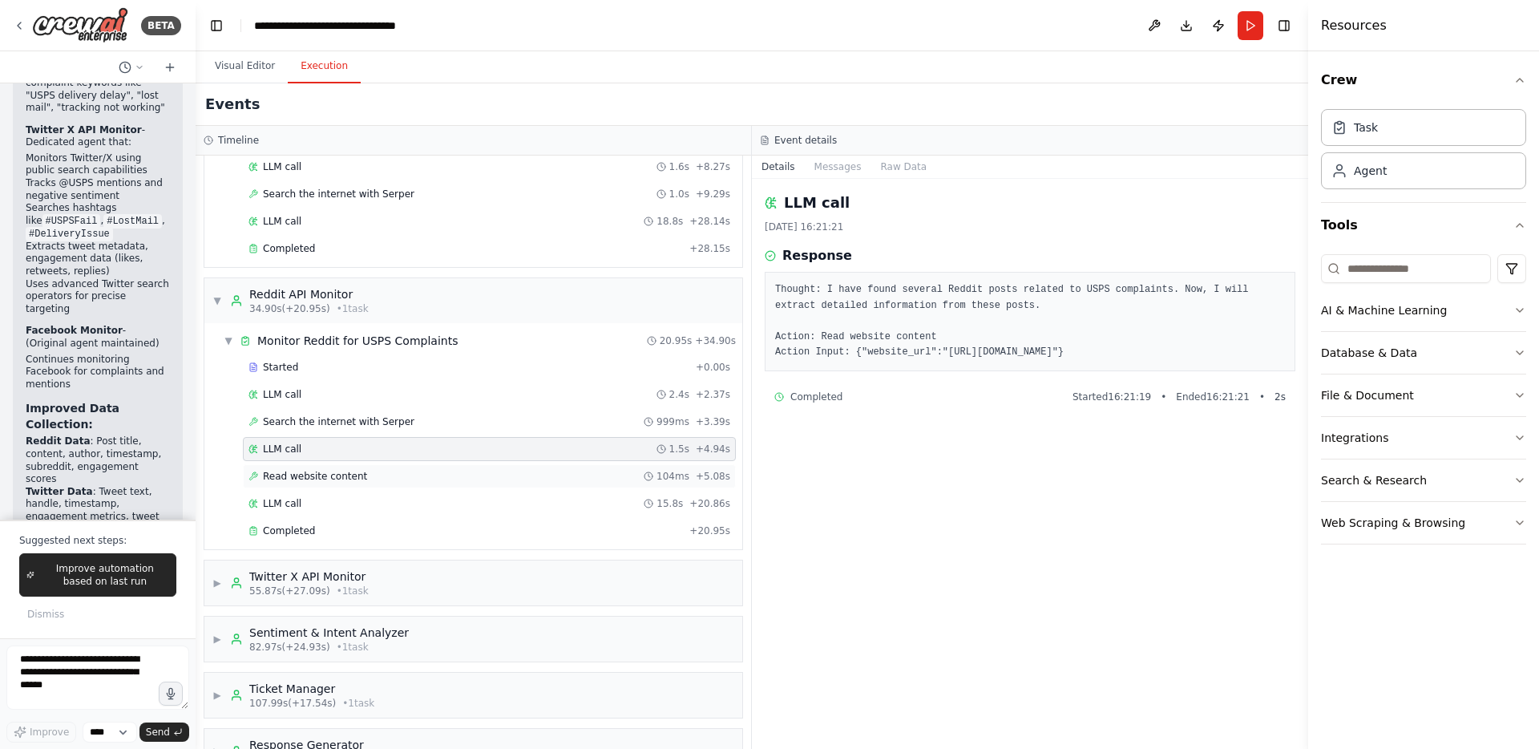
click at [469, 485] on div "Read website content 104ms + 5.08s" at bounding box center [489, 476] width 493 height 24
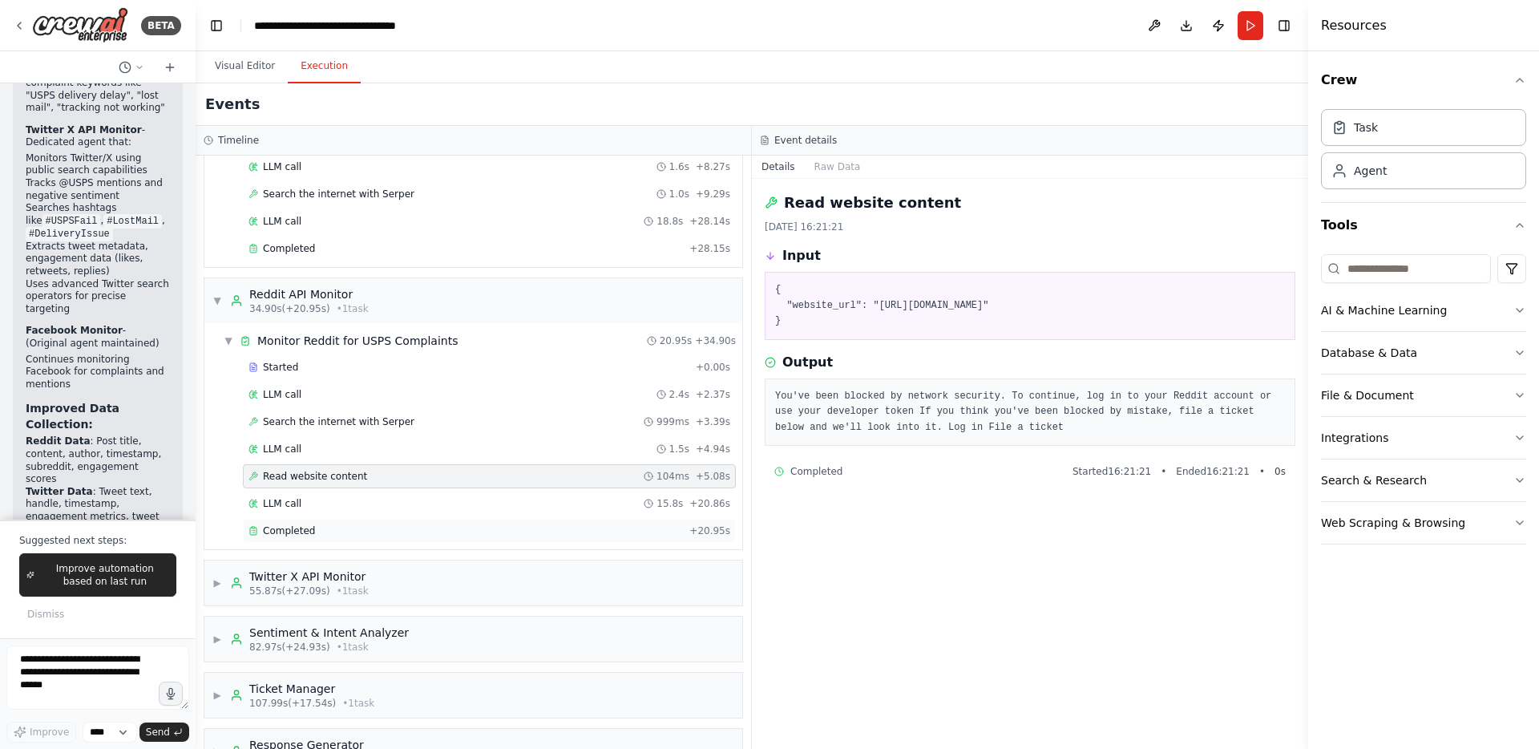
click at [432, 537] on div "Completed + 20.95s" at bounding box center [489, 531] width 493 height 24
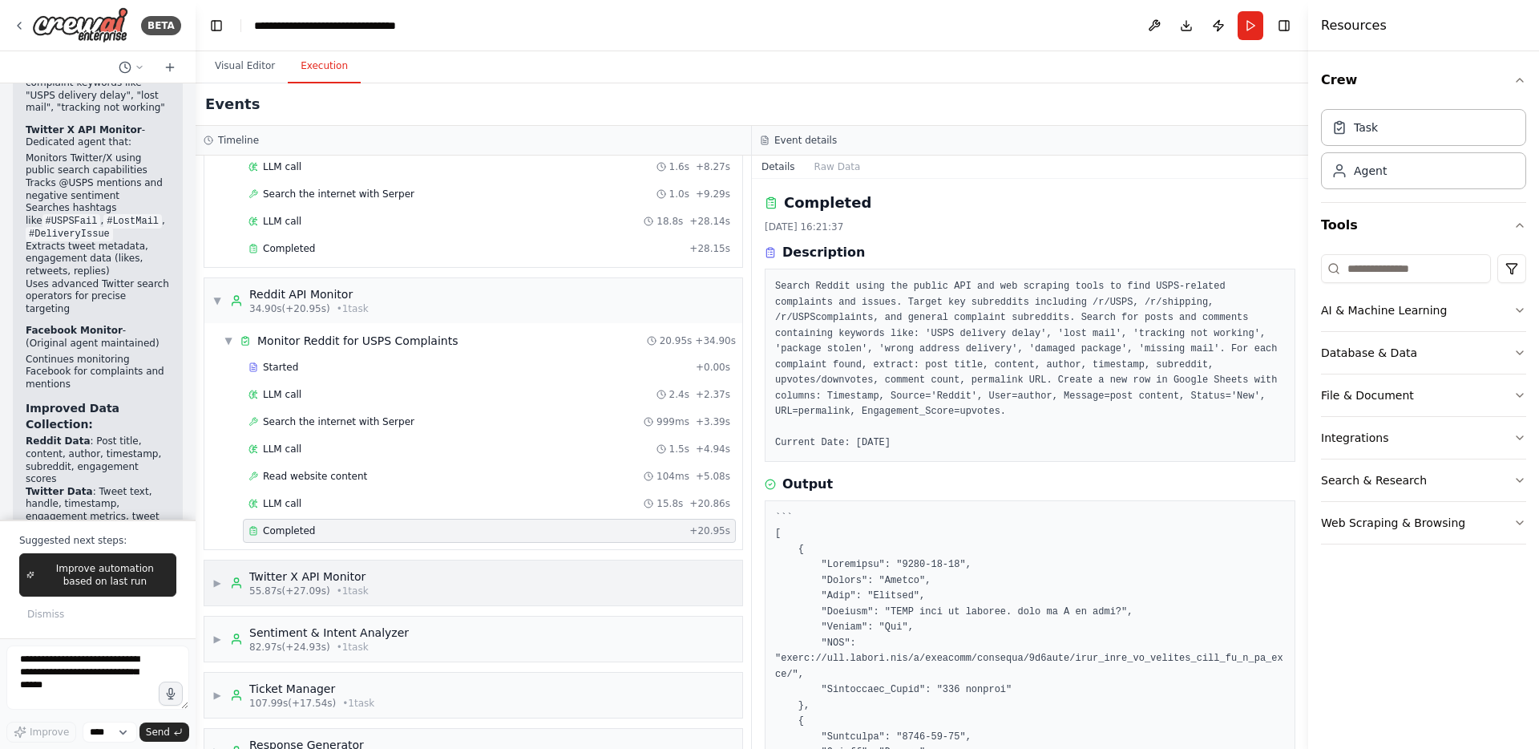
click at [414, 572] on div "▶ Twitter X API Monitor 55.87s (+27.09s) • 1 task" at bounding box center [473, 582] width 538 height 45
click at [239, 75] on button "Visual Editor" at bounding box center [245, 67] width 86 height 34
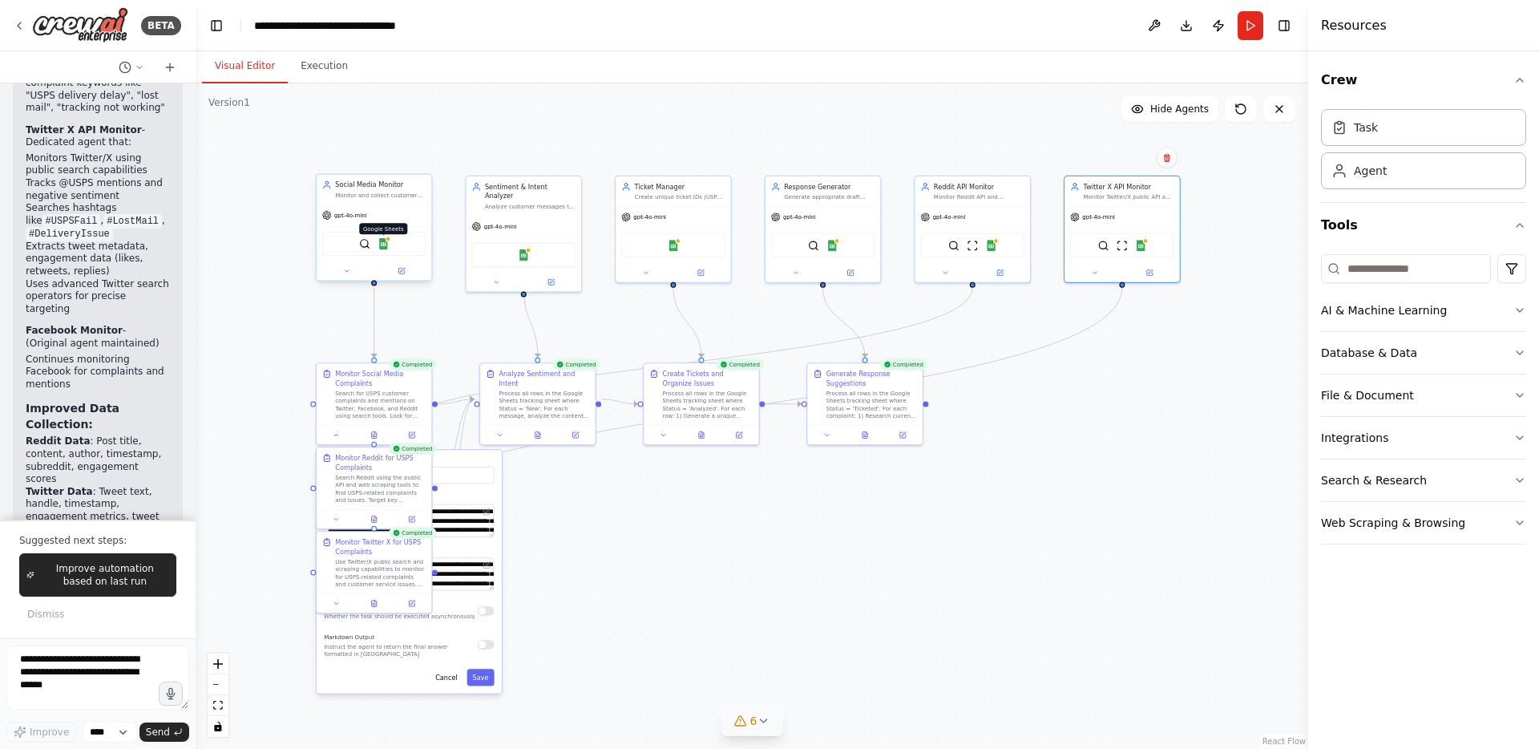
click at [384, 247] on img at bounding box center [383, 243] width 11 height 11
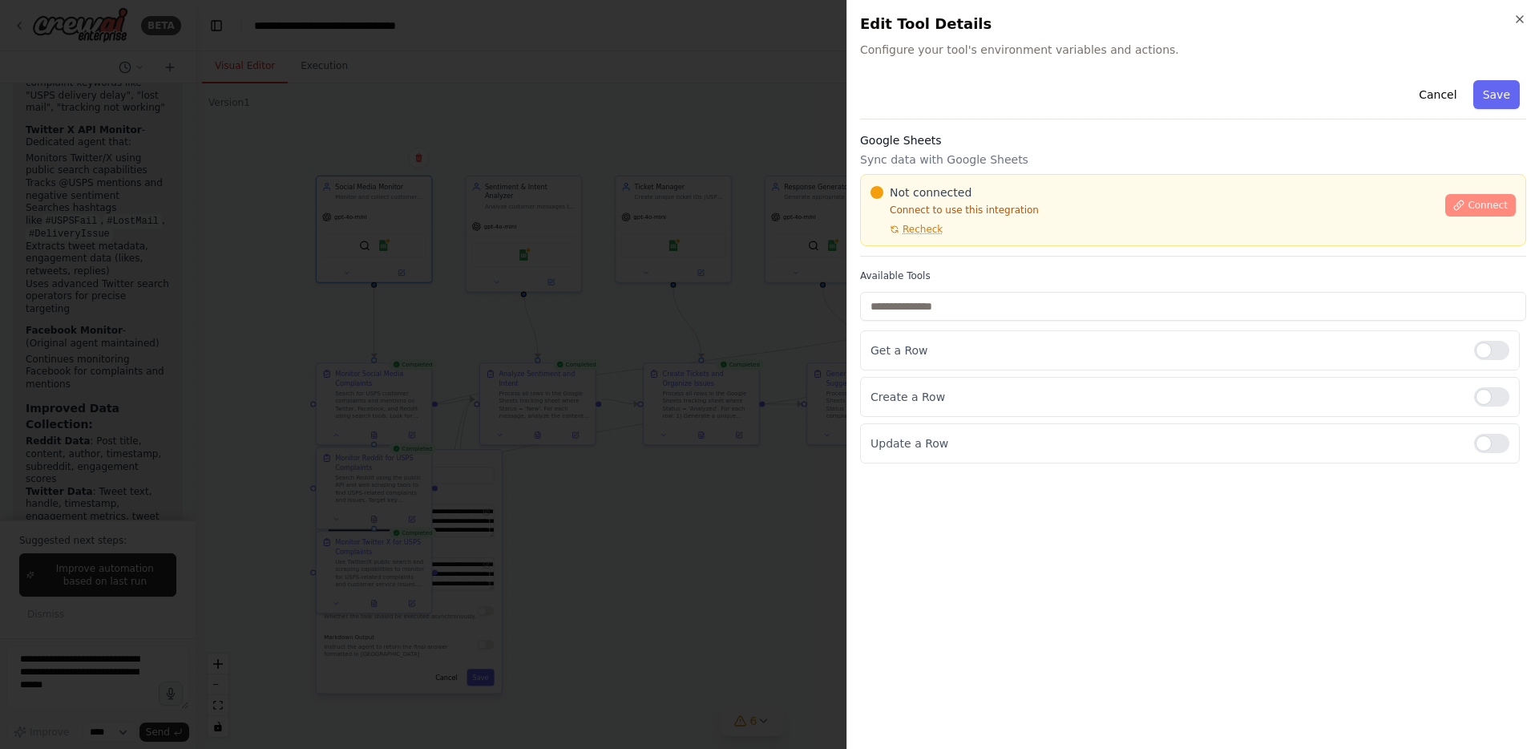
click at [1211, 205] on span "Connect" at bounding box center [1488, 205] width 40 height 13
click at [1211, 208] on span "Connect" at bounding box center [1488, 205] width 40 height 13
click at [941, 251] on div "Google Sheets Sync data with Google Sheets Not connected Connect to use this in…" at bounding box center [1193, 194] width 666 height 124
click at [636, 318] on div at bounding box center [769, 374] width 1539 height 749
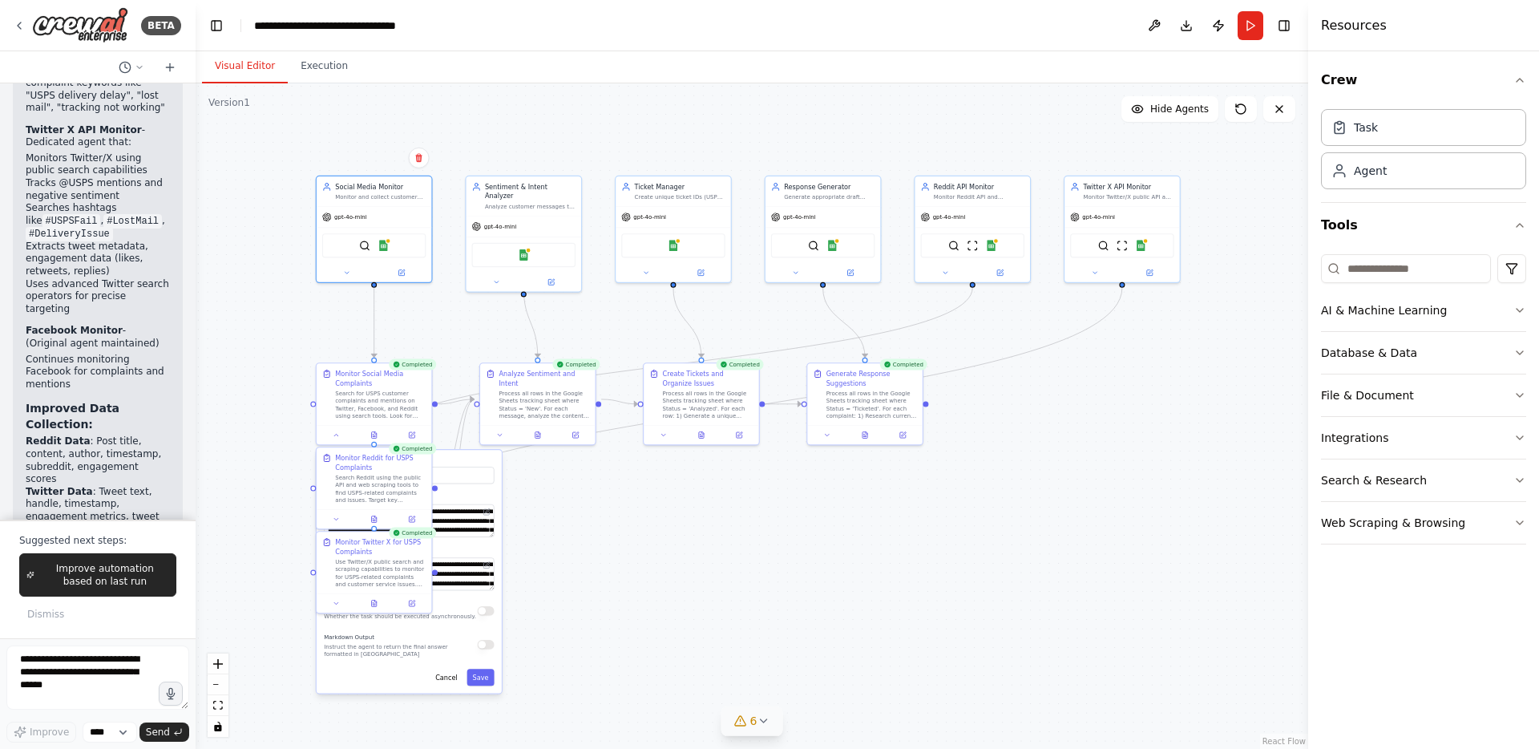
scroll to position [7914, 0]
